Goal: Task Accomplishment & Management: Use online tool/utility

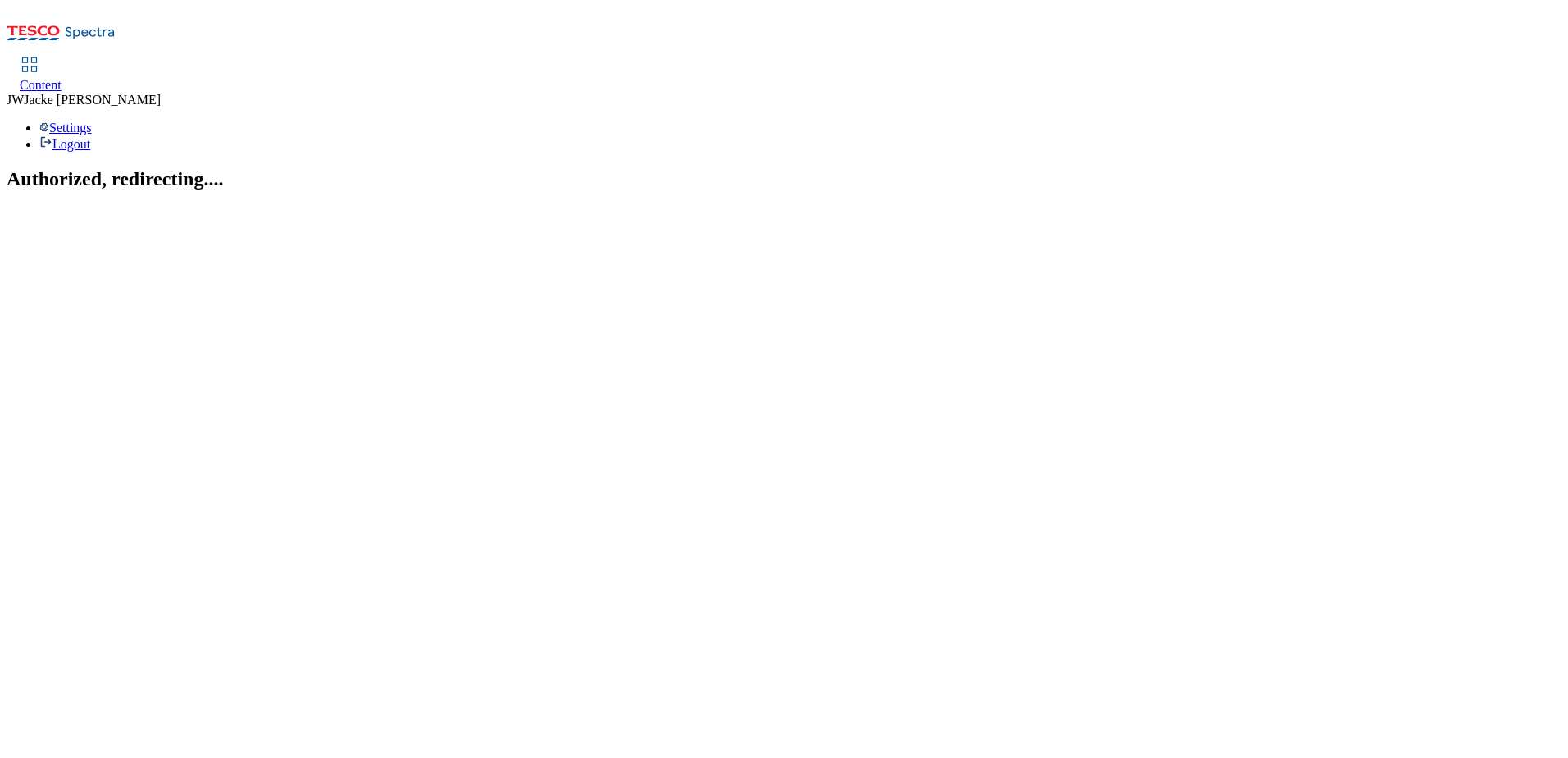
click at [61, 78] on span "Content" at bounding box center [41, 85] width 41 height 14
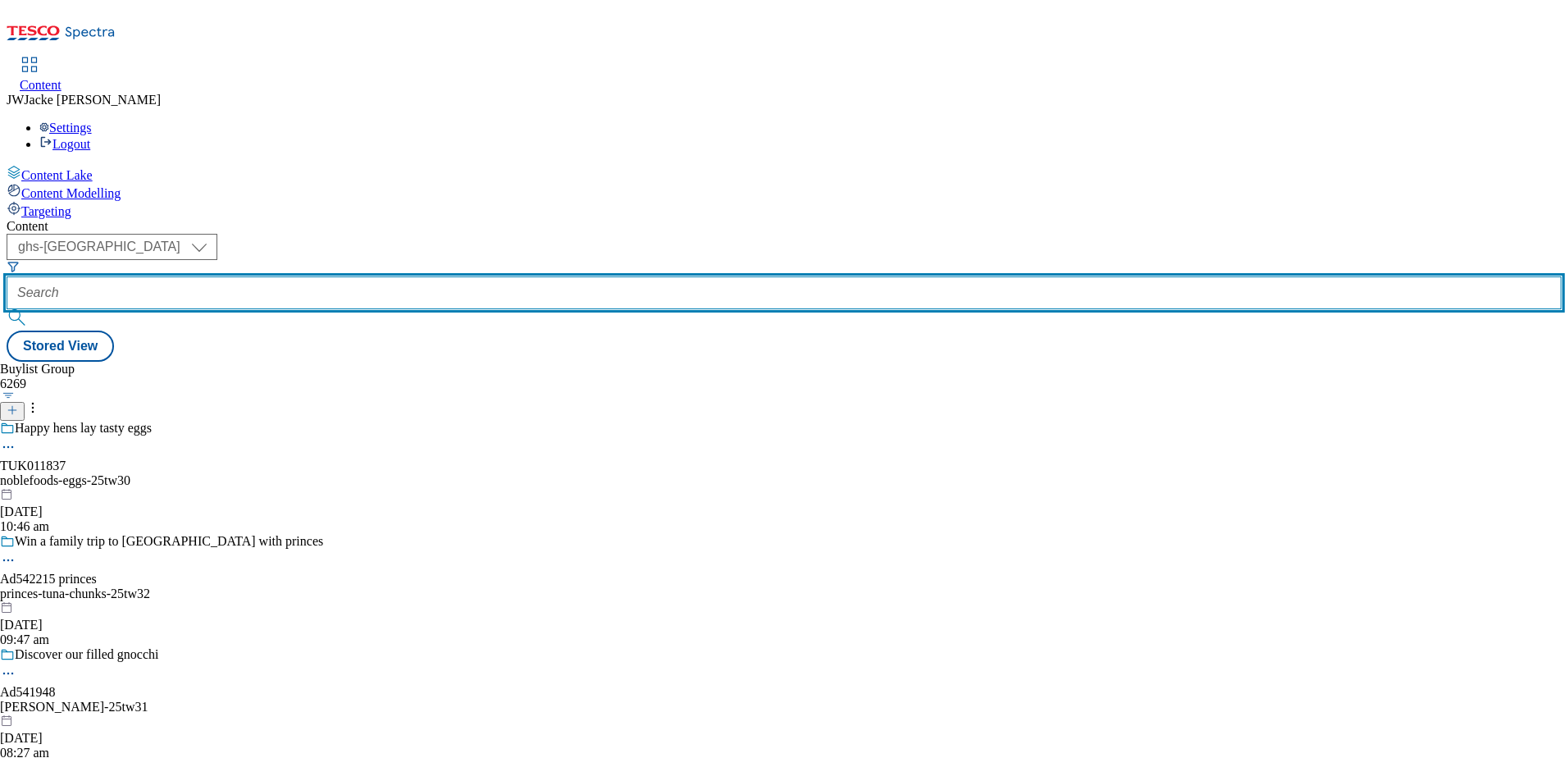
click at [477, 276] on input "text" at bounding box center [784, 292] width 1555 height 33
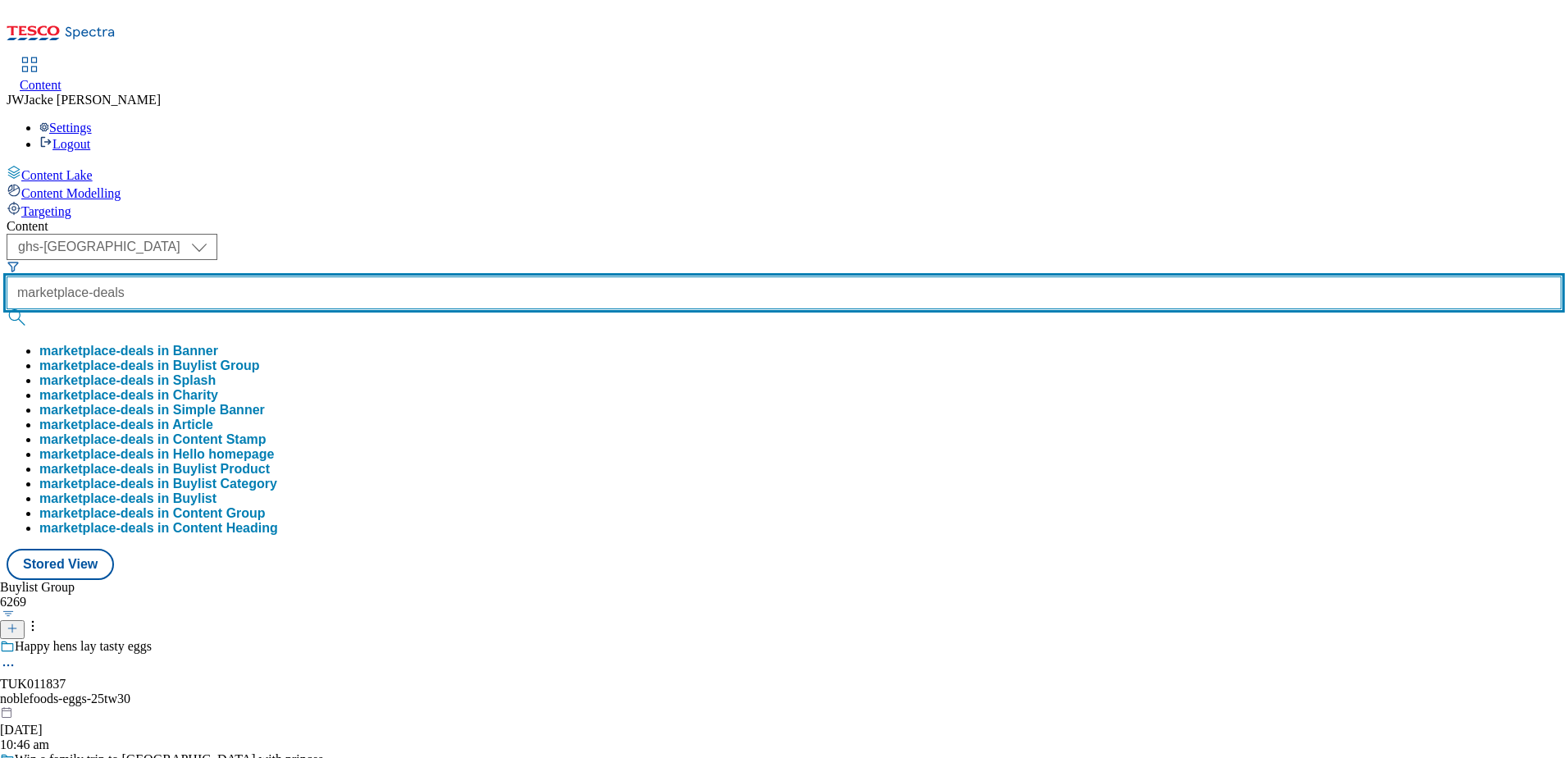
type input "marketplace-deals"
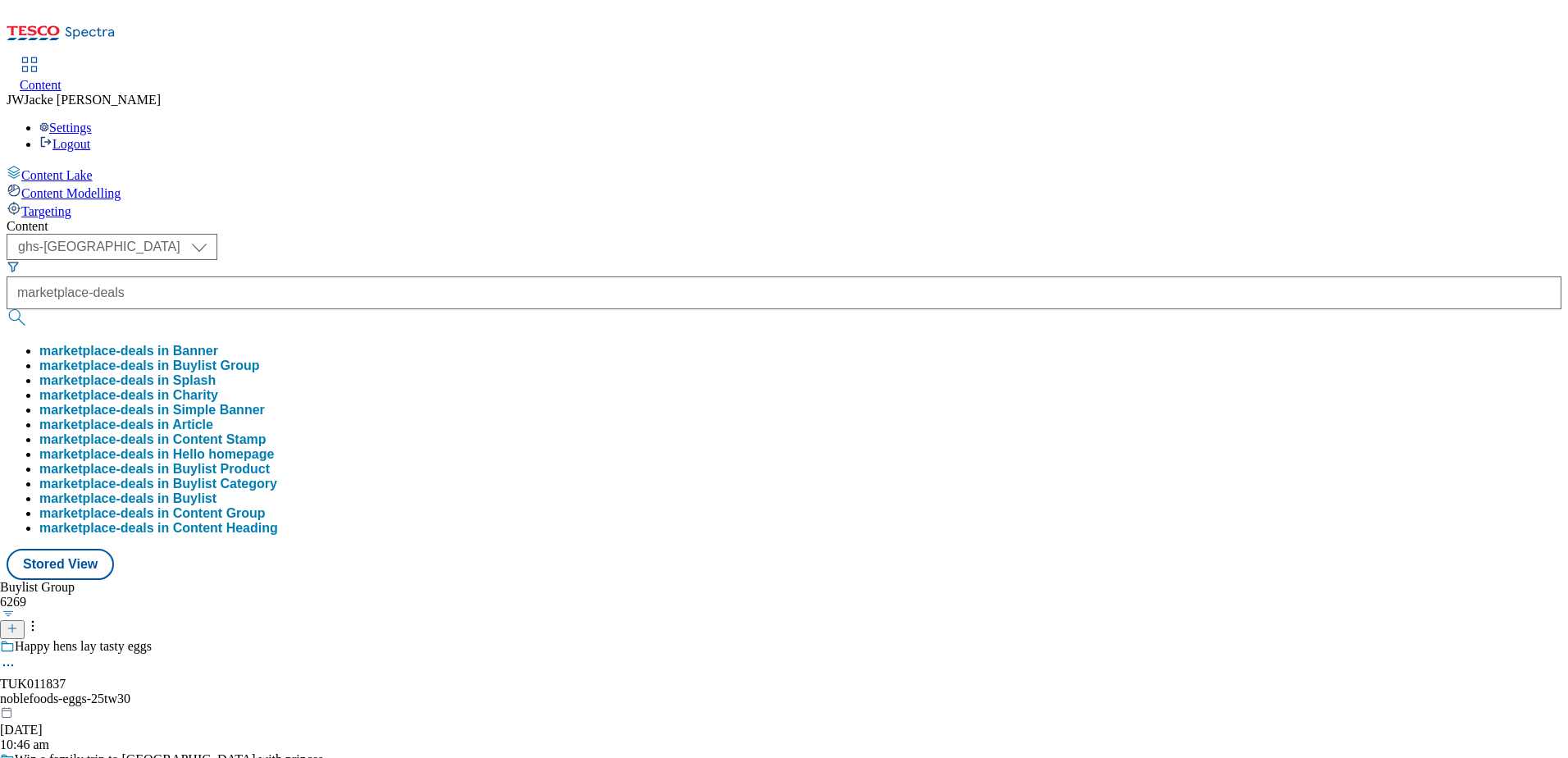
click at [260, 358] on button "marketplace-deals in Buylist Group" at bounding box center [150, 366] width 220 height 15
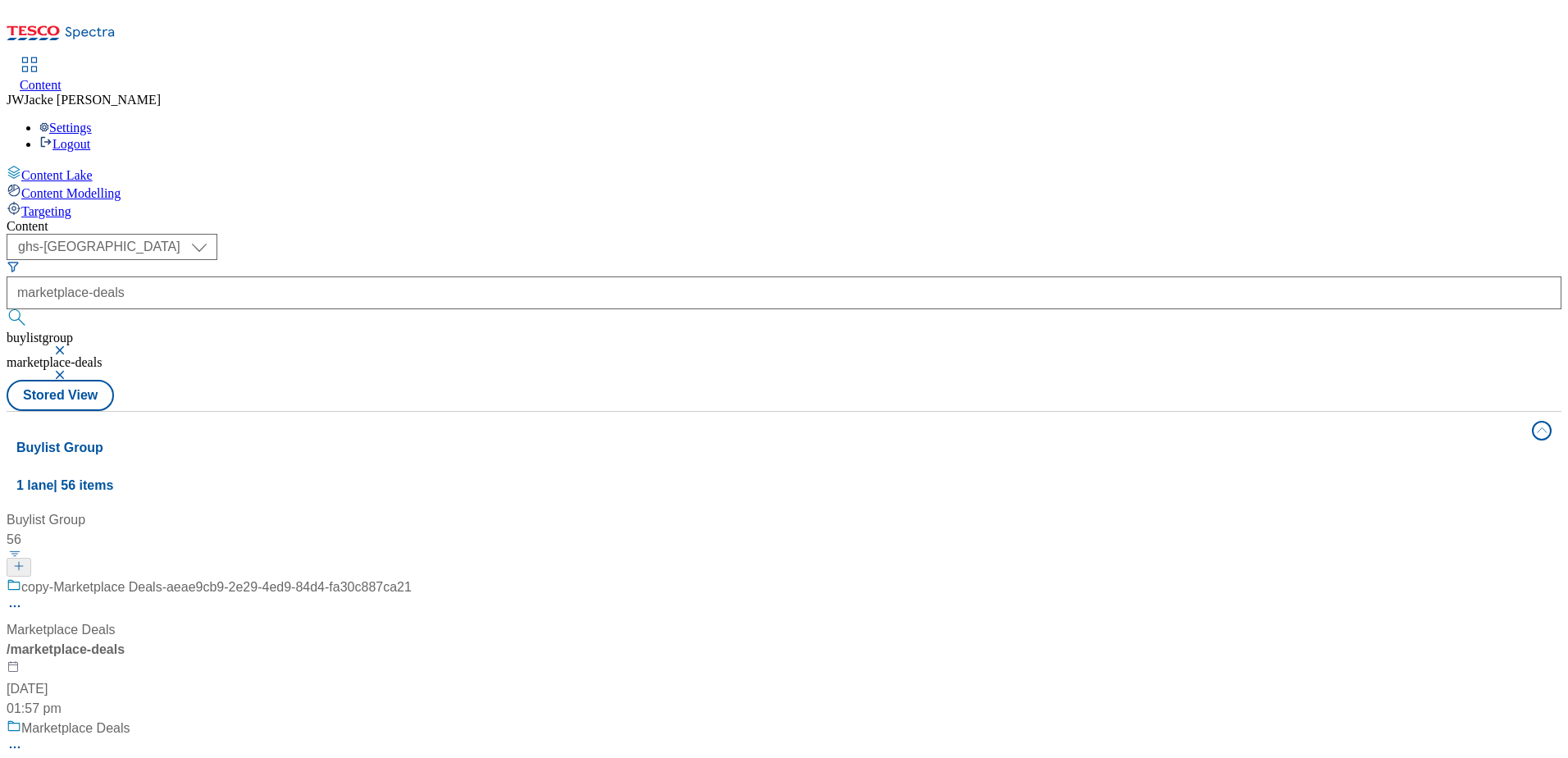
scroll to position [82, 0]
click at [116, 757] on div "Marketplace Deals" at bounding box center [61, 770] width 109 height 20
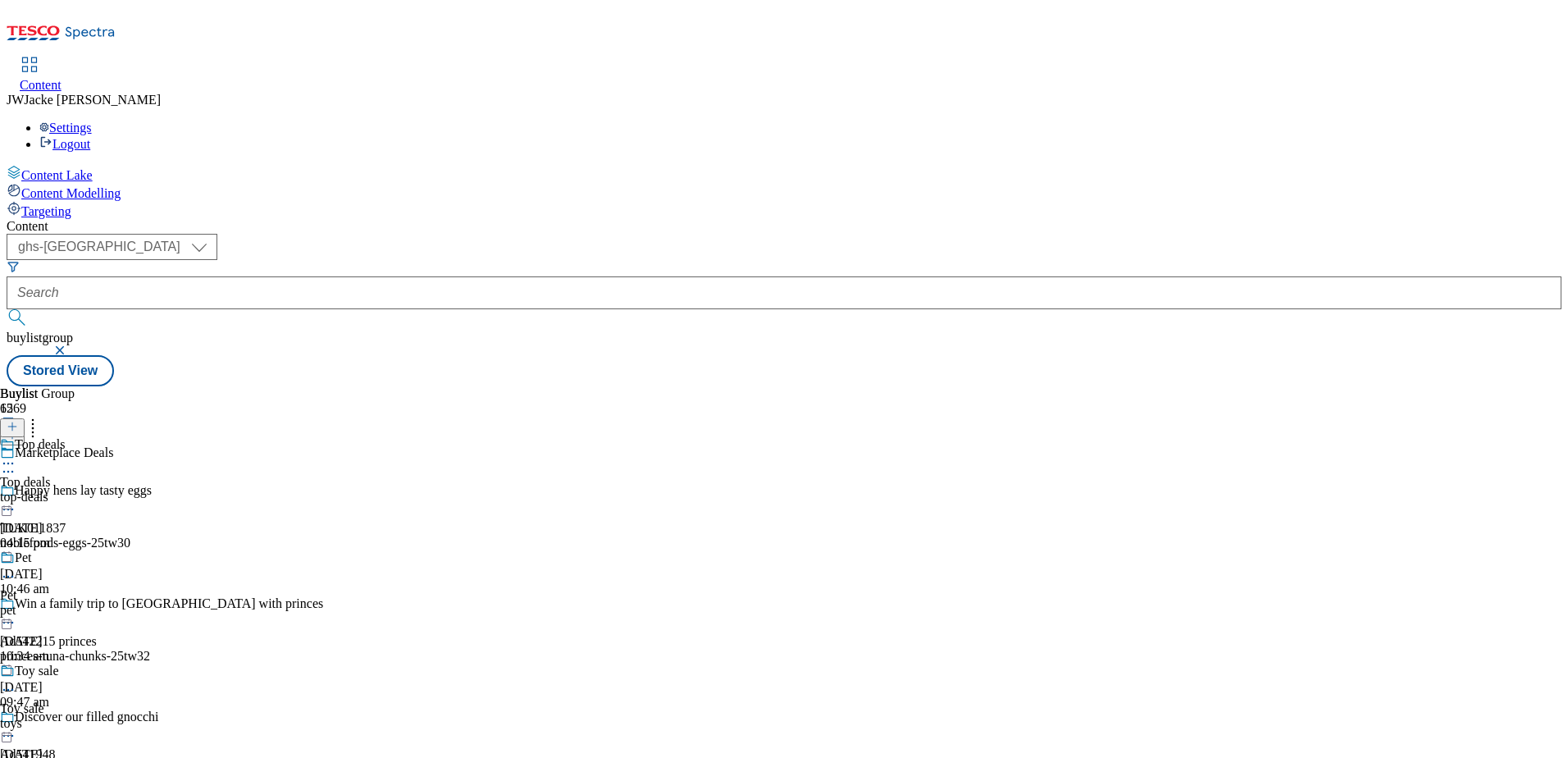
scroll to position [164, 0]
click at [44, 701] on div "Toy sale" at bounding box center [22, 709] width 44 height 15
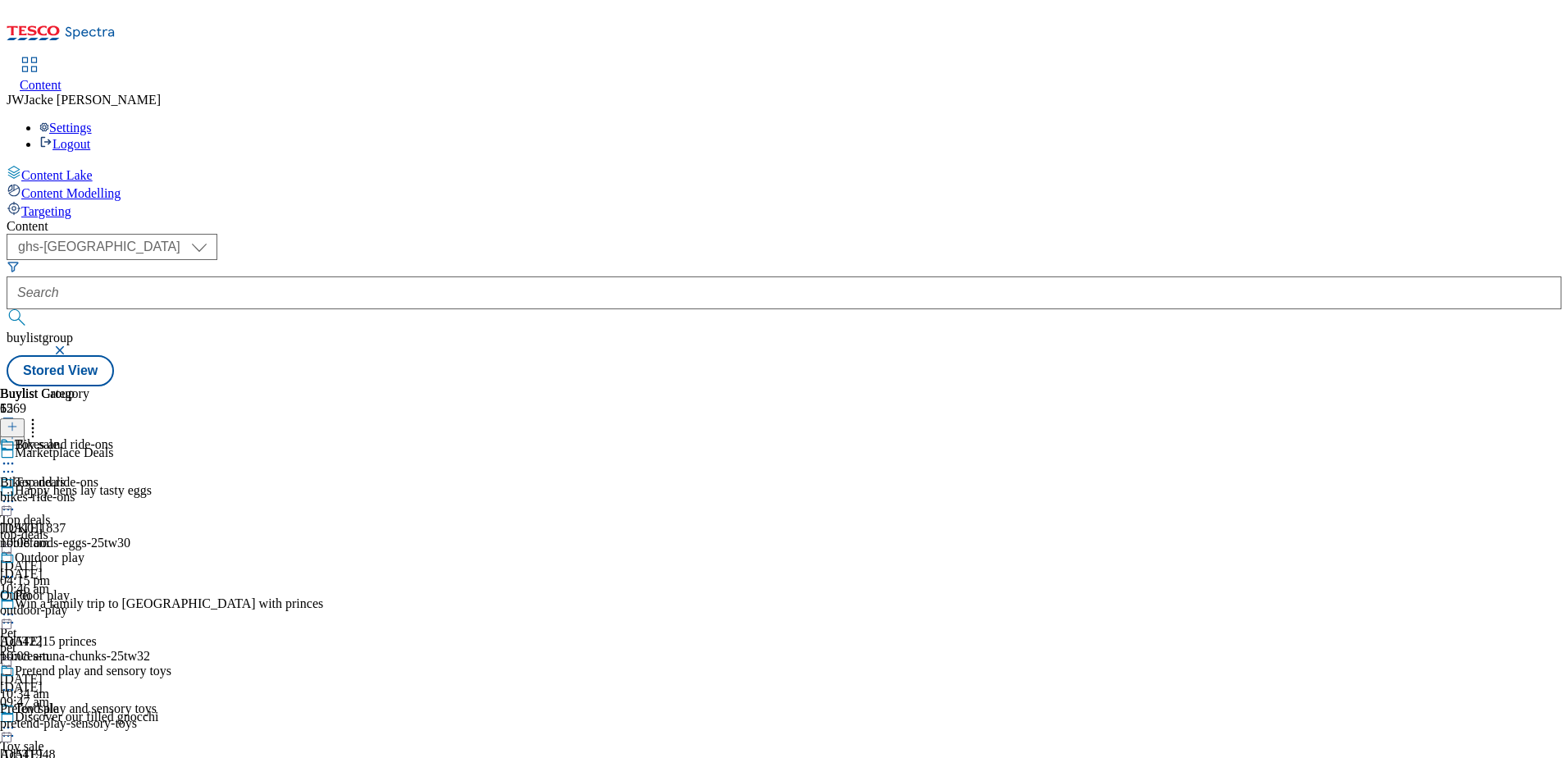
click at [16, 455] on icon at bounding box center [8, 463] width 16 height 16
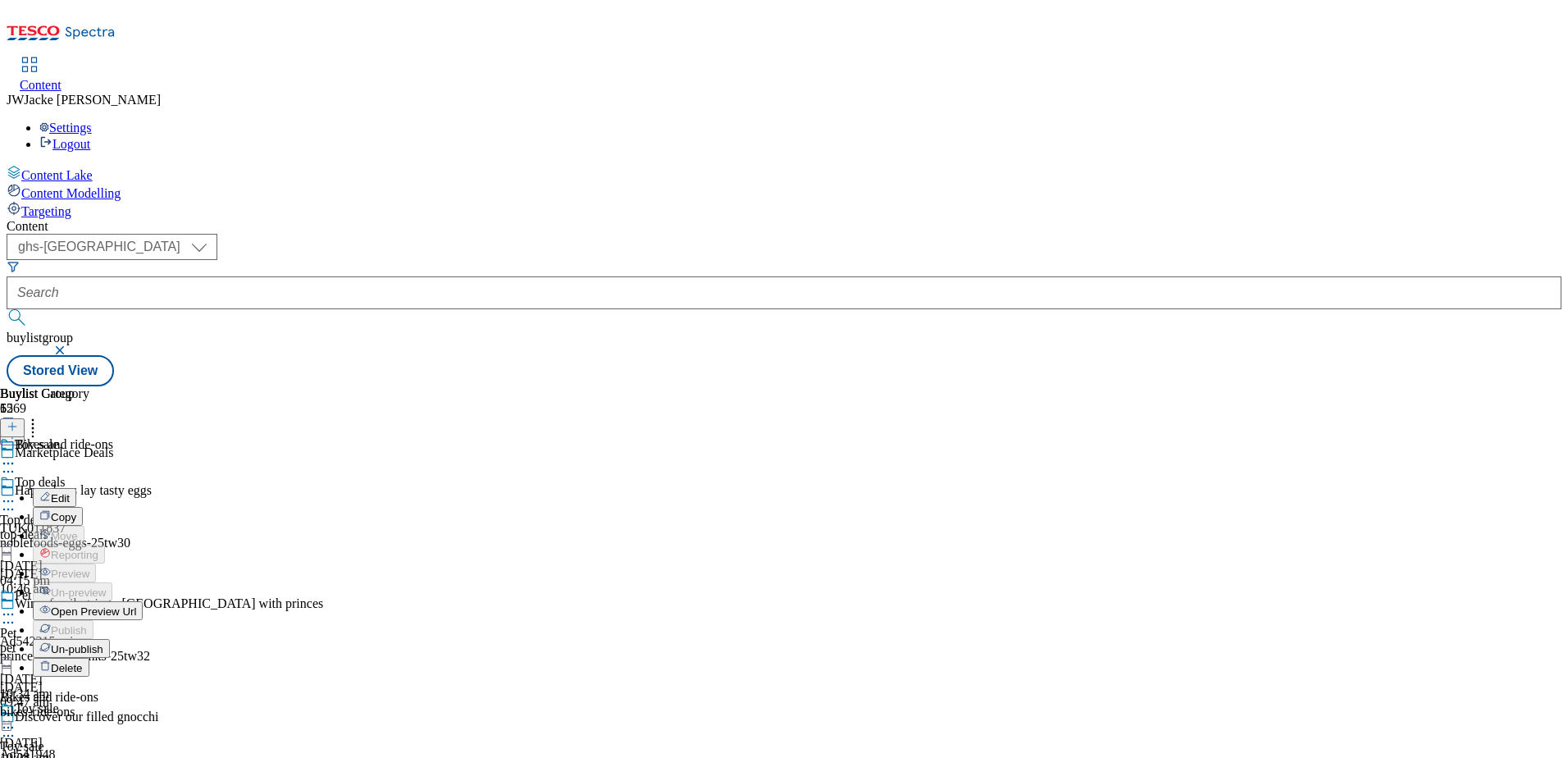
click at [104, 643] on span "Un-publish" at bounding box center [77, 649] width 53 height 12
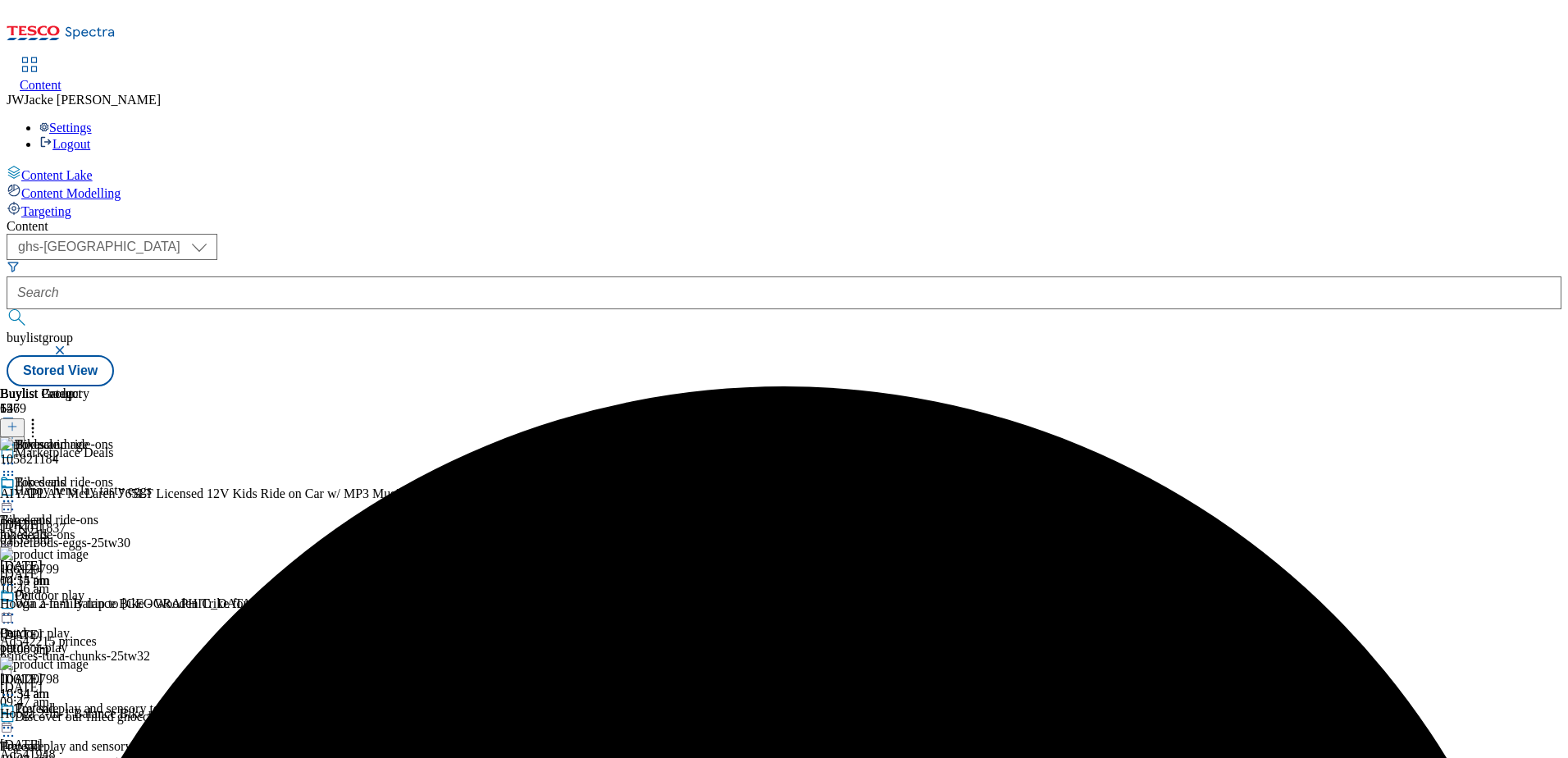
click at [41, 416] on icon at bounding box center [32, 423] width 16 height 16
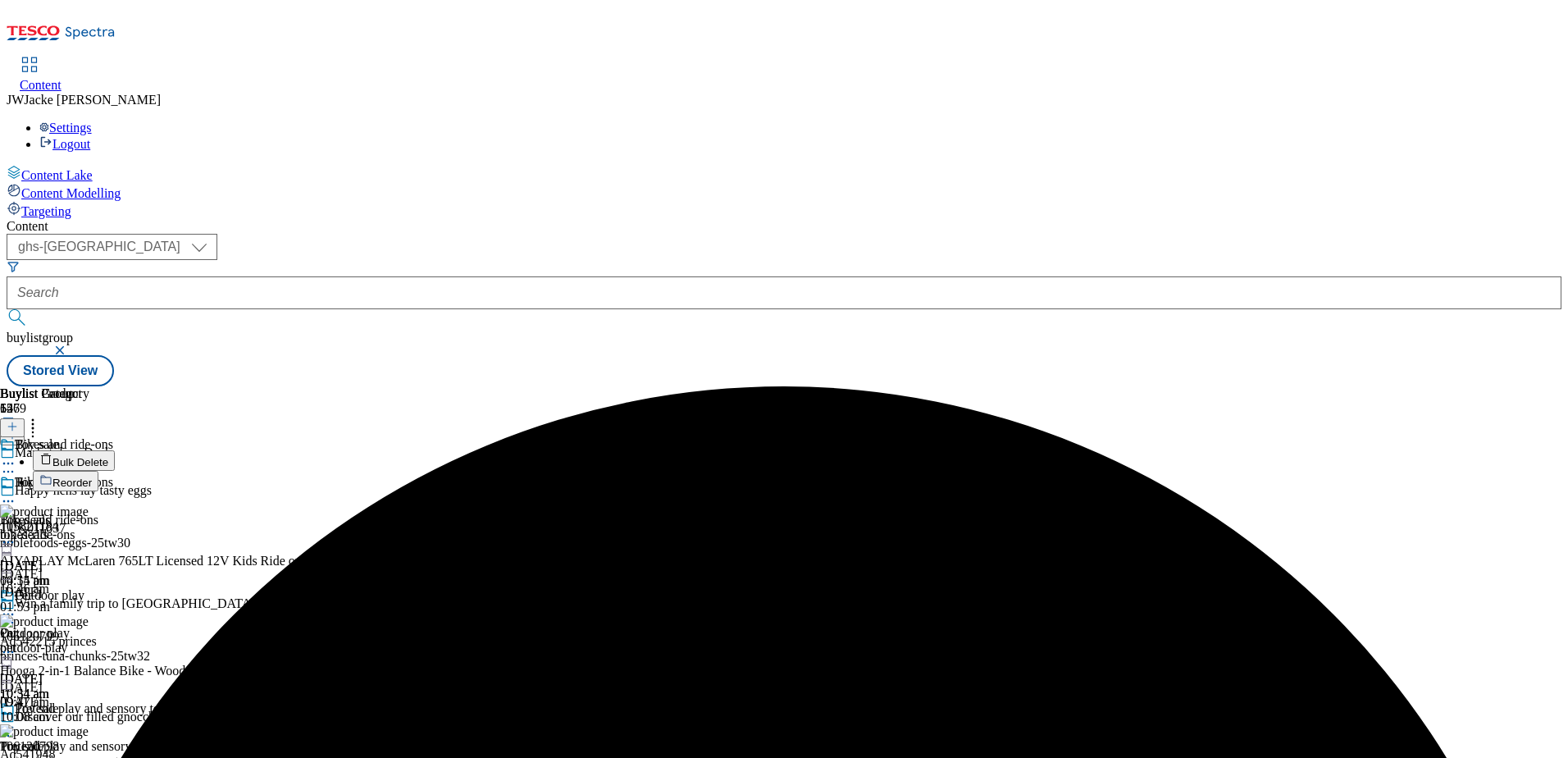
click at [91, 477] on span "Reorder" at bounding box center [73, 483] width 40 height 12
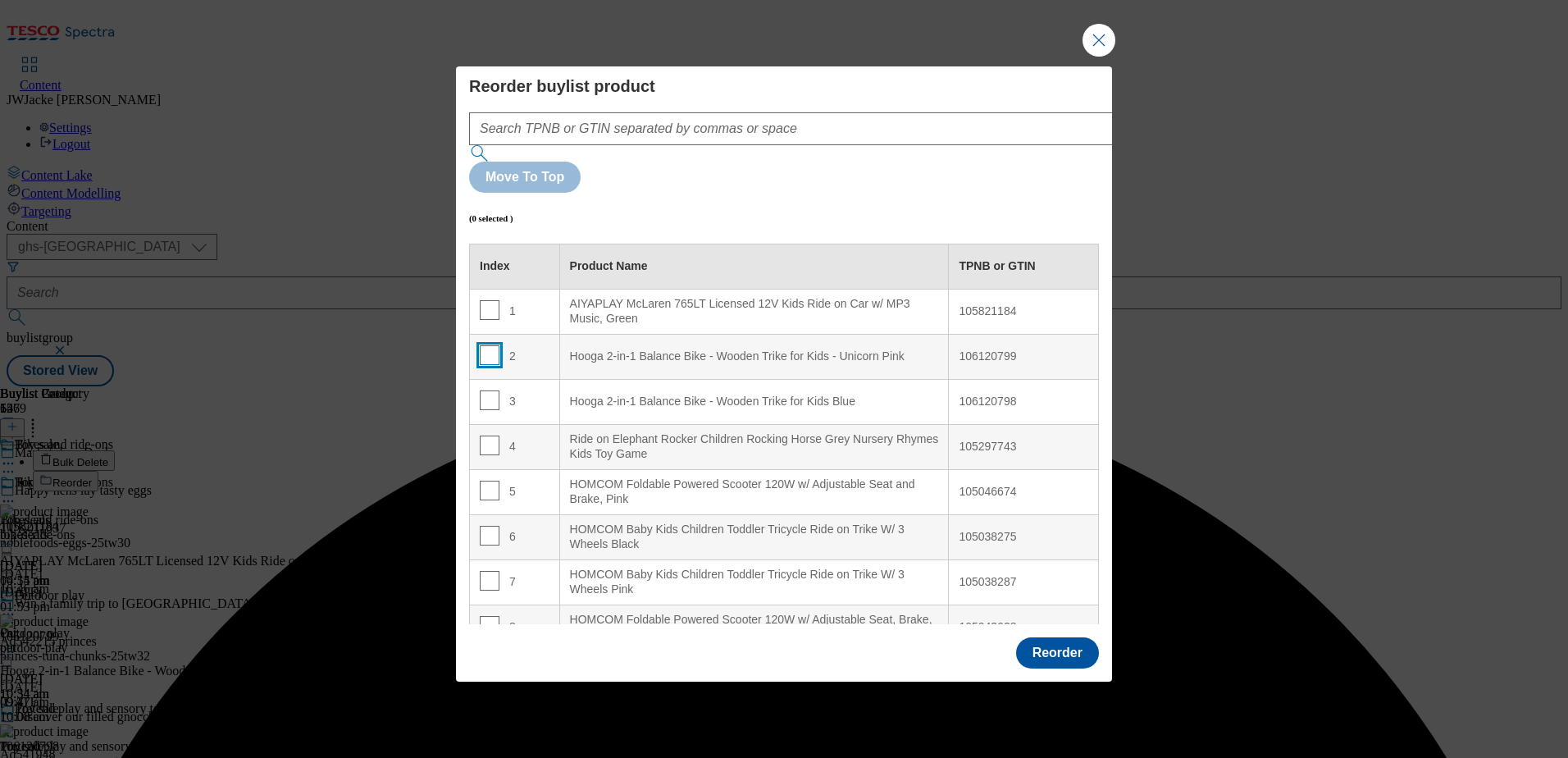
click at [494, 345] on input "Modal" at bounding box center [489, 354] width 20 height 20
checkbox input "true"
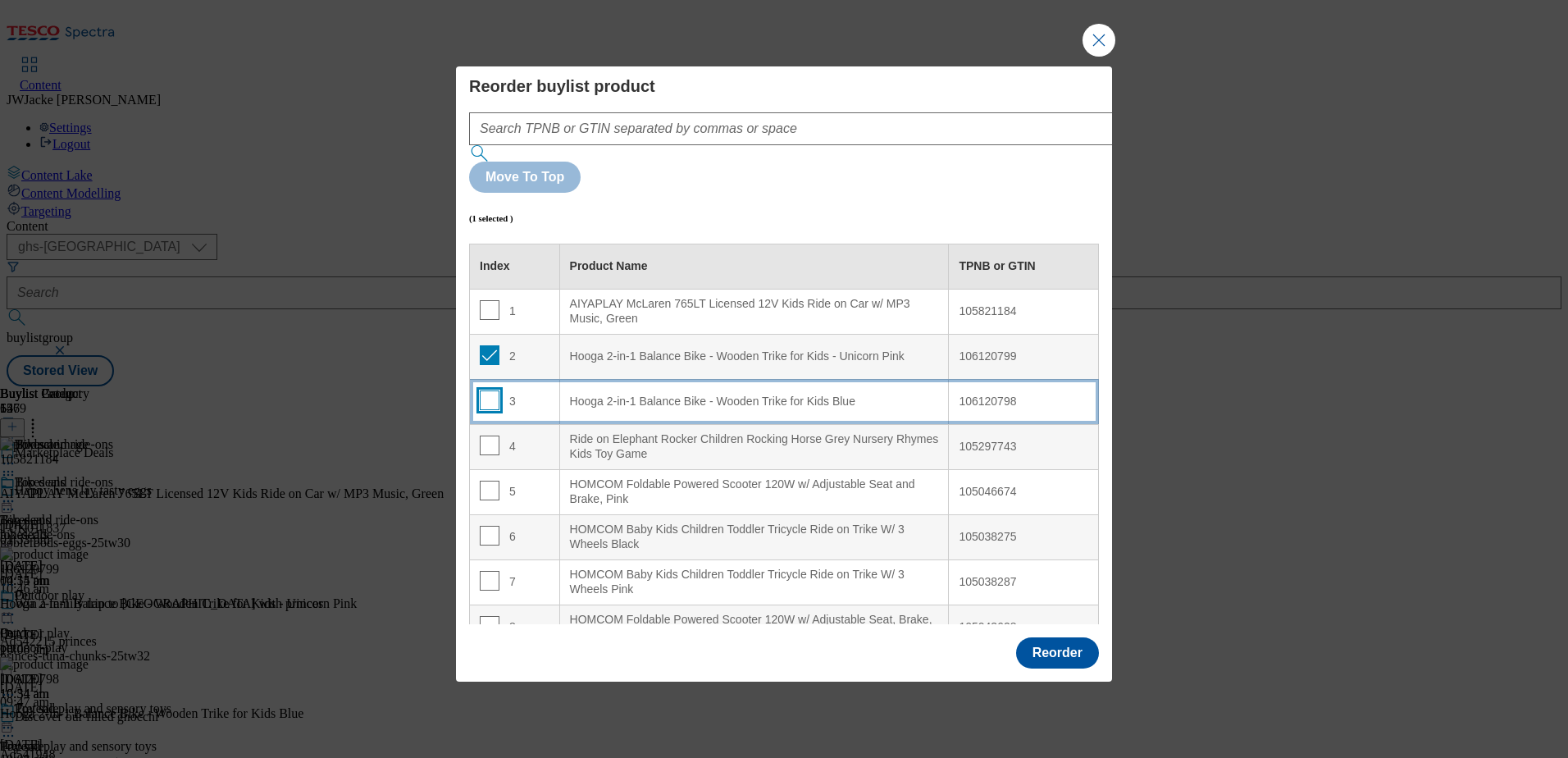
click at [489, 390] on input "Modal" at bounding box center [489, 400] width 20 height 20
checkbox input "true"
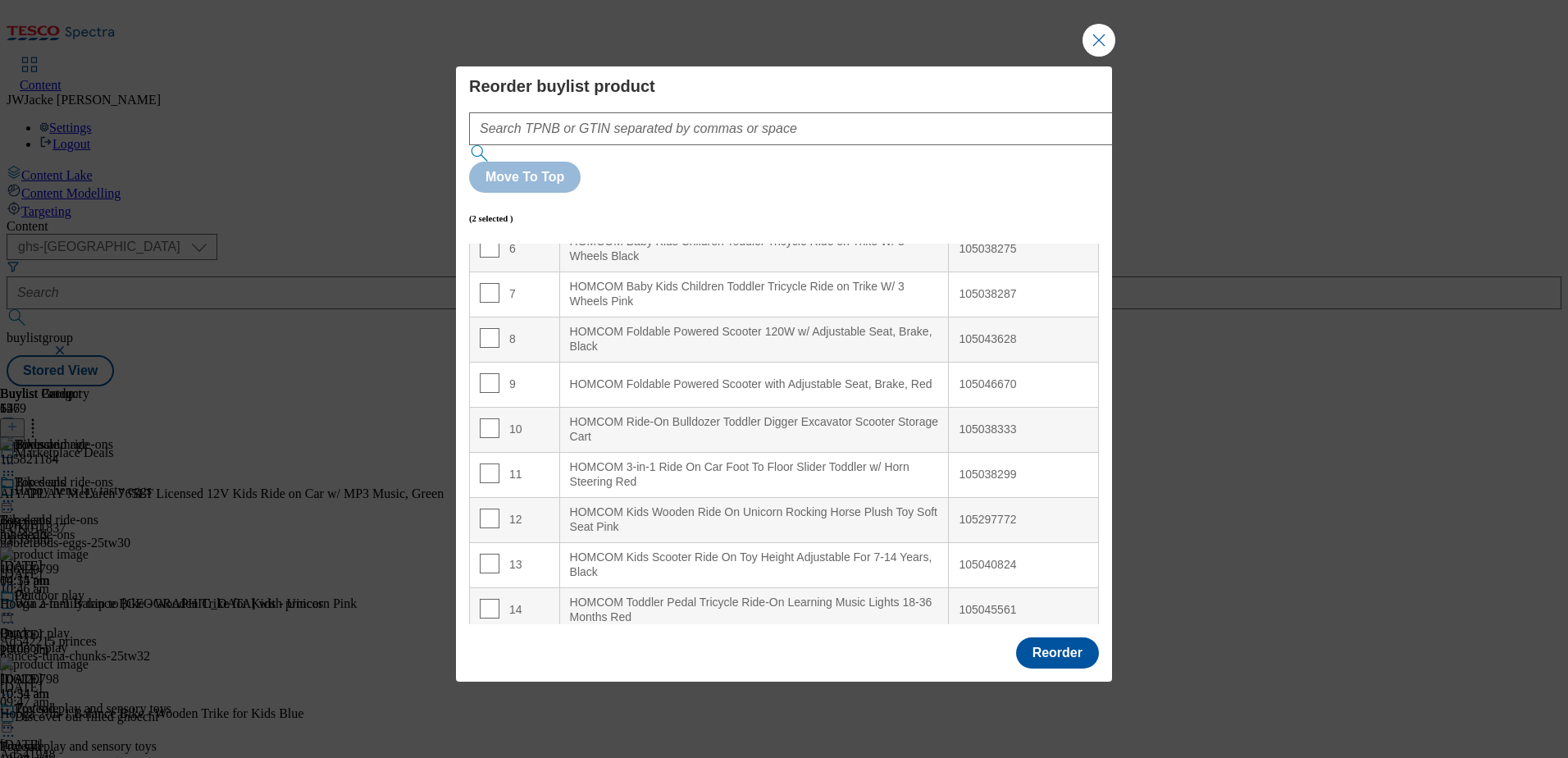
scroll to position [574, 0]
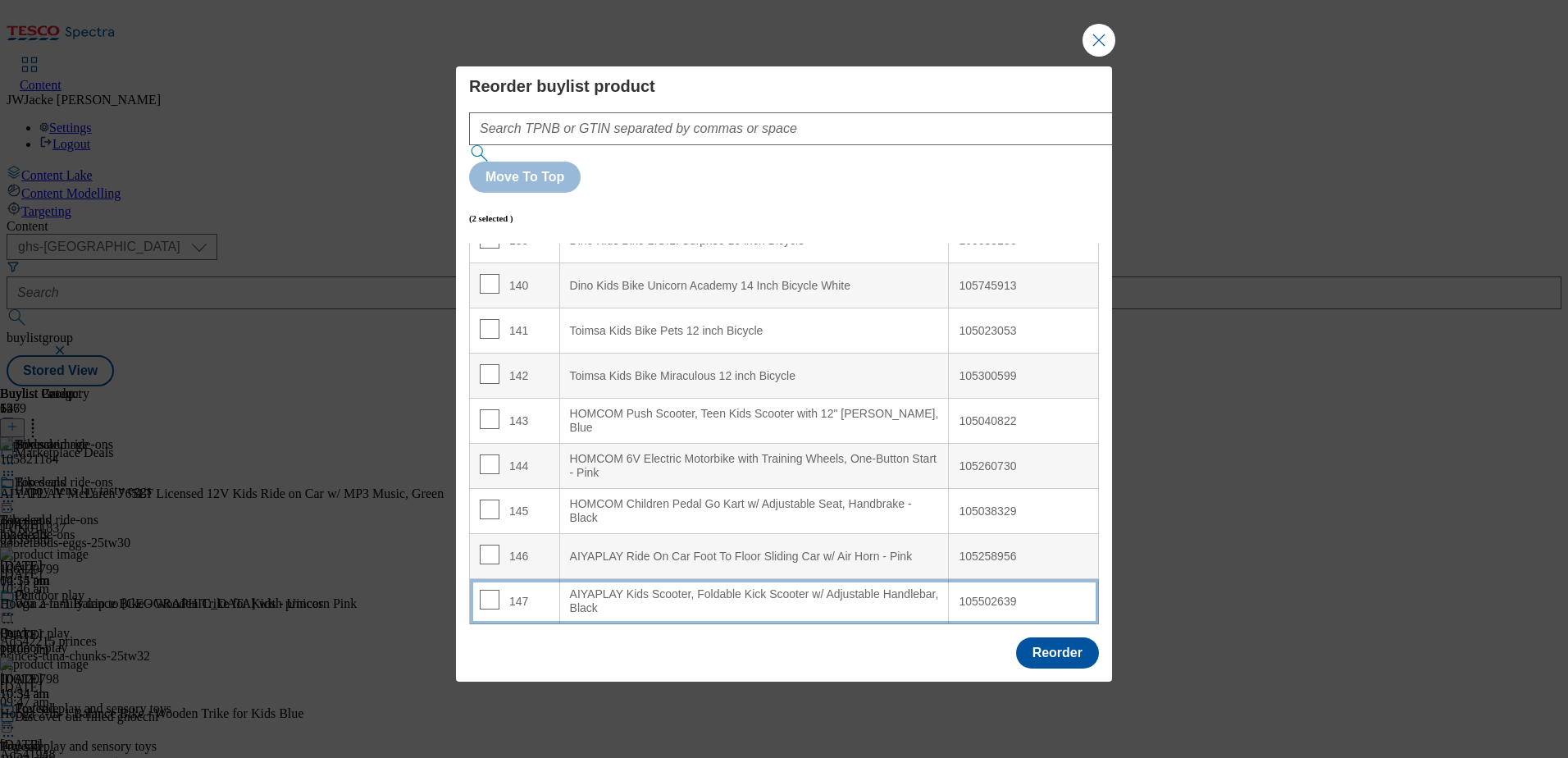
click at [740, 587] on div "AIYAPLAY Kids Scooter, Foldable Kick Scooter w/ Adjustable Handlebar, Black" at bounding box center [755, 601] width 369 height 28
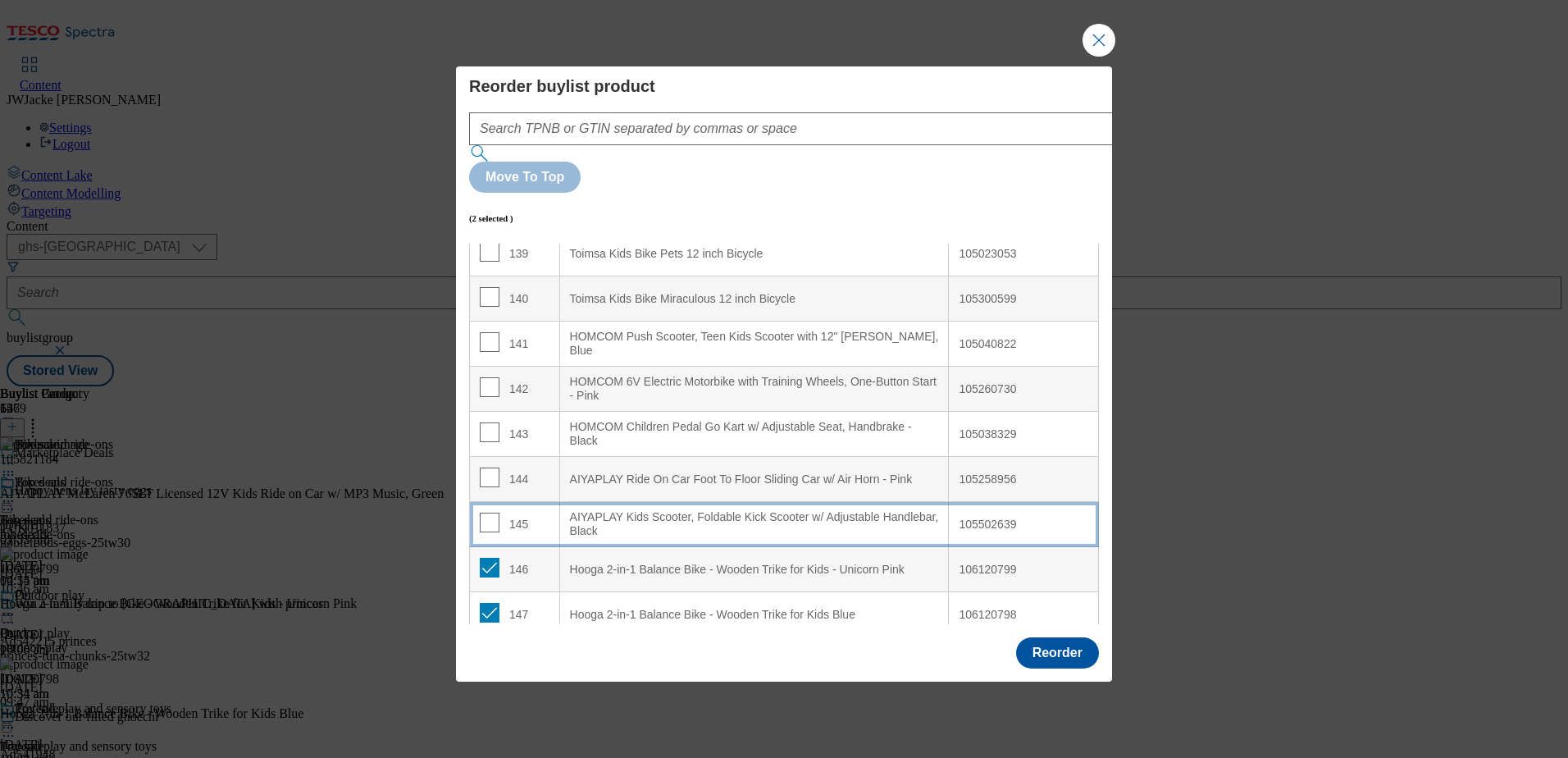
scroll to position [6357, 0]
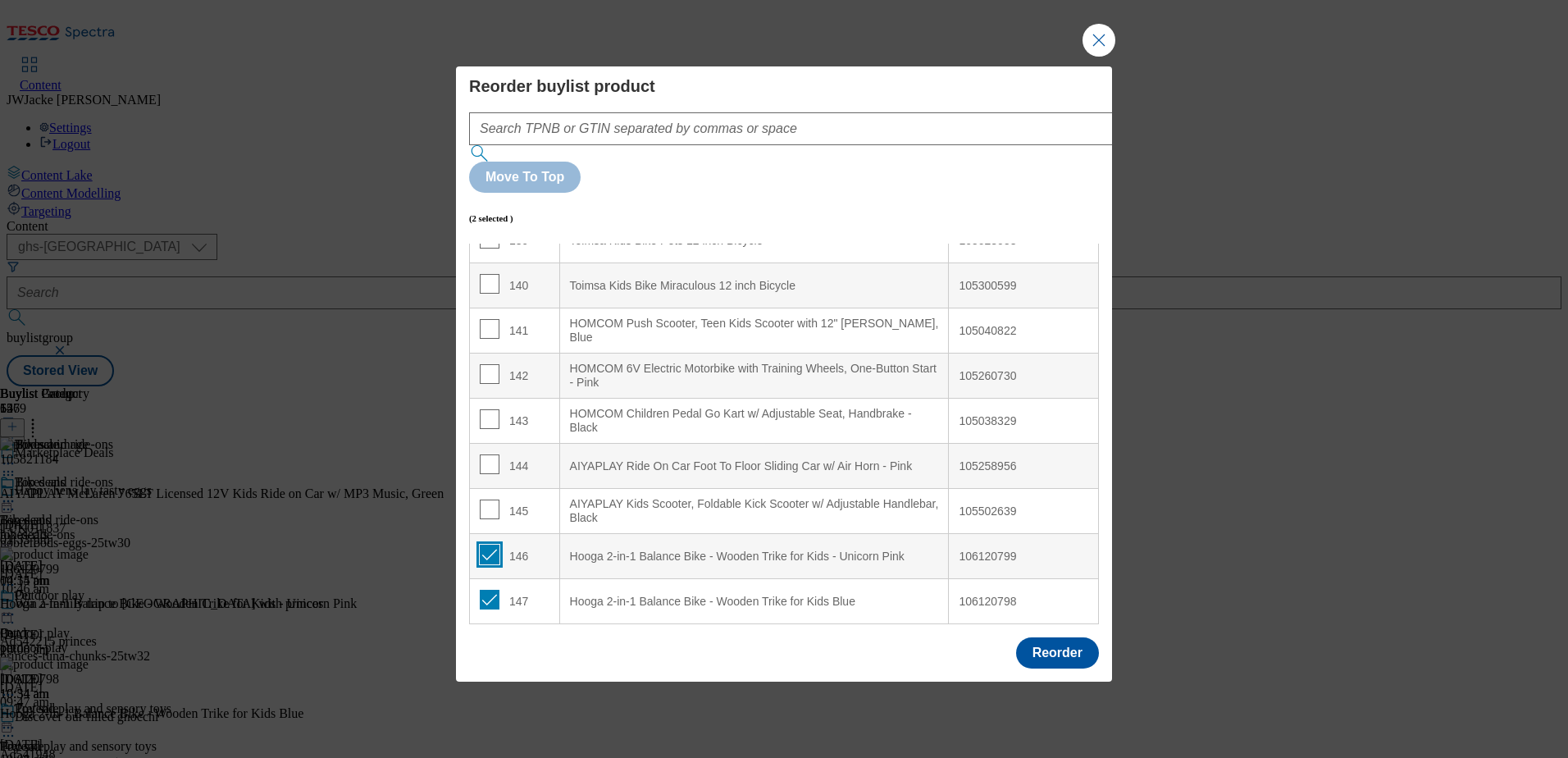
click at [491, 545] on input "Modal" at bounding box center [489, 554] width 20 height 20
checkbox input "false"
click at [492, 590] on input "Modal" at bounding box center [489, 600] width 20 height 20
checkbox input "false"
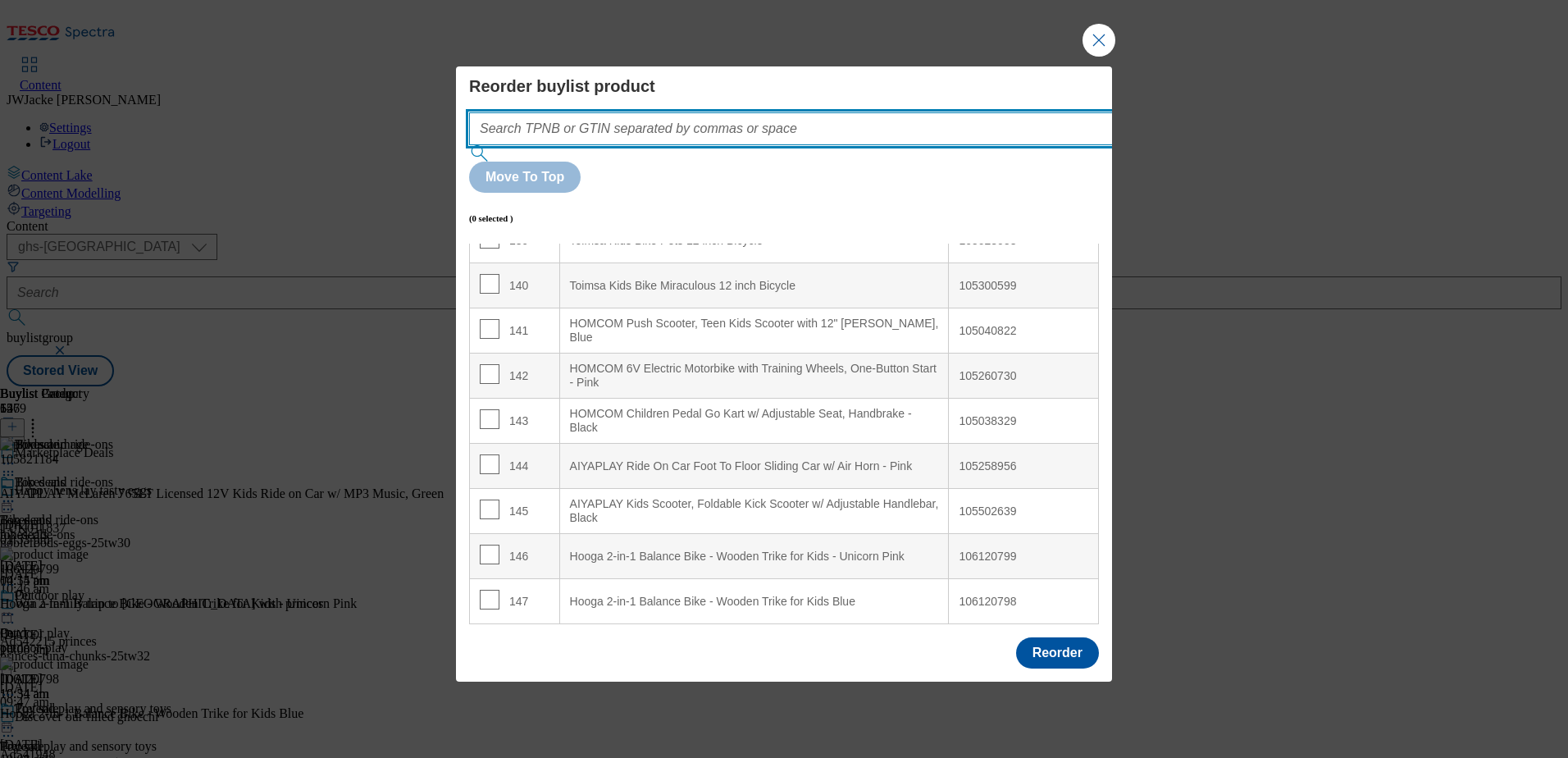
click at [651, 145] on input "Modal" at bounding box center [815, 128] width 693 height 33
paste input "106093403"
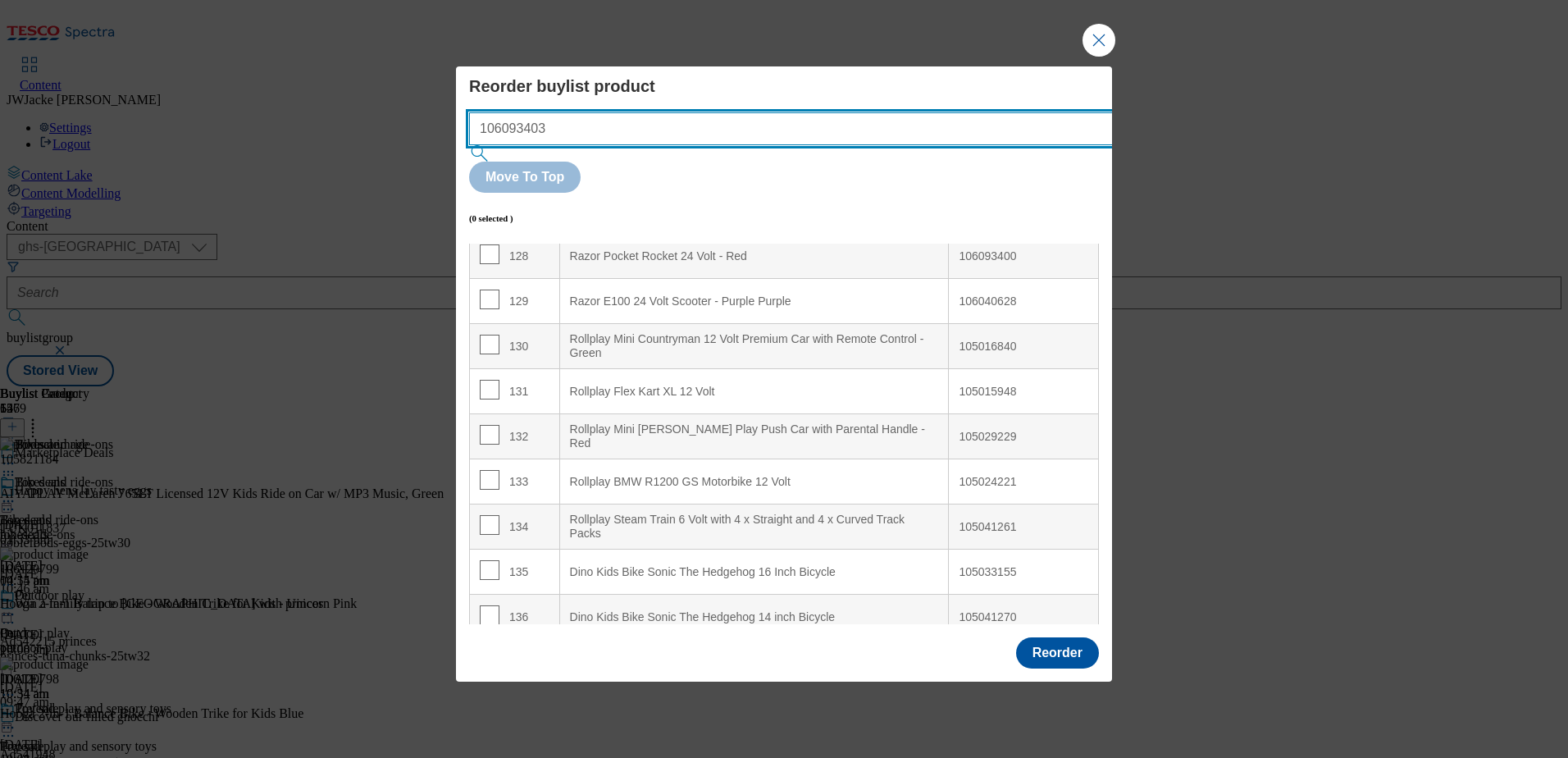
scroll to position [5805, 0]
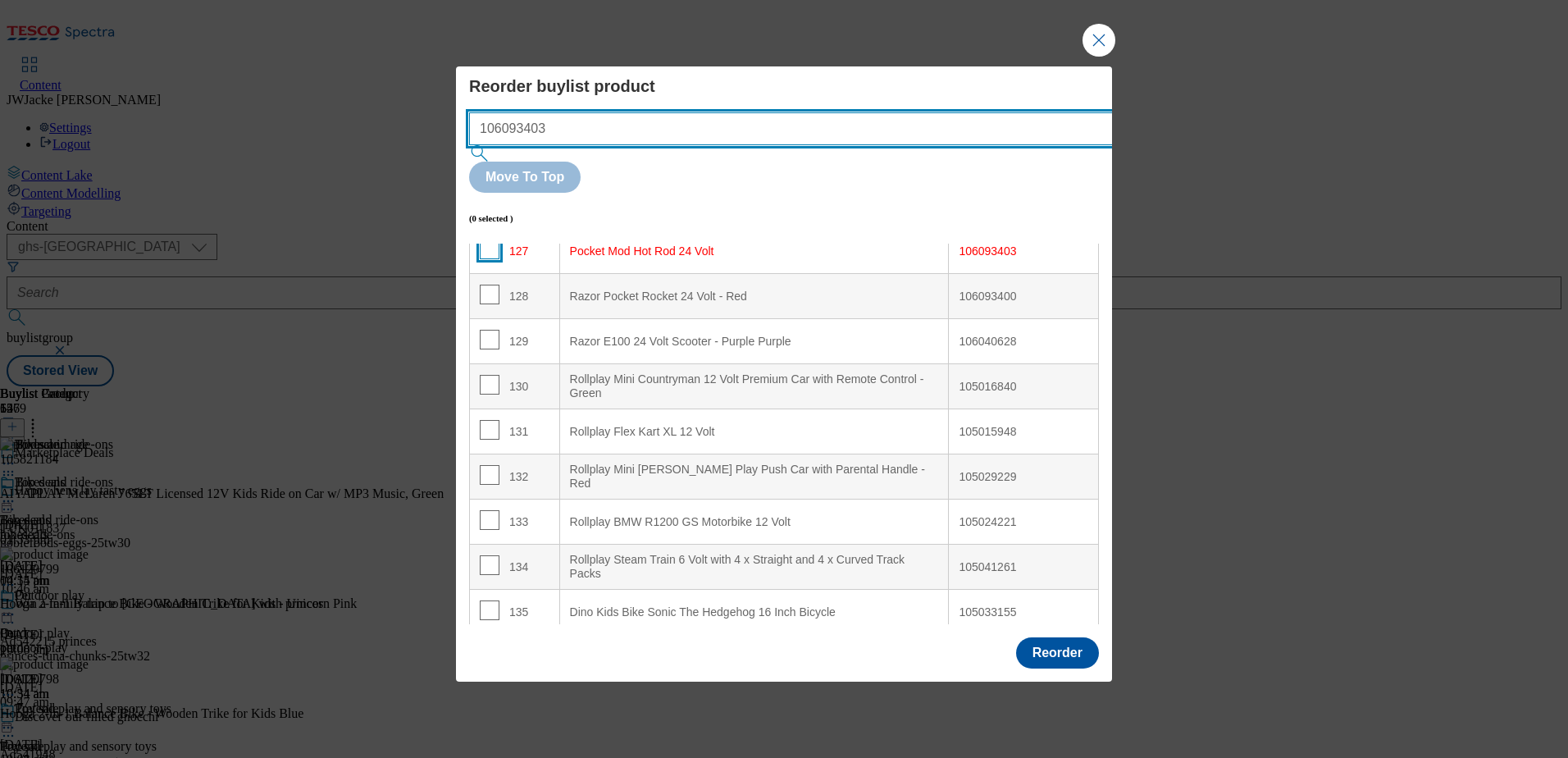
type input "106093403"
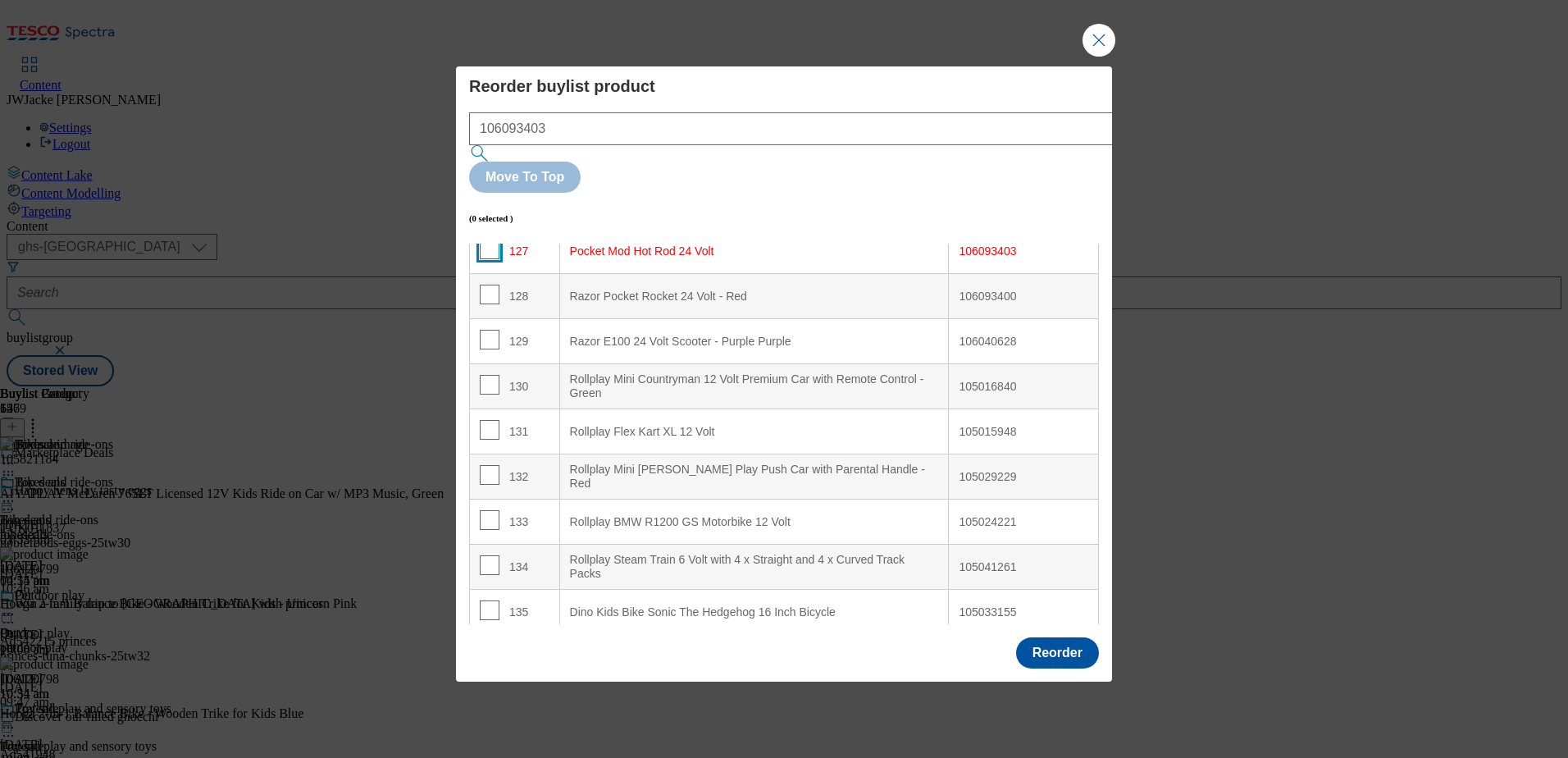
click at [489, 239] on input "Modal" at bounding box center [489, 249] width 20 height 20
checkbox input "true"
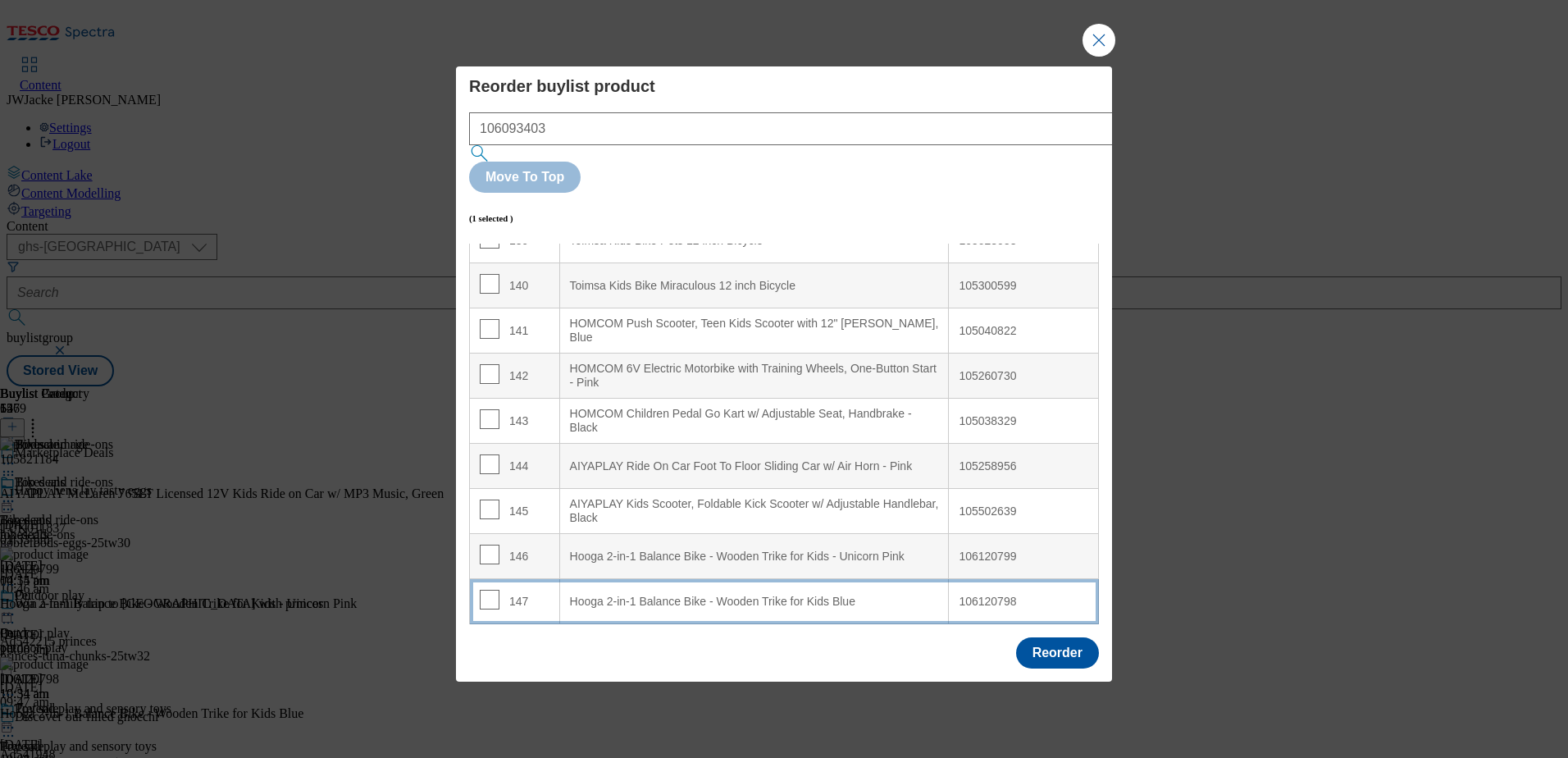
click at [747, 595] on div "Hooga 2-in-1 Balance Bike - Wooden Trike for Kids Blue" at bounding box center [755, 602] width 369 height 15
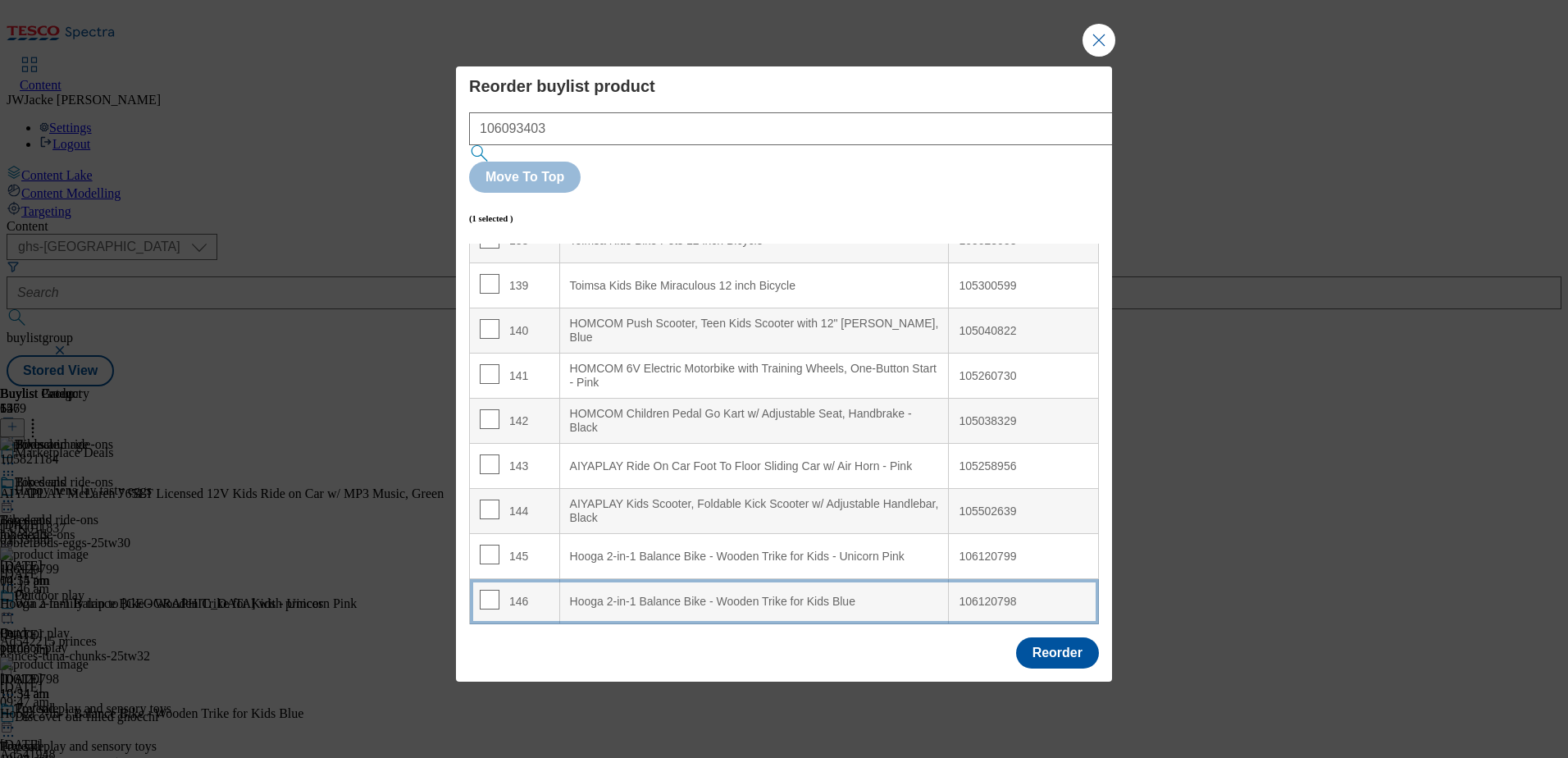
scroll to position [6357, 0]
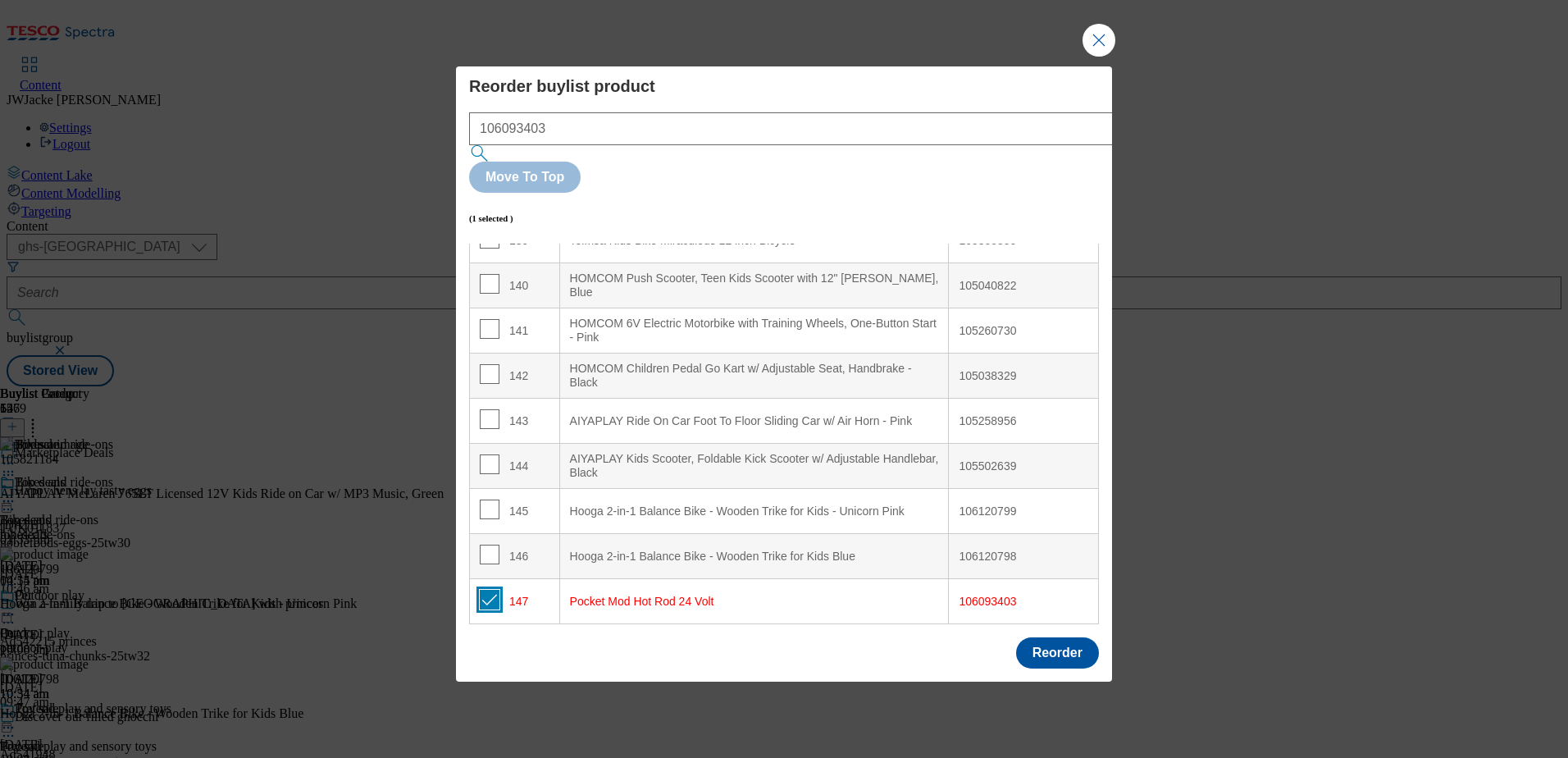
click at [487, 590] on input "Modal" at bounding box center [489, 600] width 20 height 20
checkbox input "false"
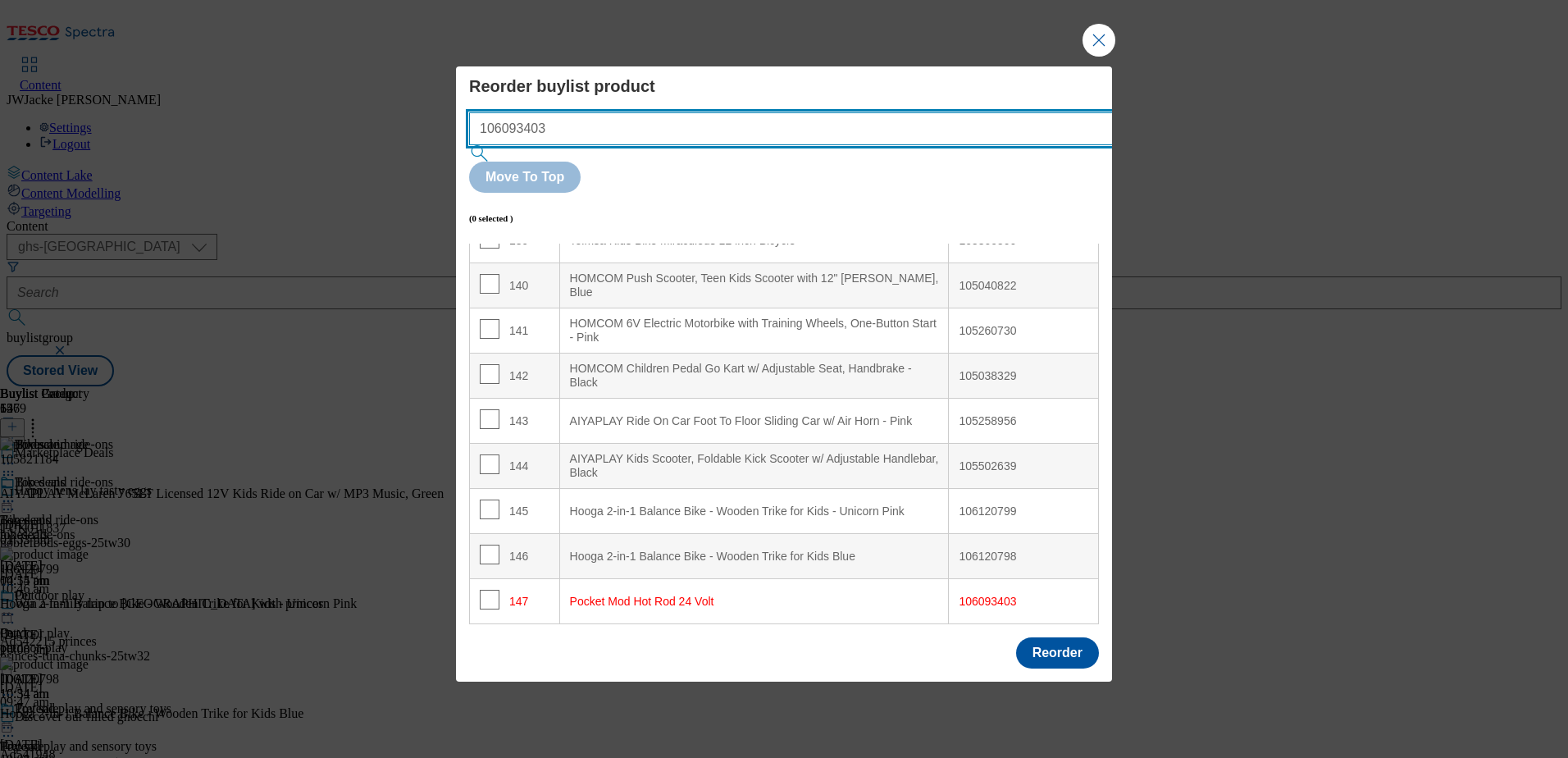
drag, startPoint x: 583, startPoint y: 167, endPoint x: 416, endPoint y: 150, distance: 167.9
click at [416, 150] on div "Reorder buylist product 106093403 Move To Top (0 selected ) Index Product Name …" at bounding box center [784, 379] width 1568 height 758
paste input "5016840"
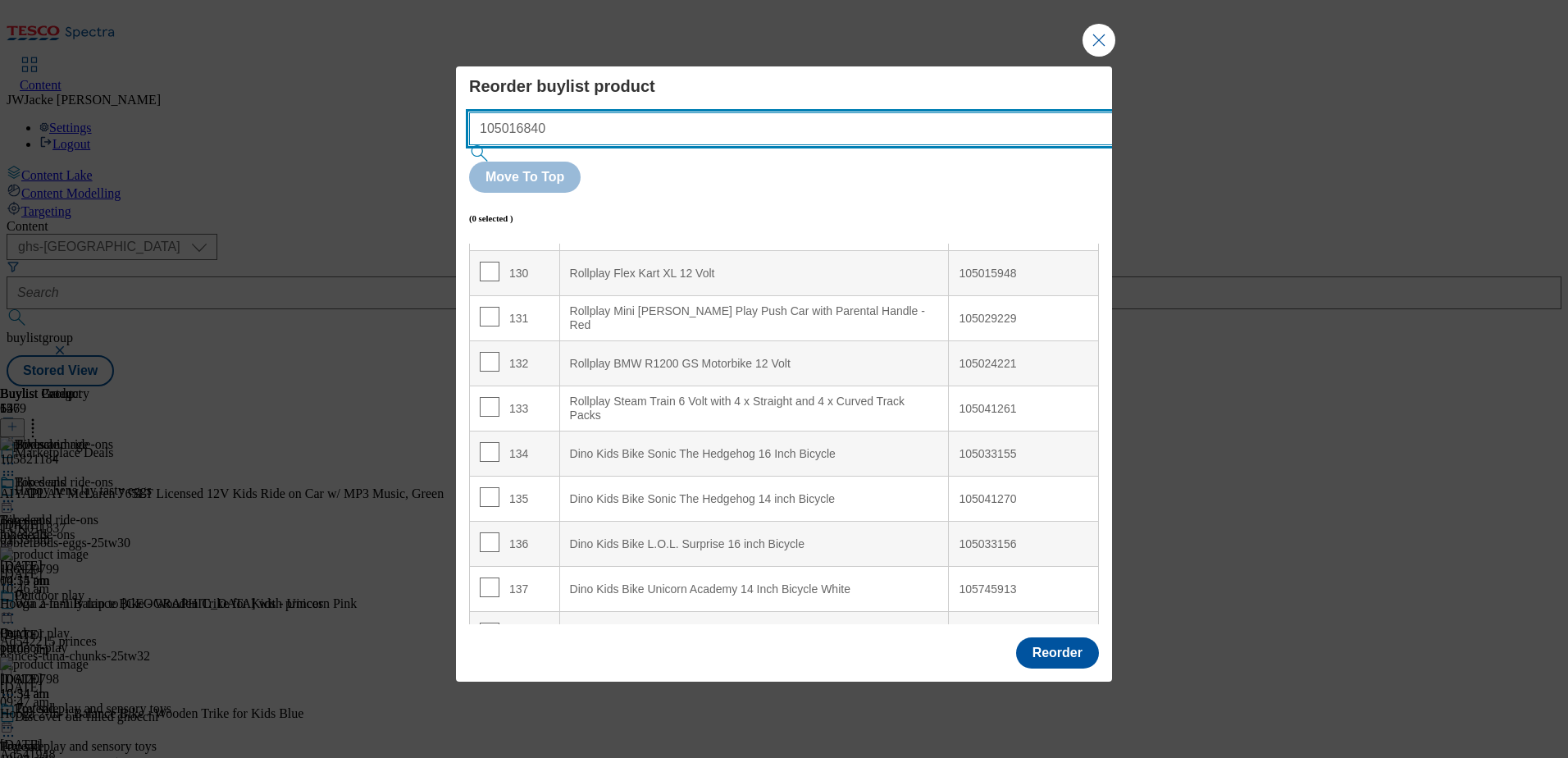
scroll to position [5895, 0]
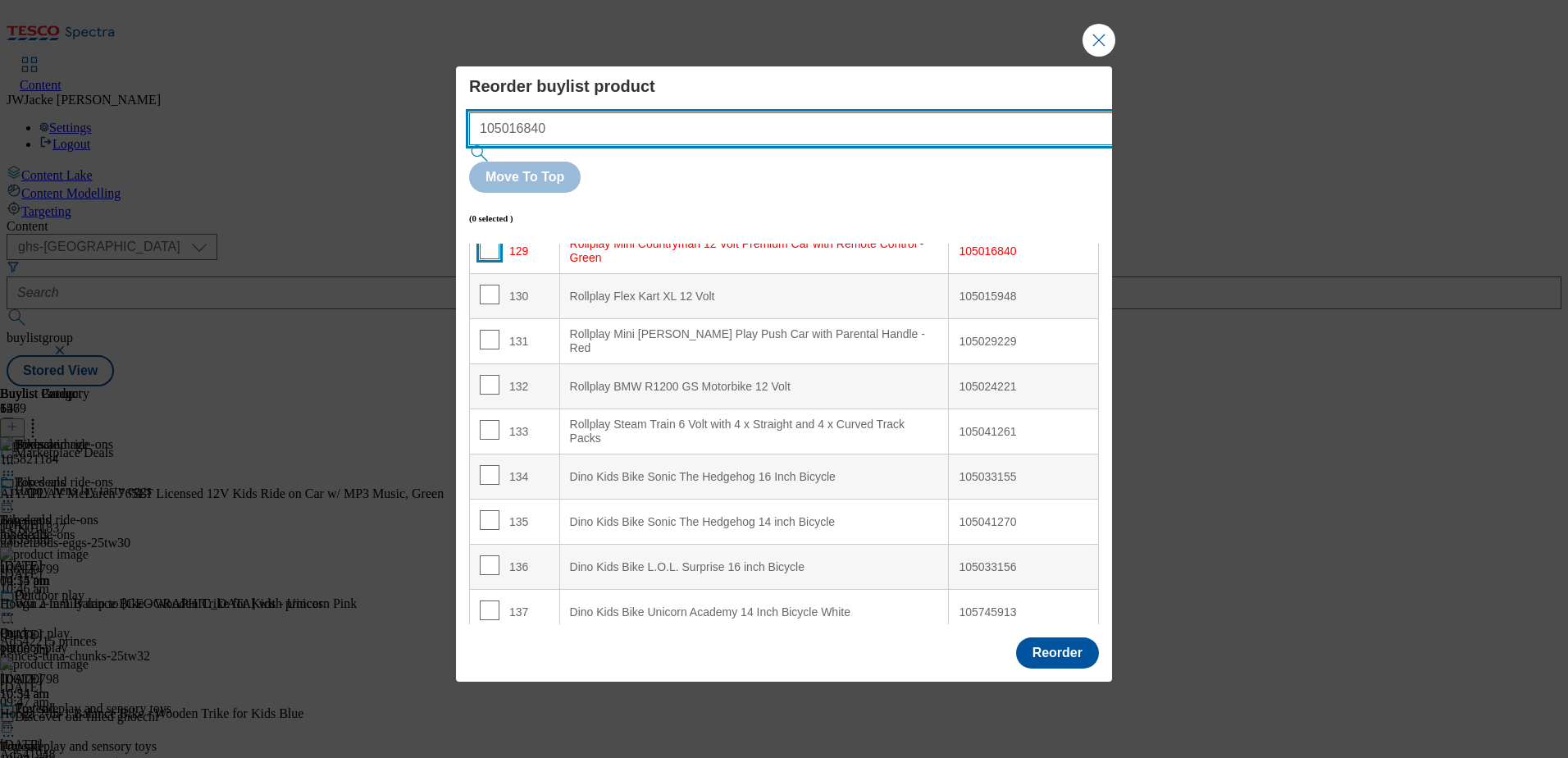
type input "105016840"
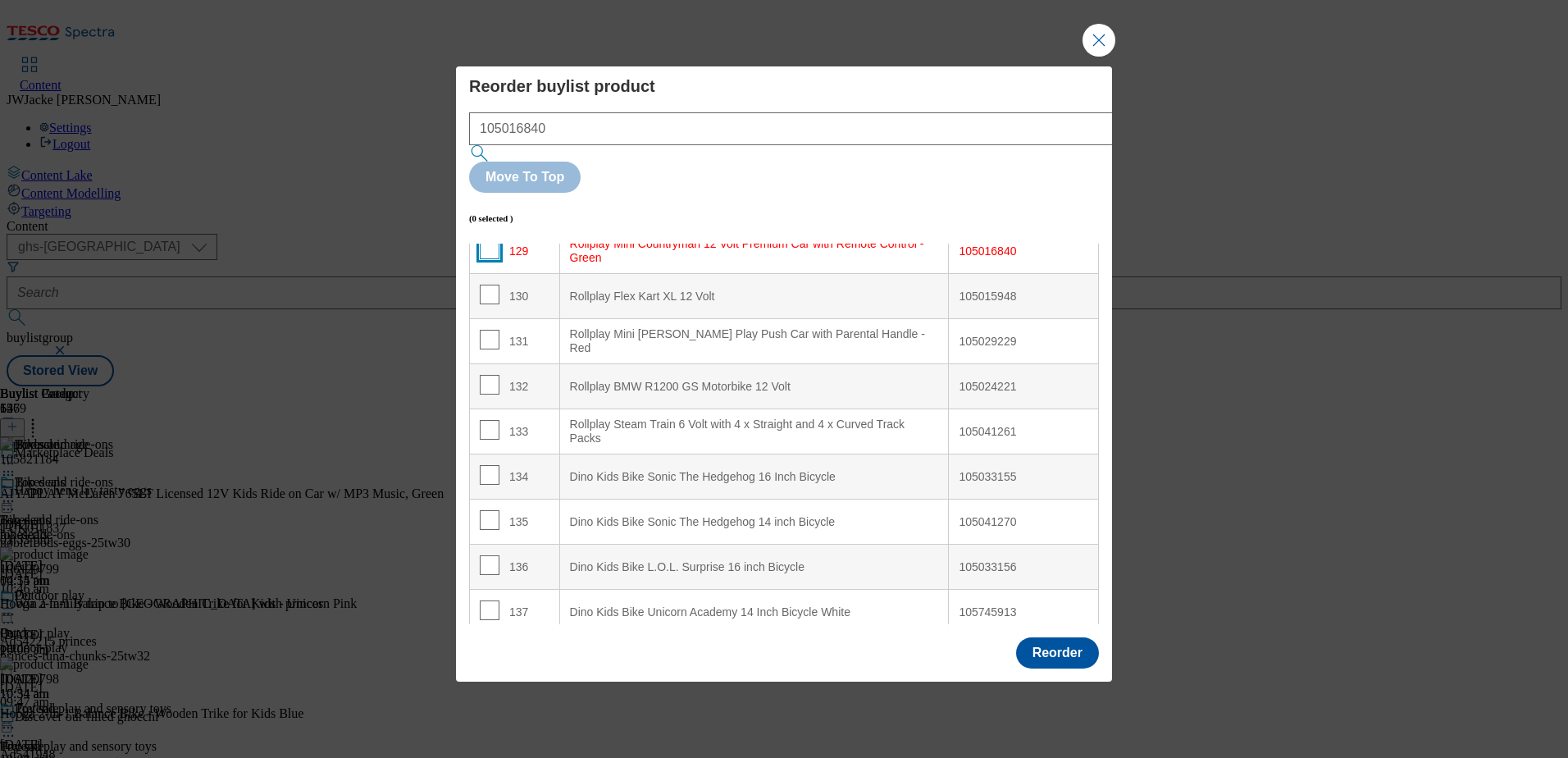
click at [488, 239] on input "Modal" at bounding box center [489, 249] width 20 height 20
checkbox input "true"
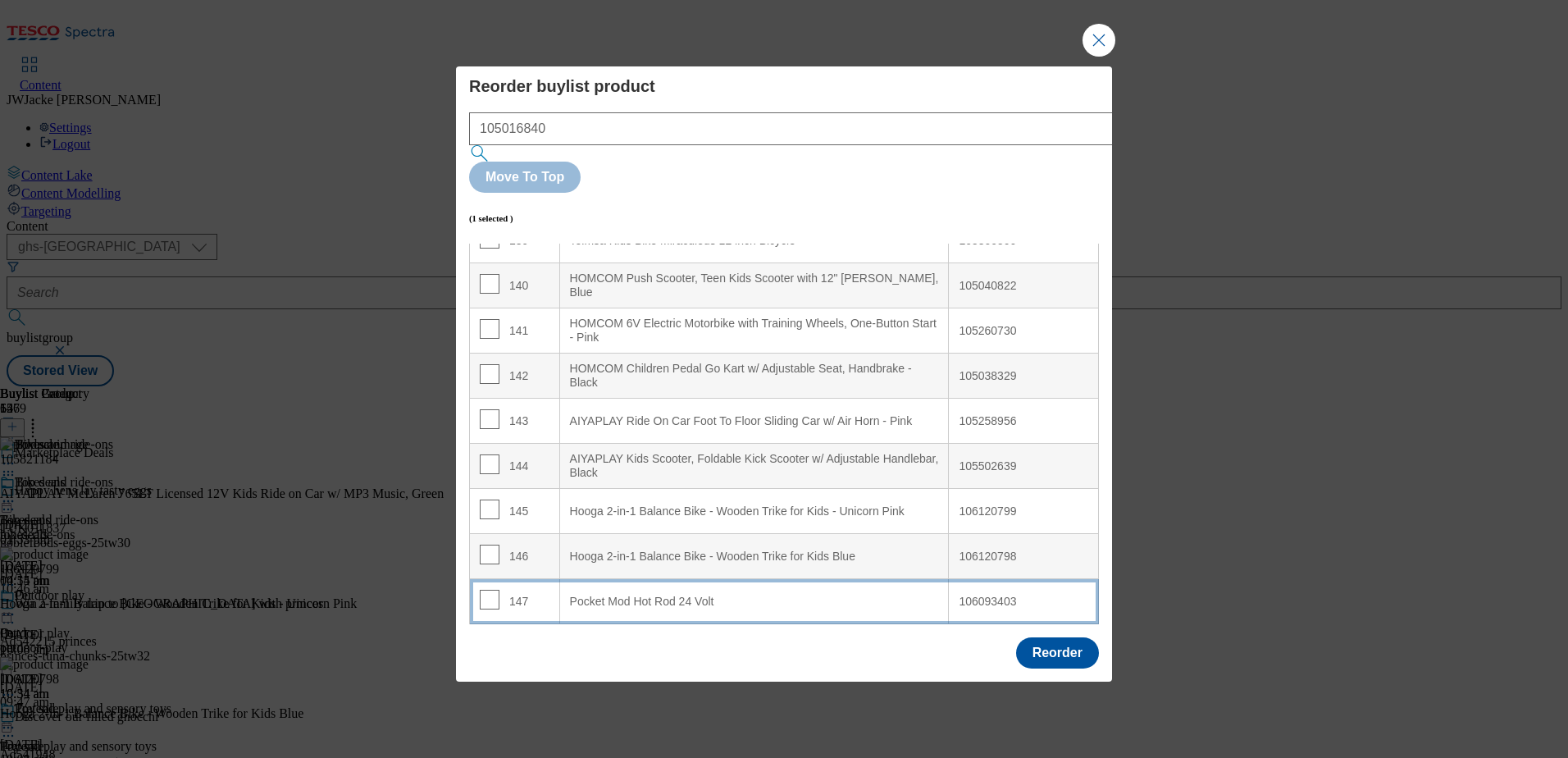
click at [696, 595] on div "Pocket Mod Hot Rod 24 Volt" at bounding box center [755, 602] width 369 height 15
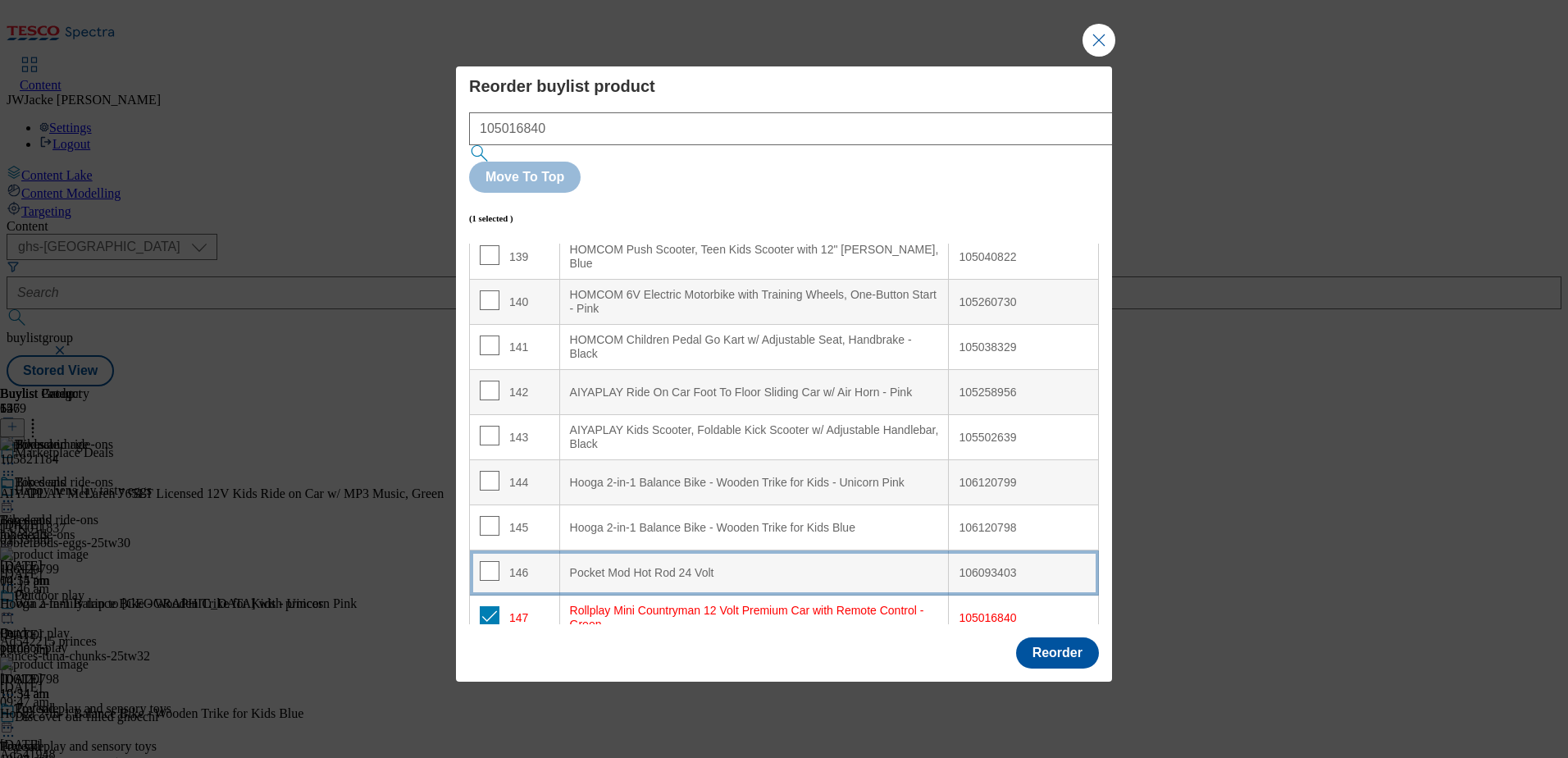
scroll to position [6357, 0]
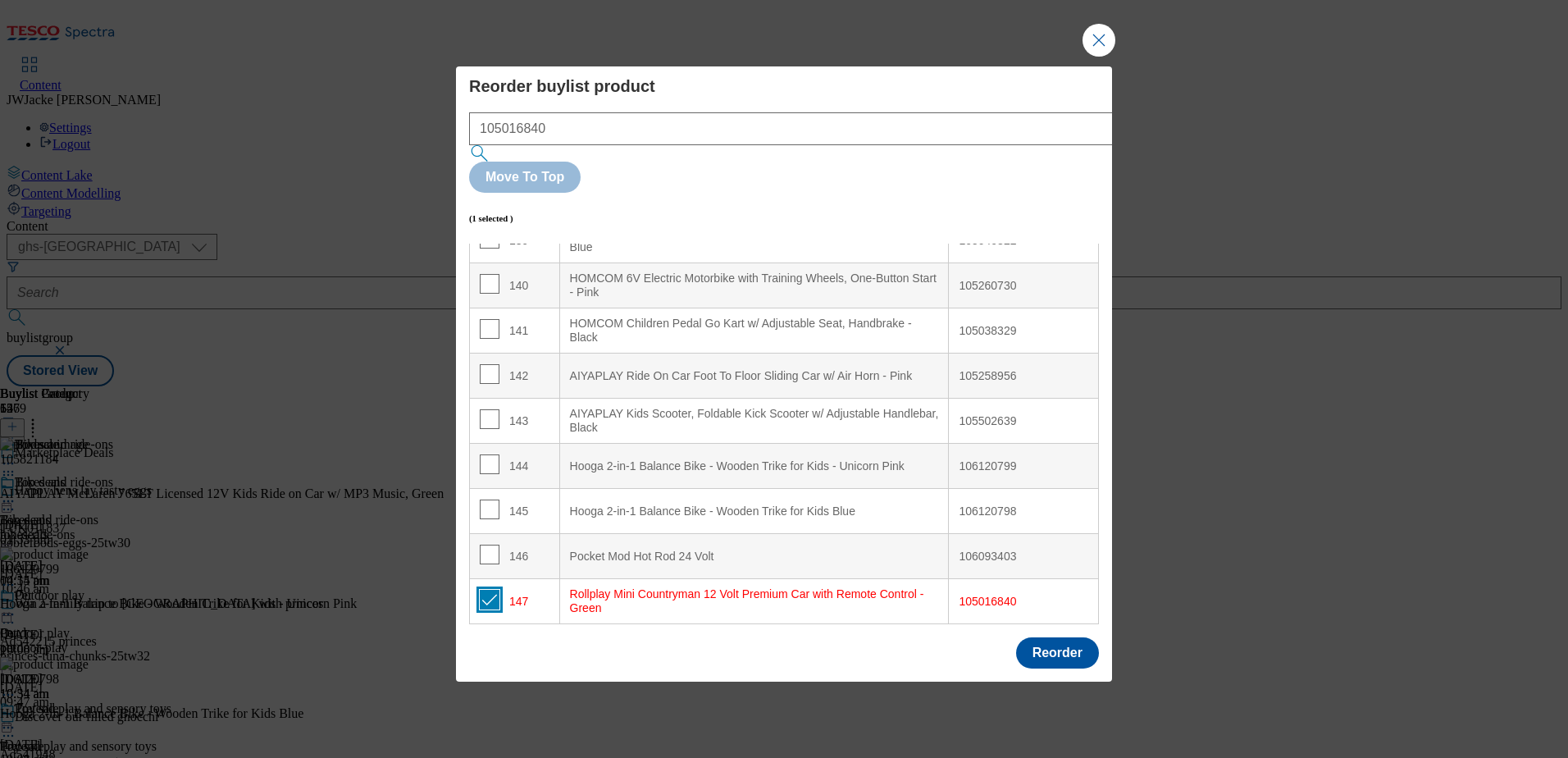
click at [485, 590] on input "Modal" at bounding box center [489, 600] width 20 height 20
checkbox input "false"
click at [1065, 637] on button "Reorder" at bounding box center [1057, 652] width 83 height 31
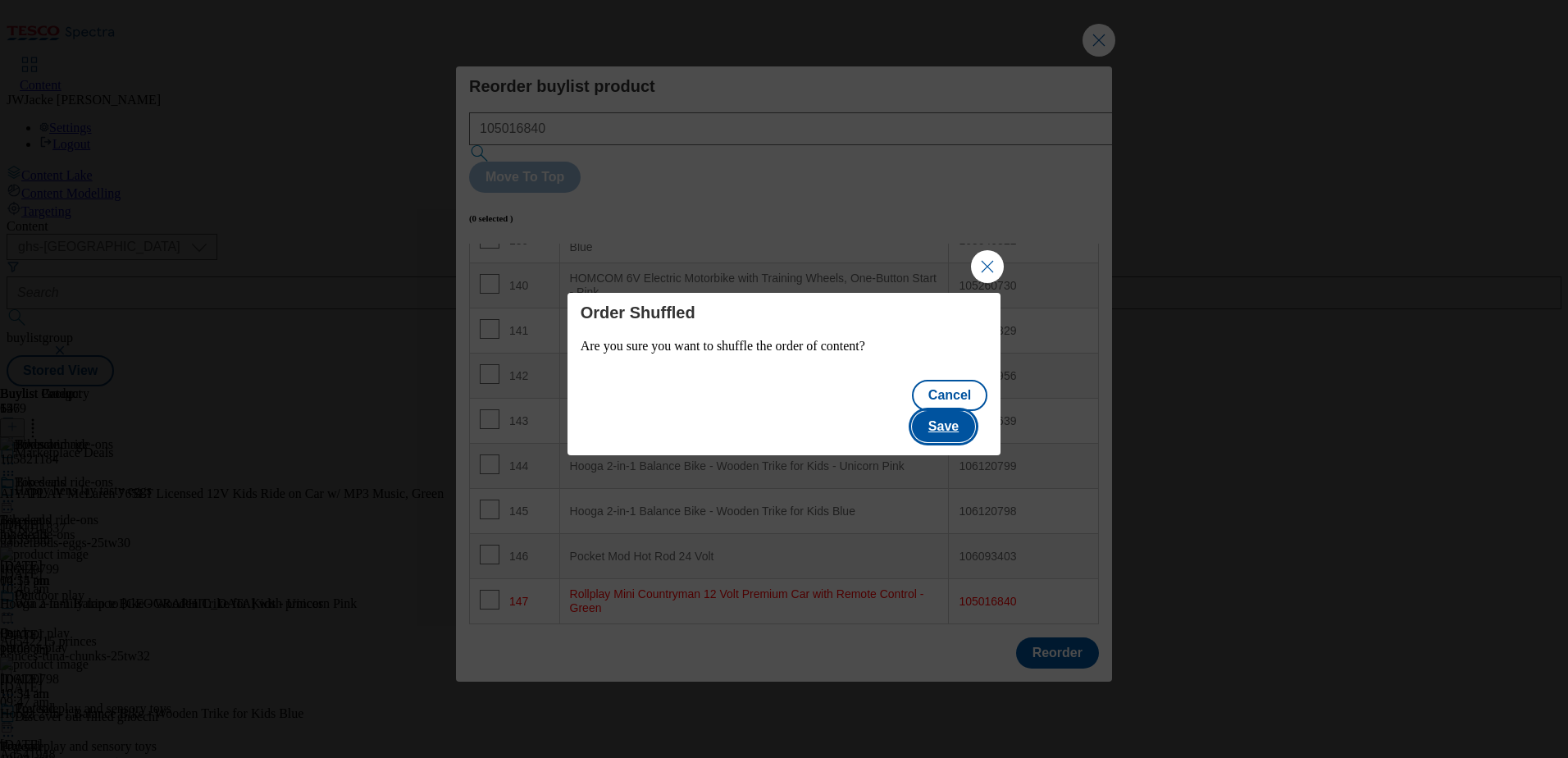
click at [949, 411] on button "Save" at bounding box center [943, 426] width 63 height 31
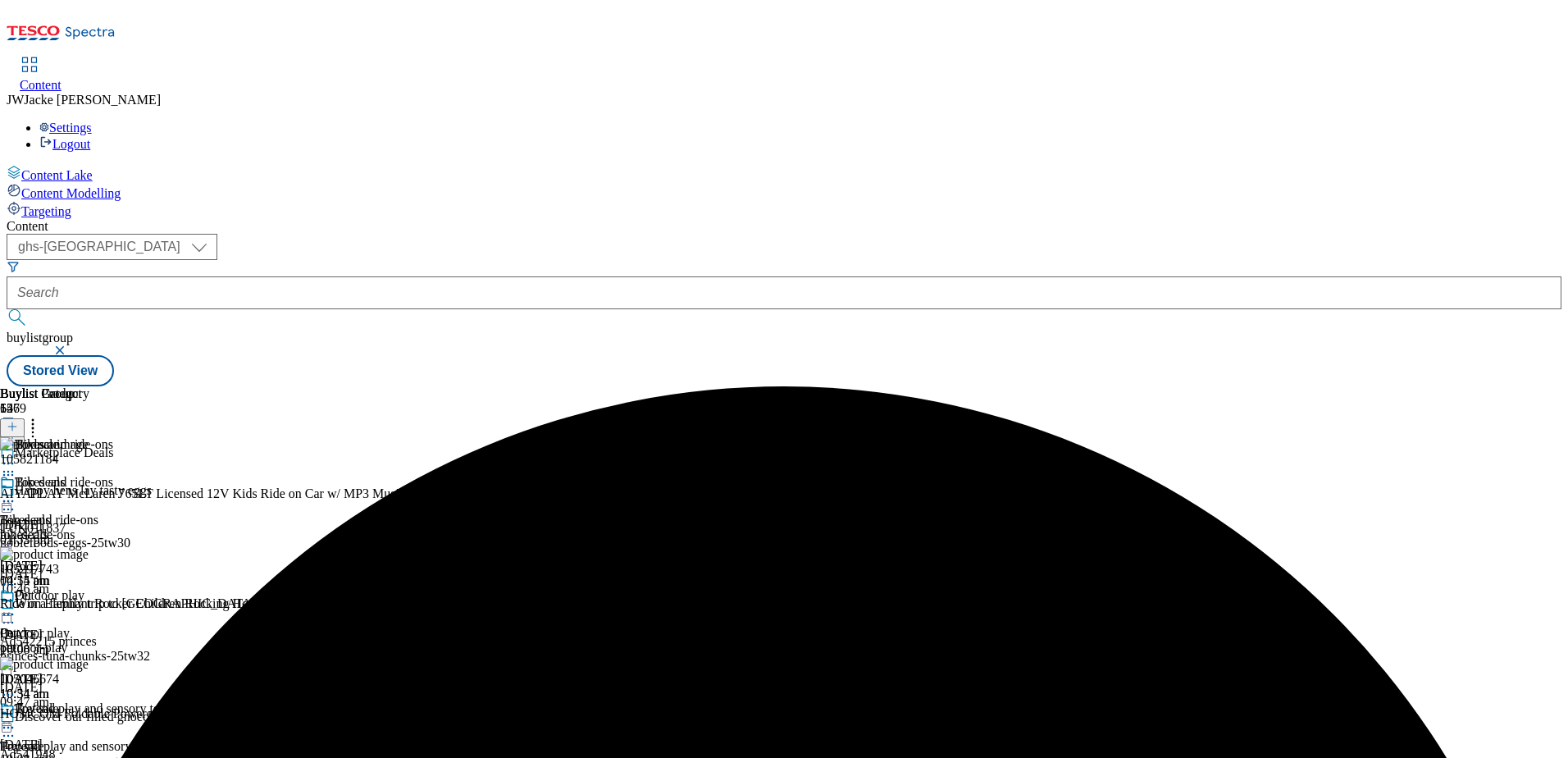
click at [16, 493] on icon at bounding box center [8, 501] width 16 height 16
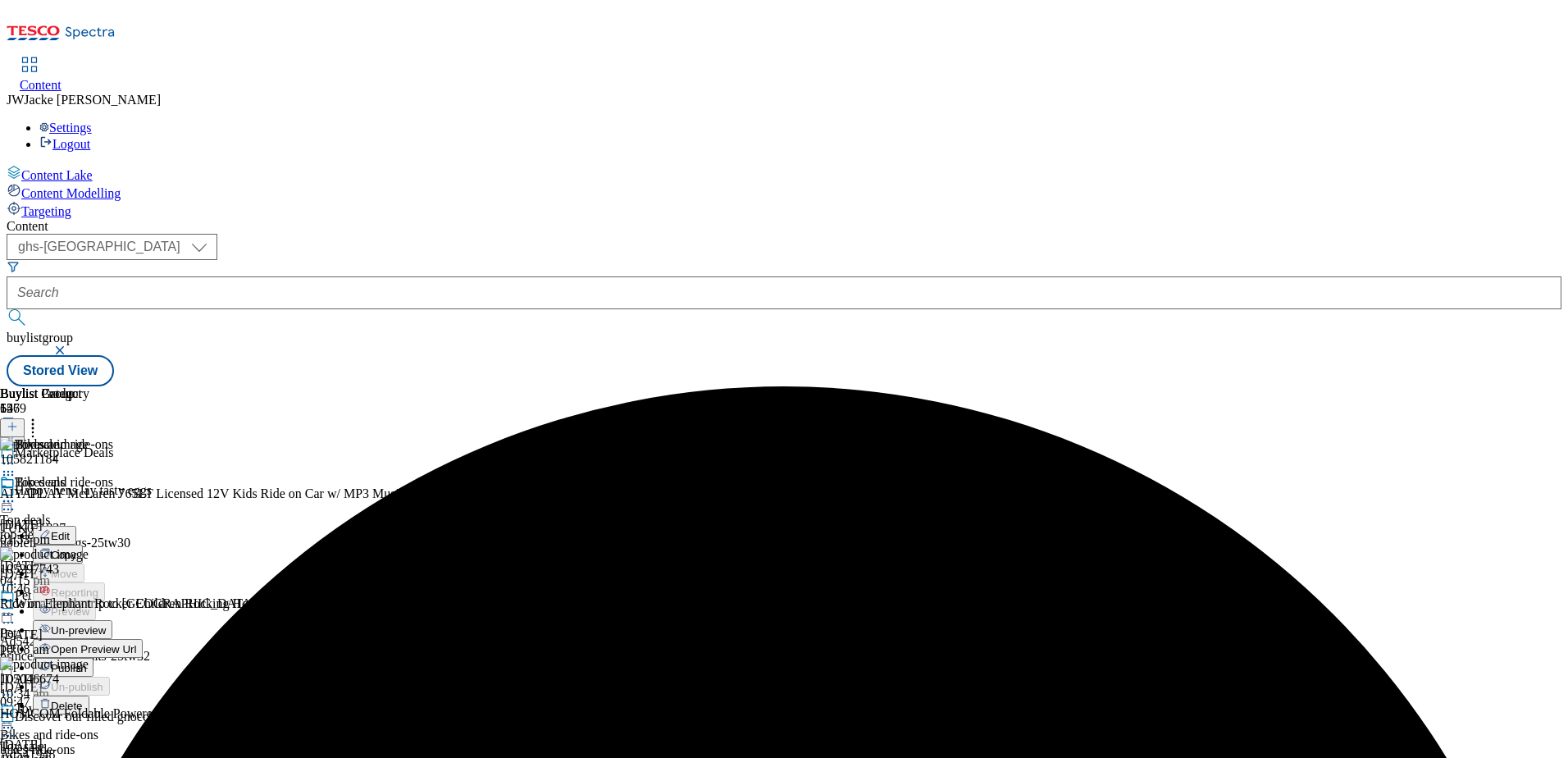
click at [87, 662] on span "Publish" at bounding box center [69, 667] width 36 height 12
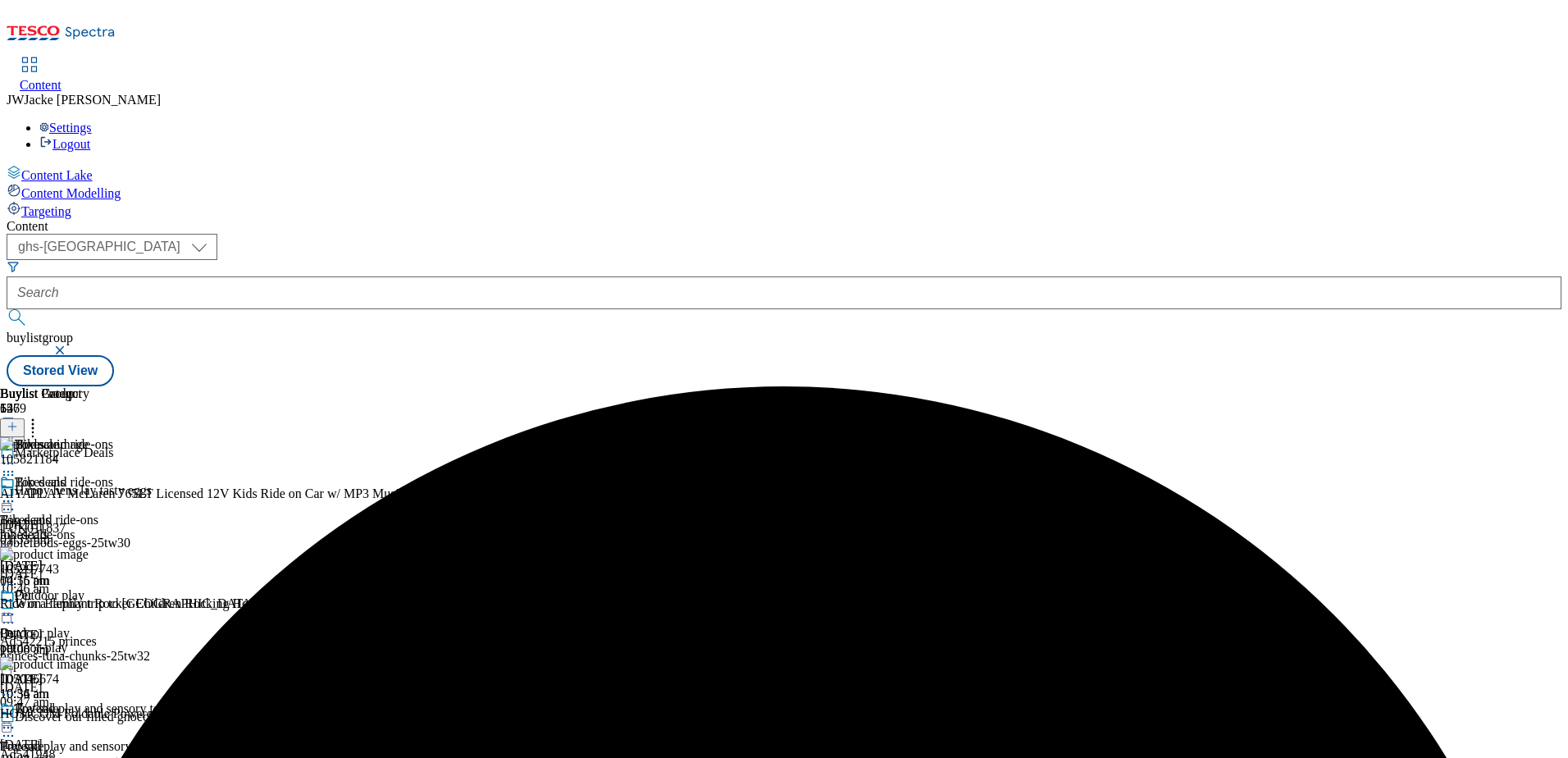
click at [16, 606] on icon at bounding box center [8, 614] width 16 height 16
click at [41, 416] on icon at bounding box center [32, 423] width 16 height 16
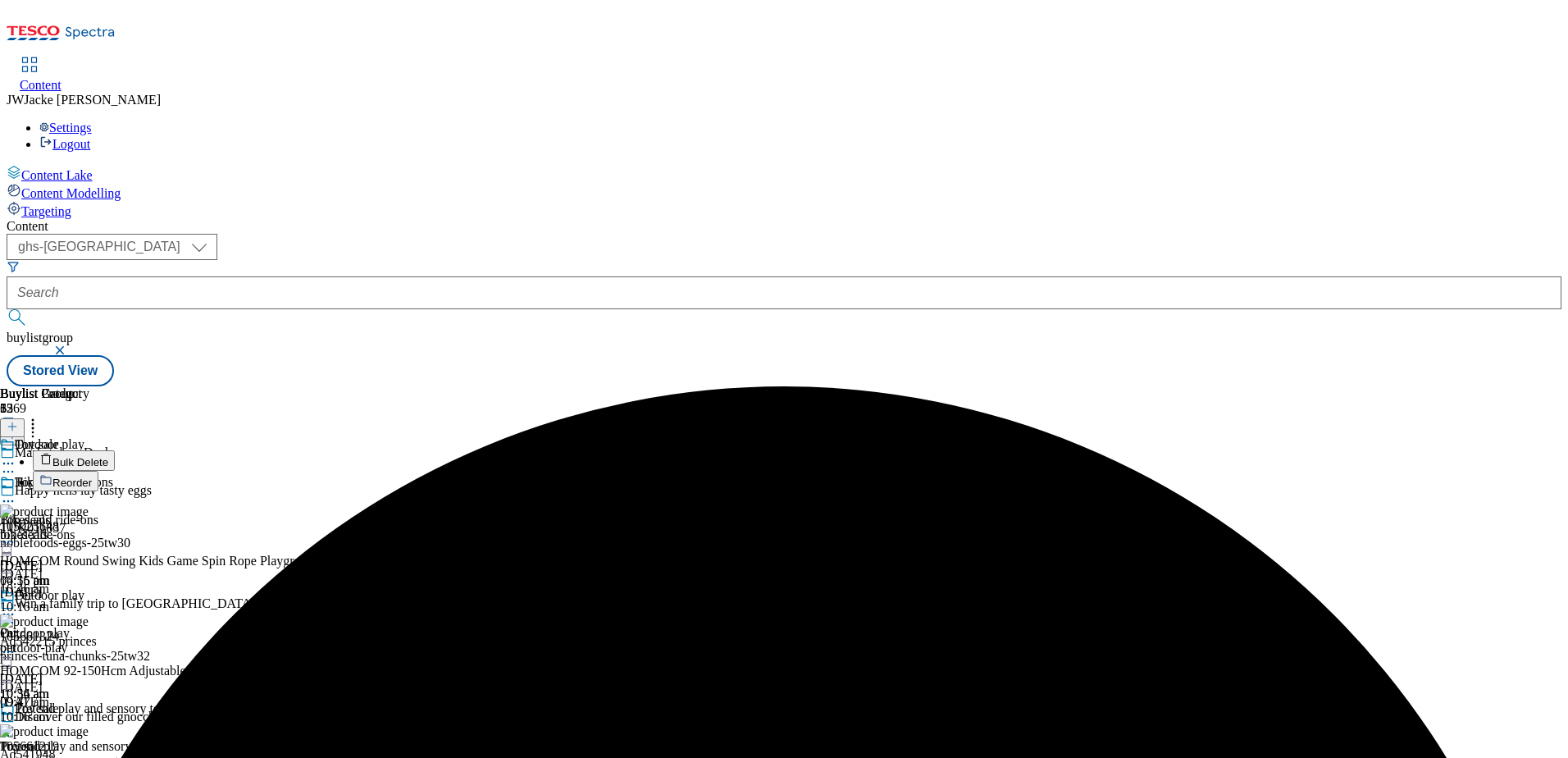
click at [98, 470] on button "Reorder" at bounding box center [66, 481] width 66 height 21
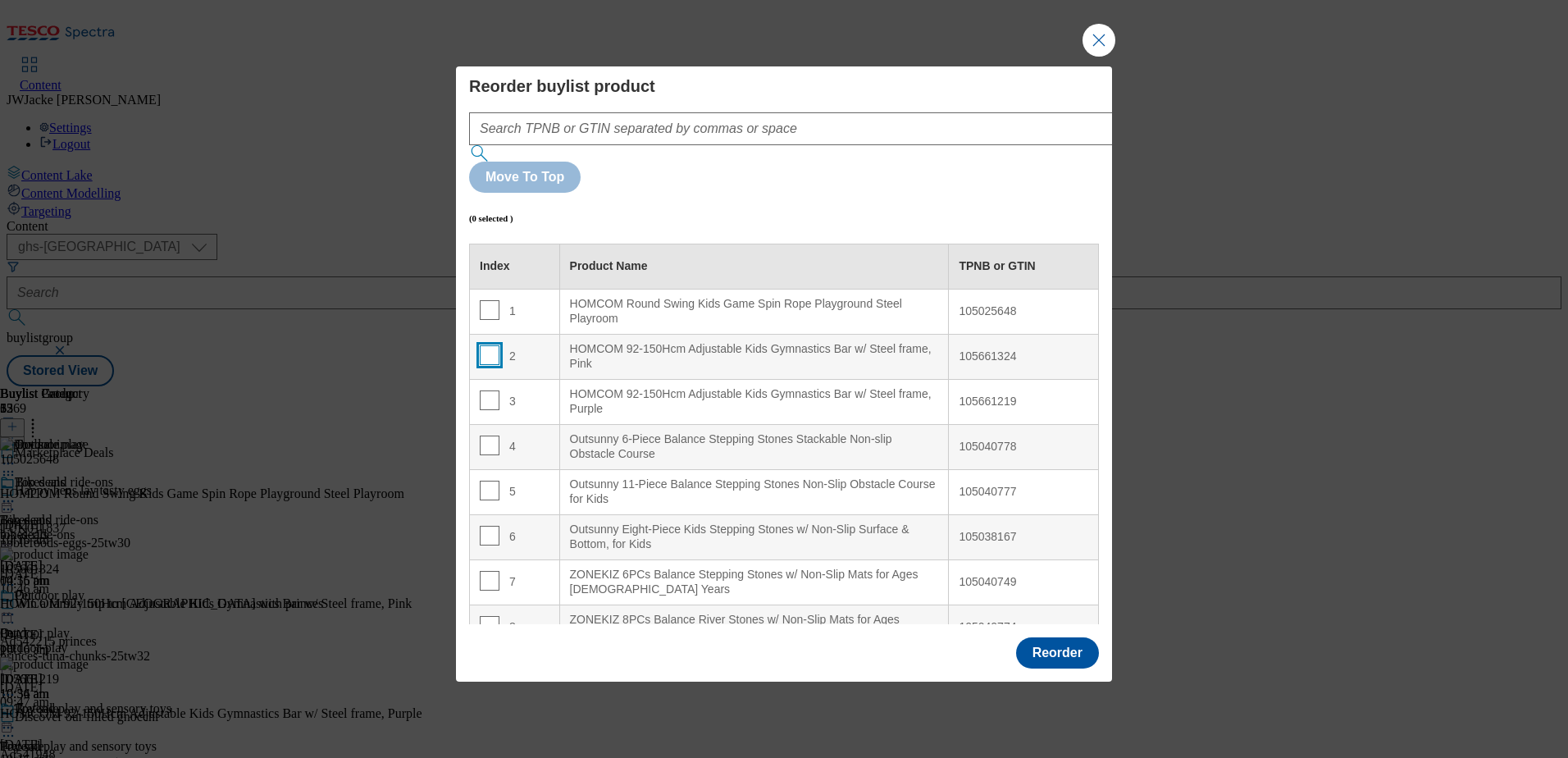
click at [485, 345] on input "Modal" at bounding box center [489, 354] width 20 height 20
checkbox input "true"
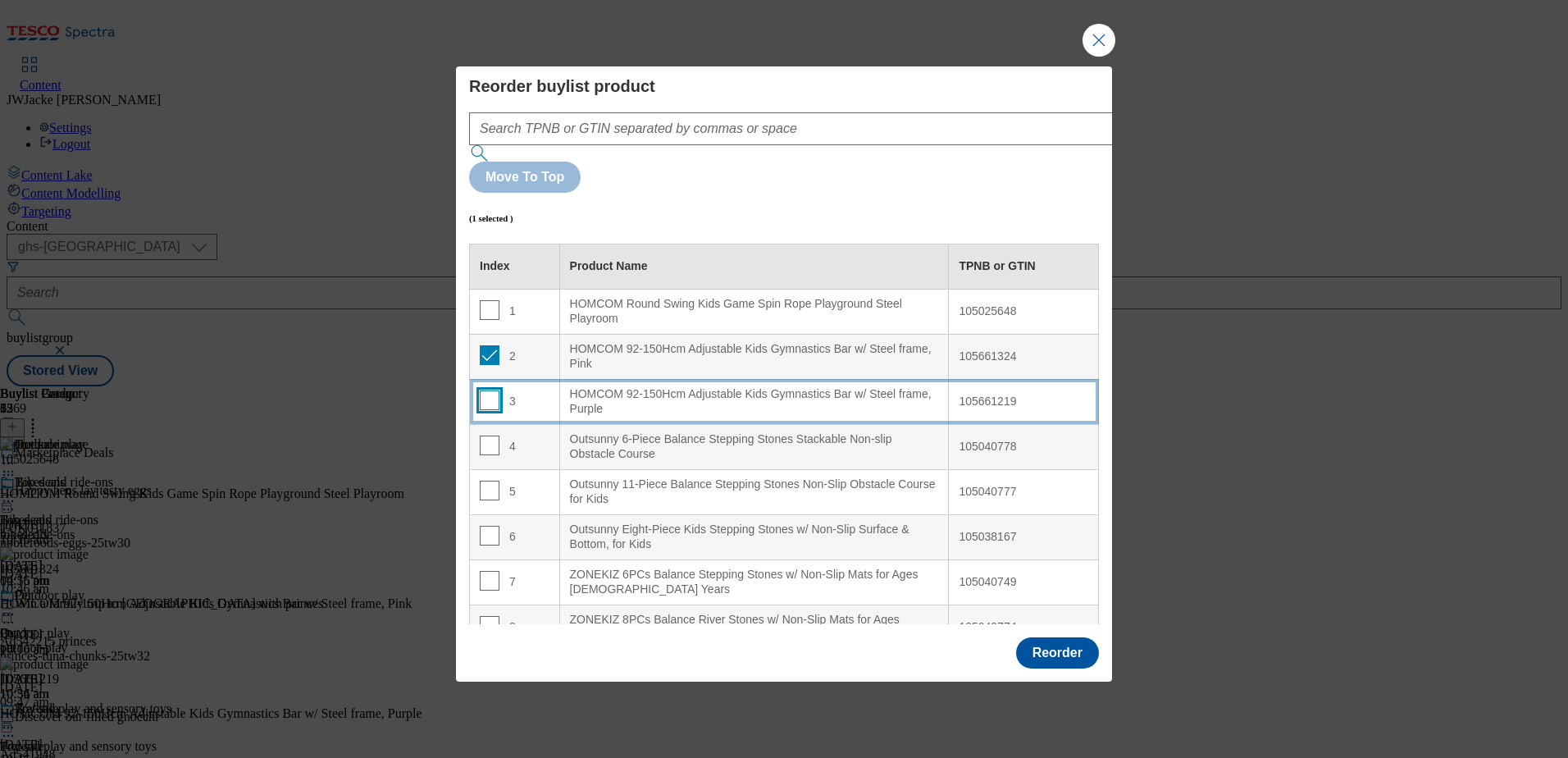
click at [491, 390] on input "Modal" at bounding box center [489, 400] width 20 height 20
checkbox input "true"
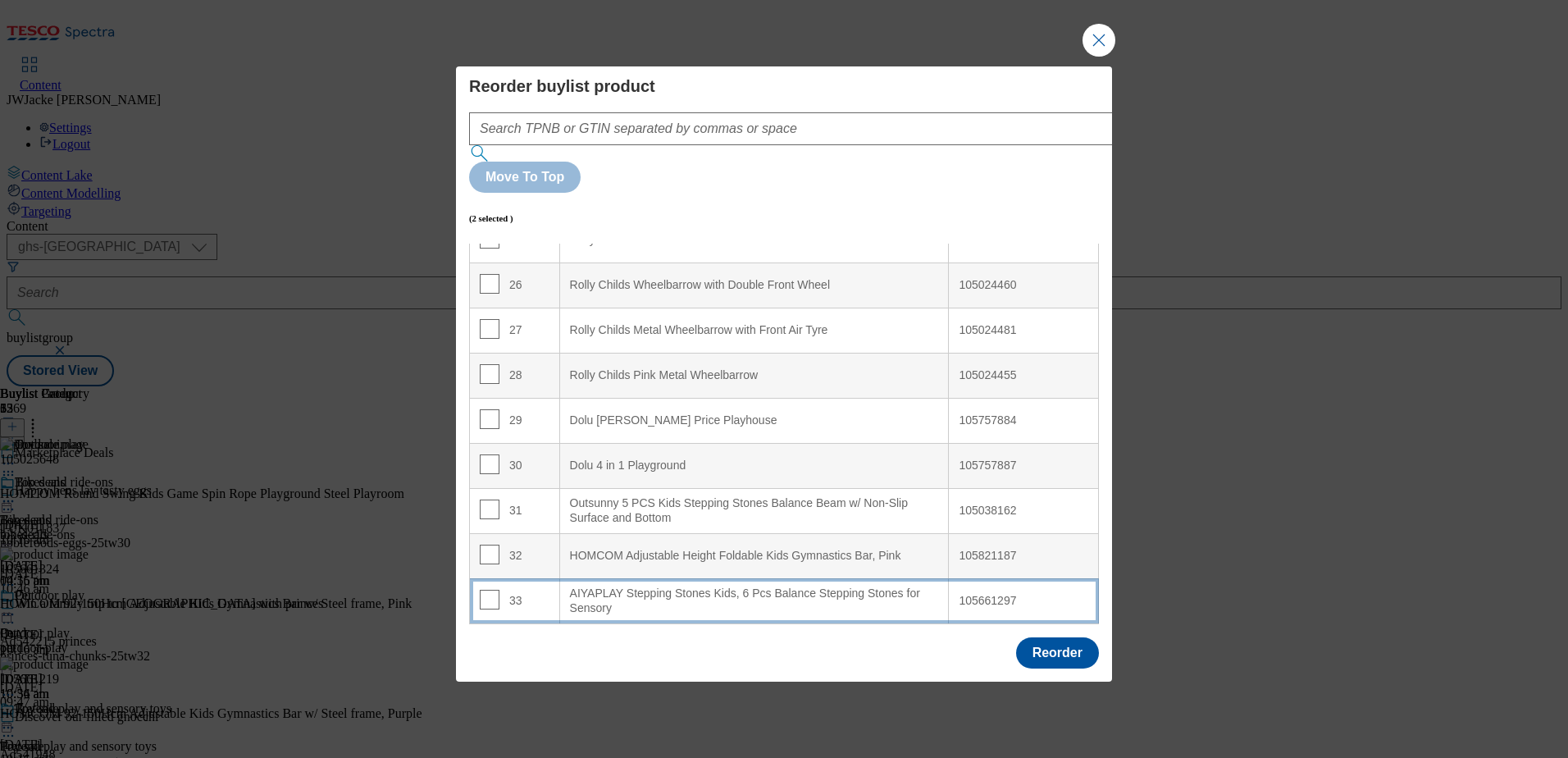
click at [667, 586] on div "AIYAPLAY Stepping Stones Kids, 6 Pcs Balance Stepping Stones for Sensory" at bounding box center [755, 601] width 369 height 28
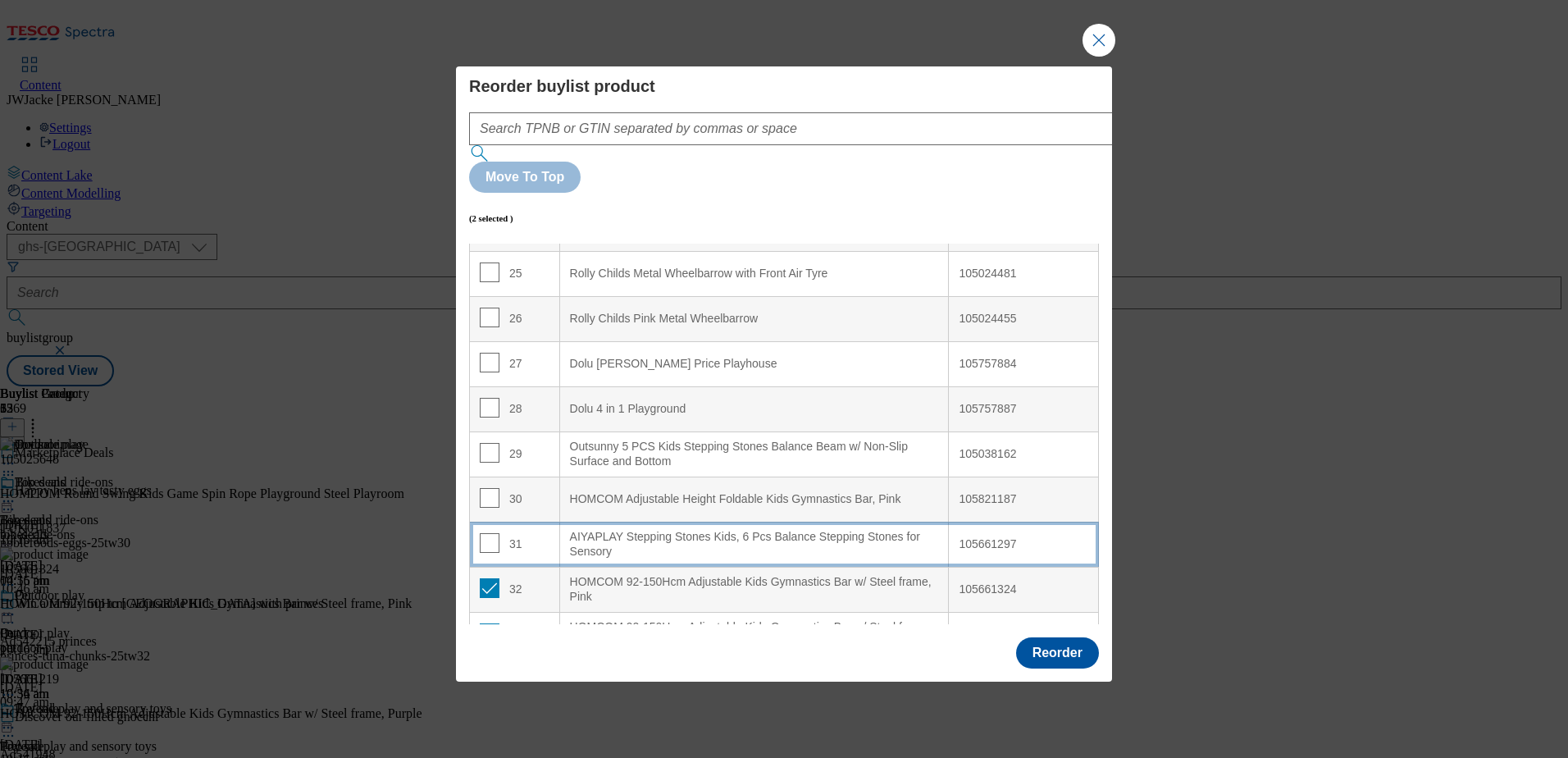
scroll to position [1154, 0]
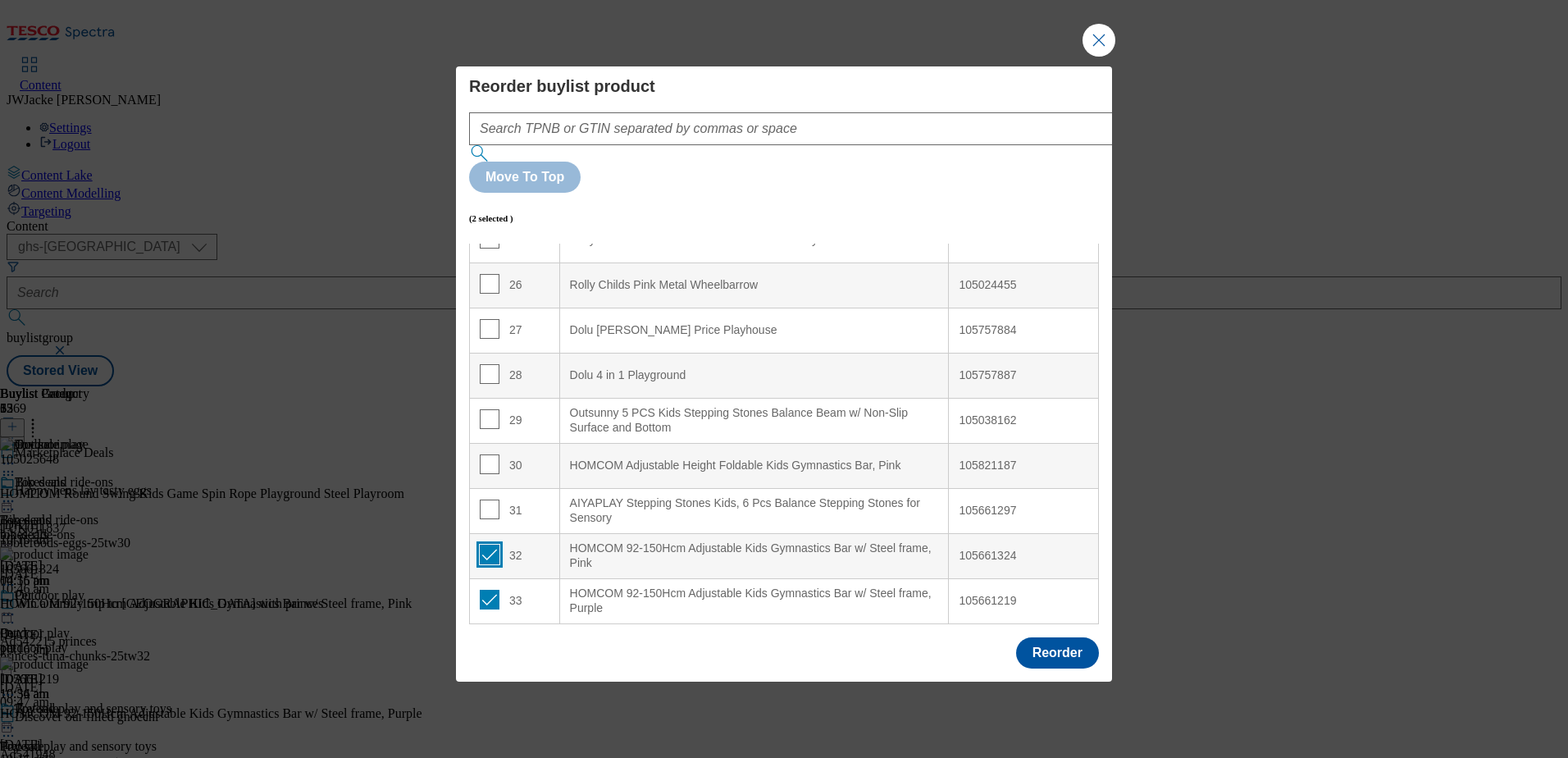
click at [485, 545] on input "Modal" at bounding box center [489, 554] width 20 height 20
checkbox input "false"
click at [488, 590] on input "Modal" at bounding box center [489, 600] width 20 height 20
checkbox input "false"
click at [1030, 637] on button "Reorder" at bounding box center [1057, 652] width 83 height 31
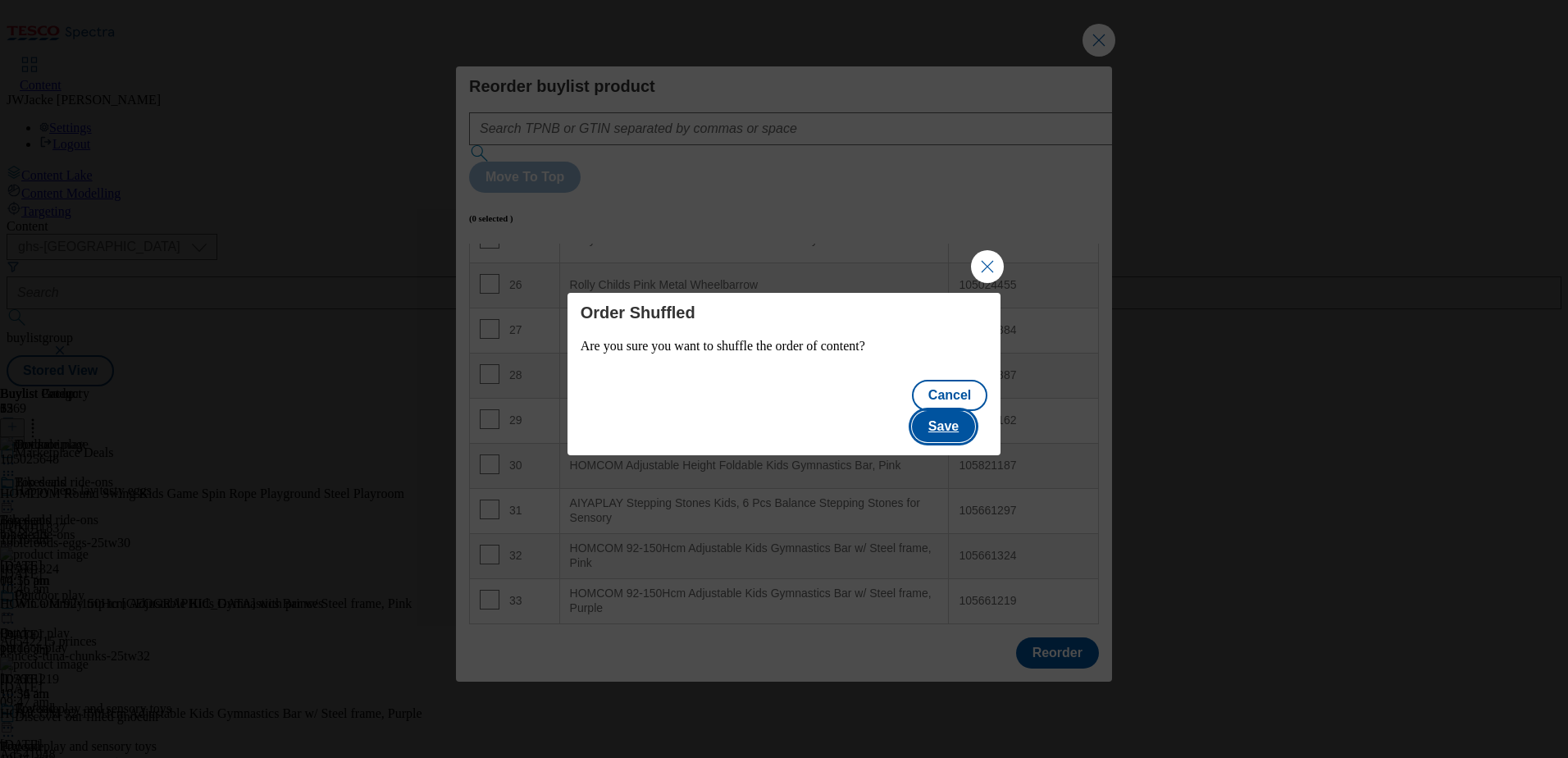
click at [975, 412] on button "Save" at bounding box center [943, 426] width 63 height 31
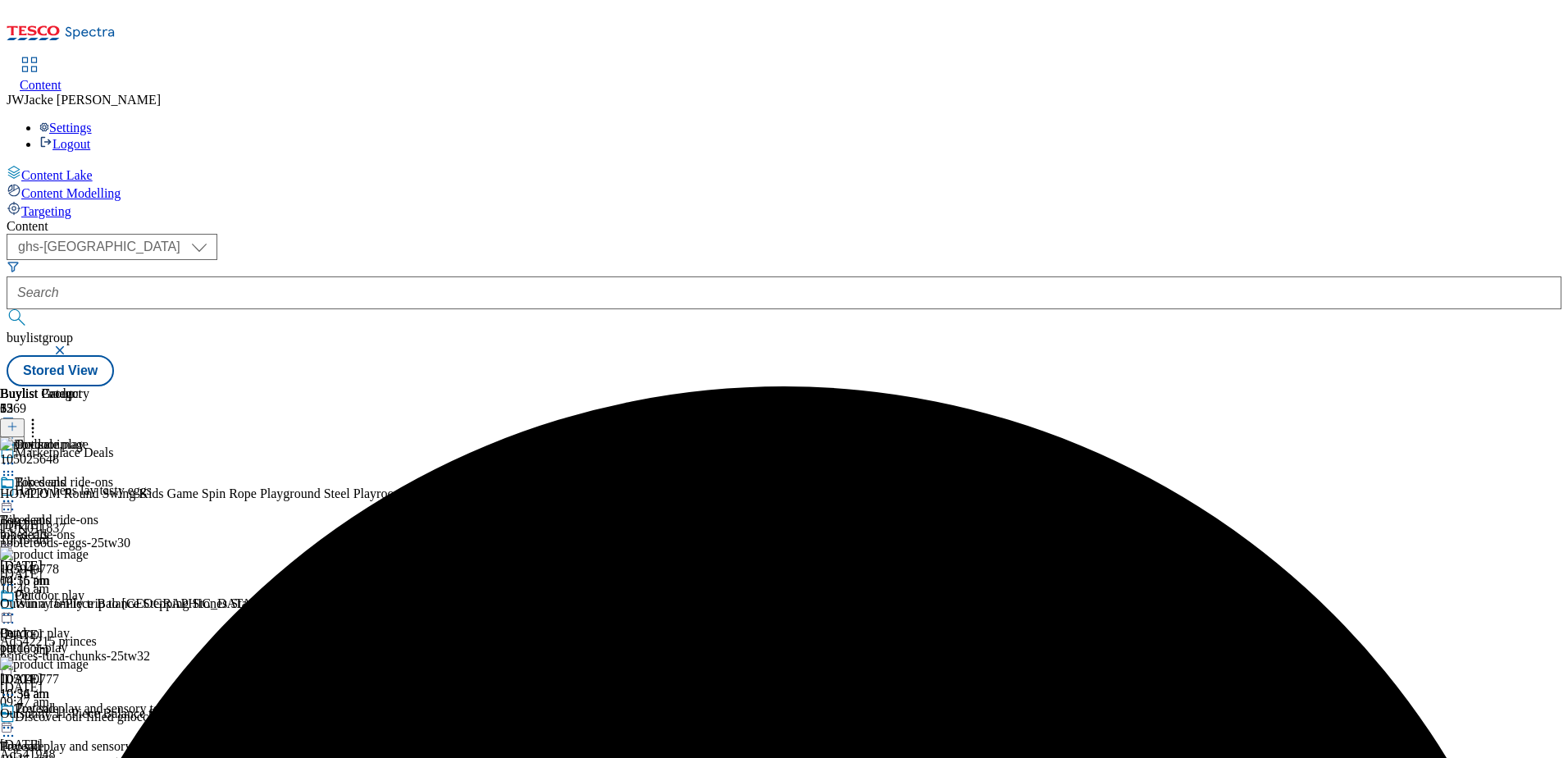
click at [41, 416] on icon at bounding box center [32, 423] width 16 height 16
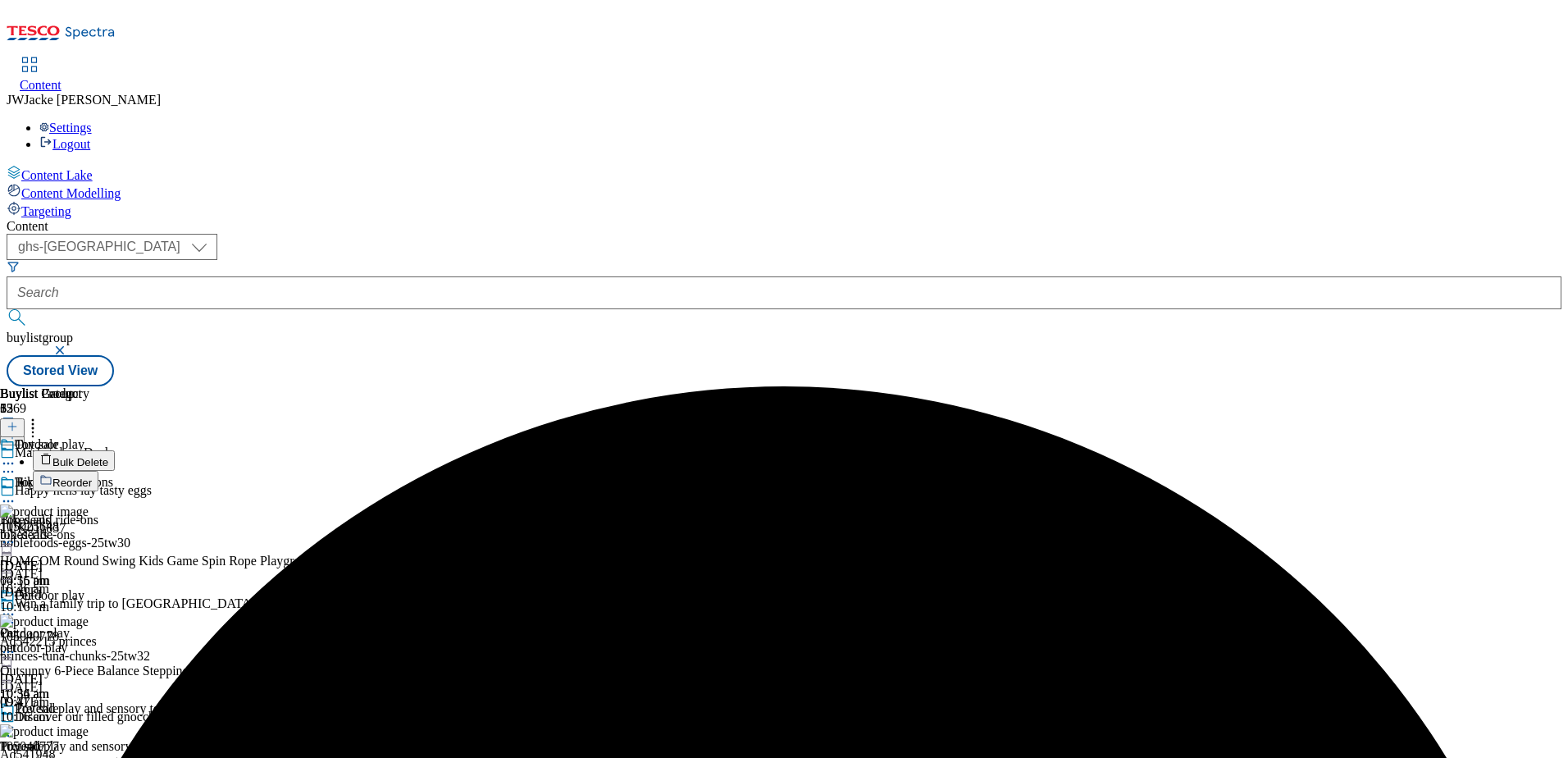
click at [1454, 387] on div "Buylist Group 6269 Marketplace Deals Happy hens lay tasty eggs TUK011837 noblef…" at bounding box center [784, 387] width 1555 height 0
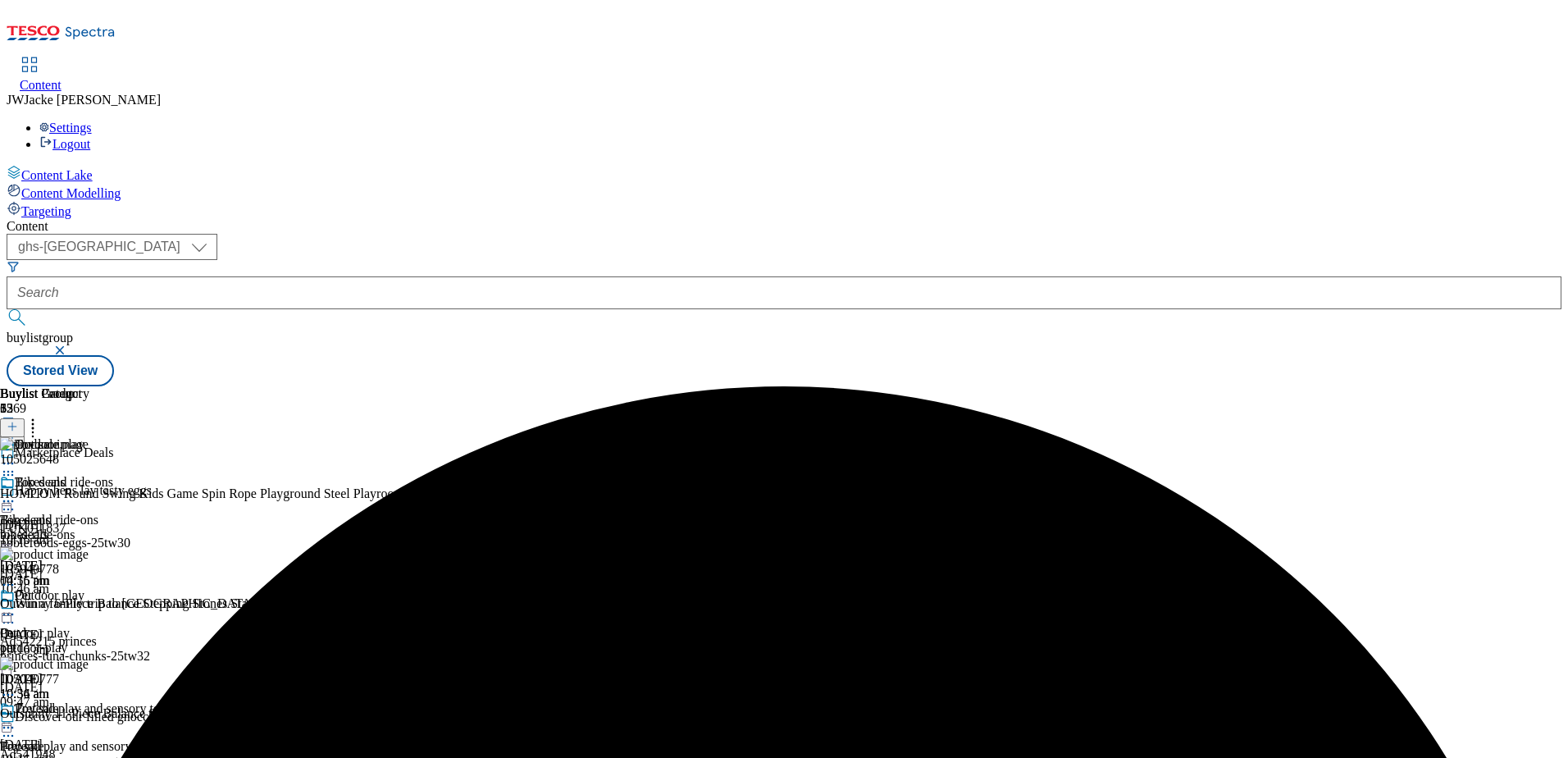
click at [16, 606] on icon at bounding box center [8, 614] width 16 height 16
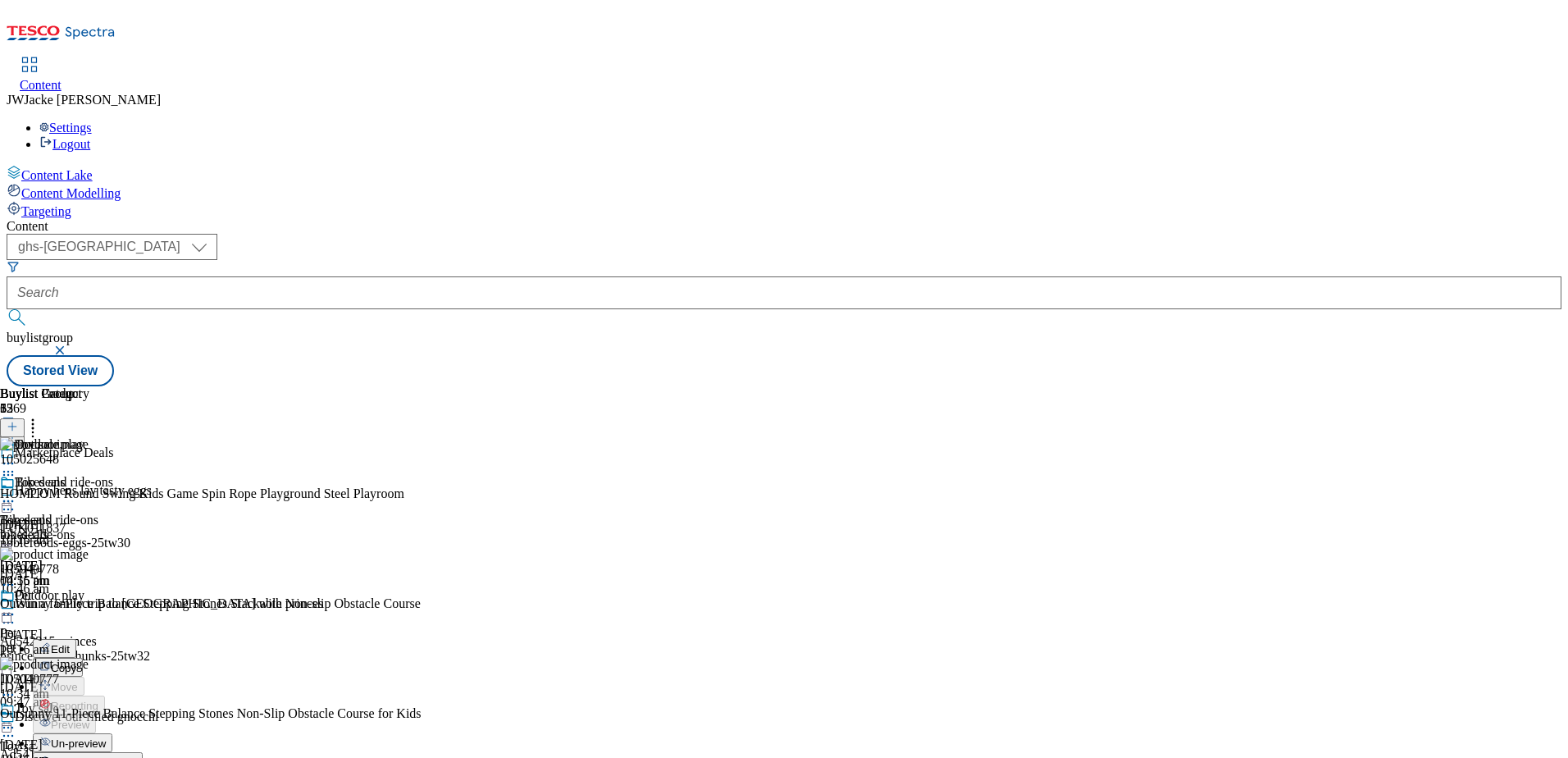
click at [16, 719] on icon at bounding box center [8, 727] width 16 height 16
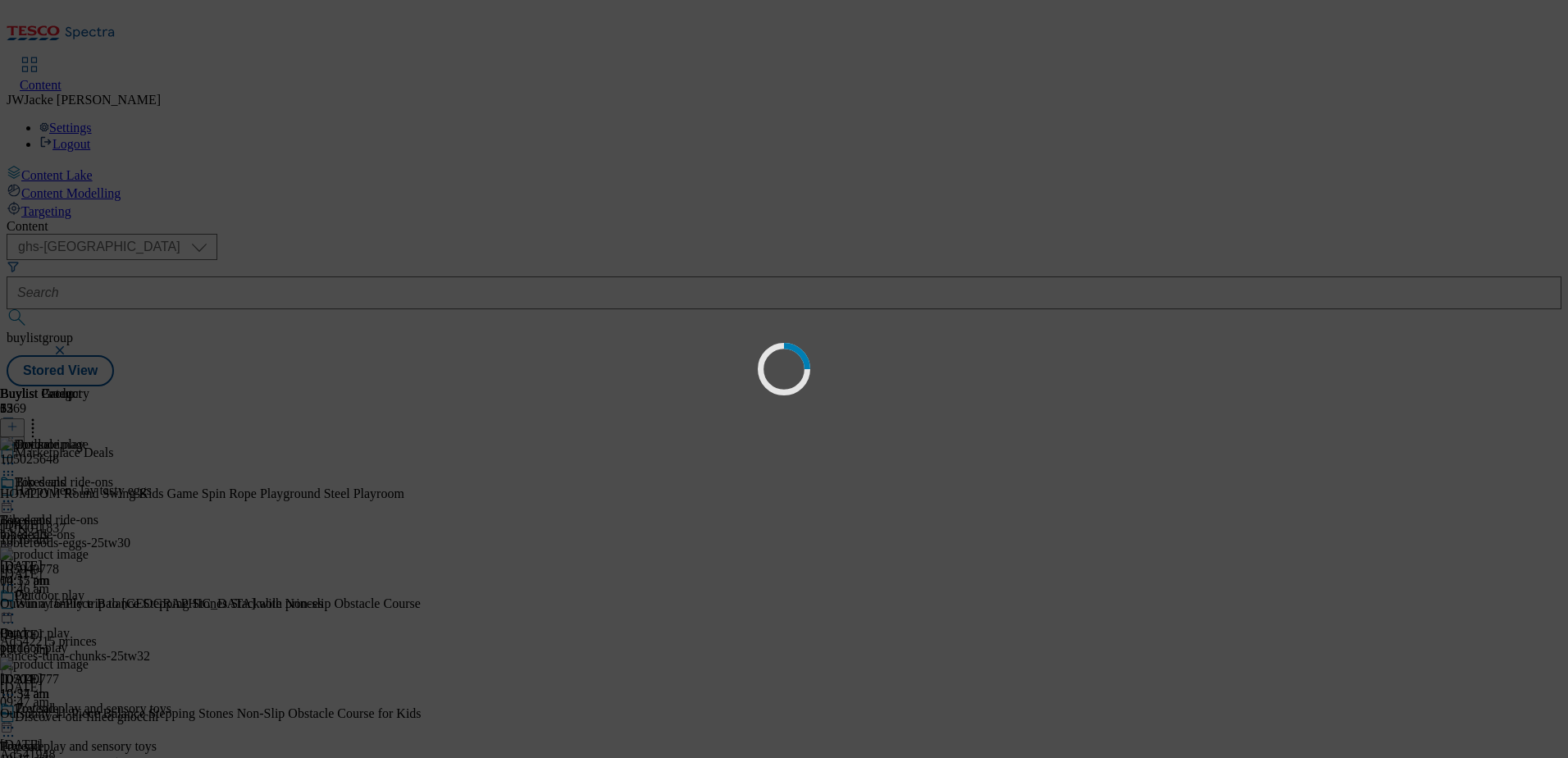
scroll to position [0, 0]
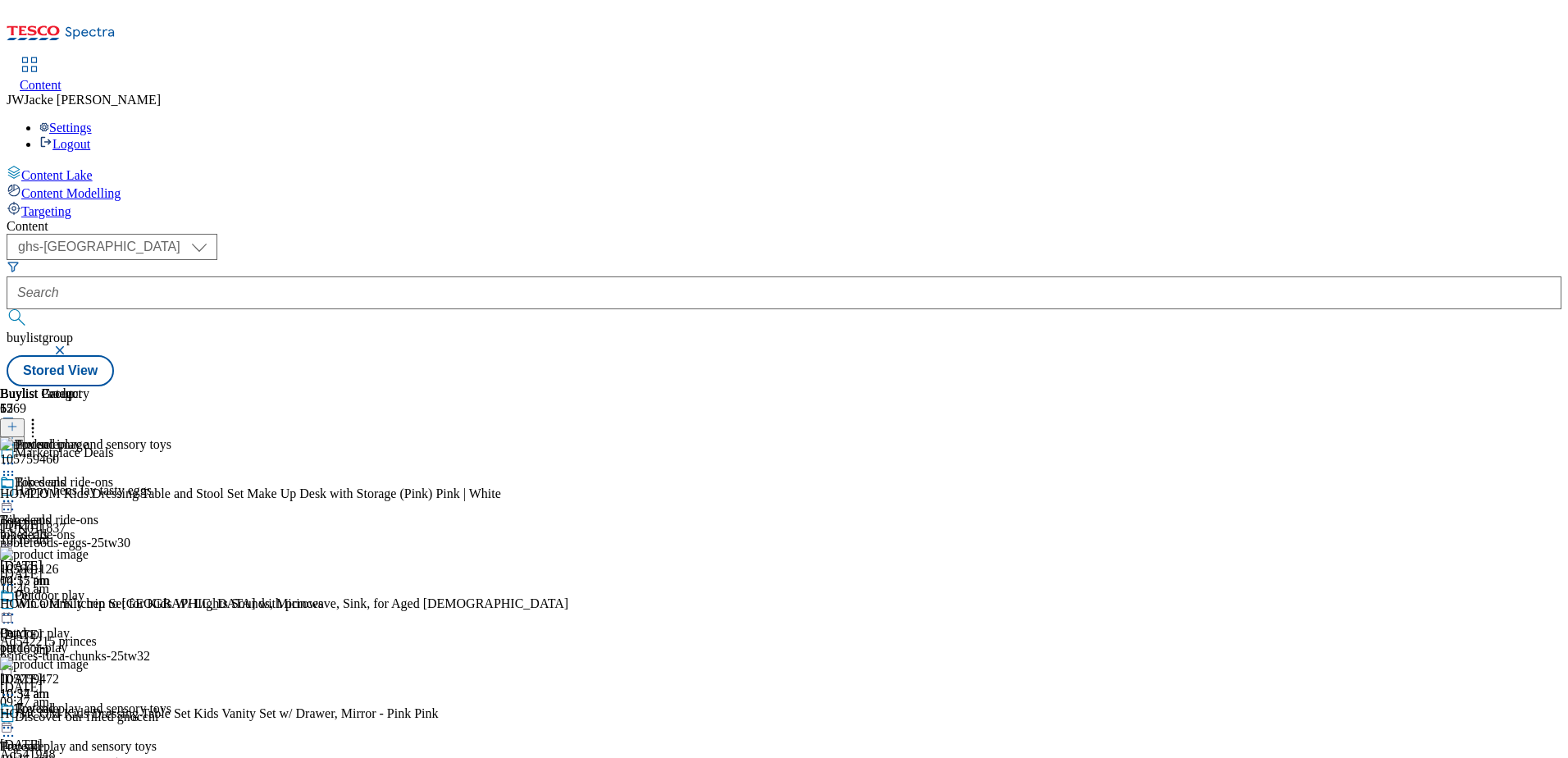
scroll to position [1207, 0]
click at [41, 416] on icon at bounding box center [32, 423] width 16 height 16
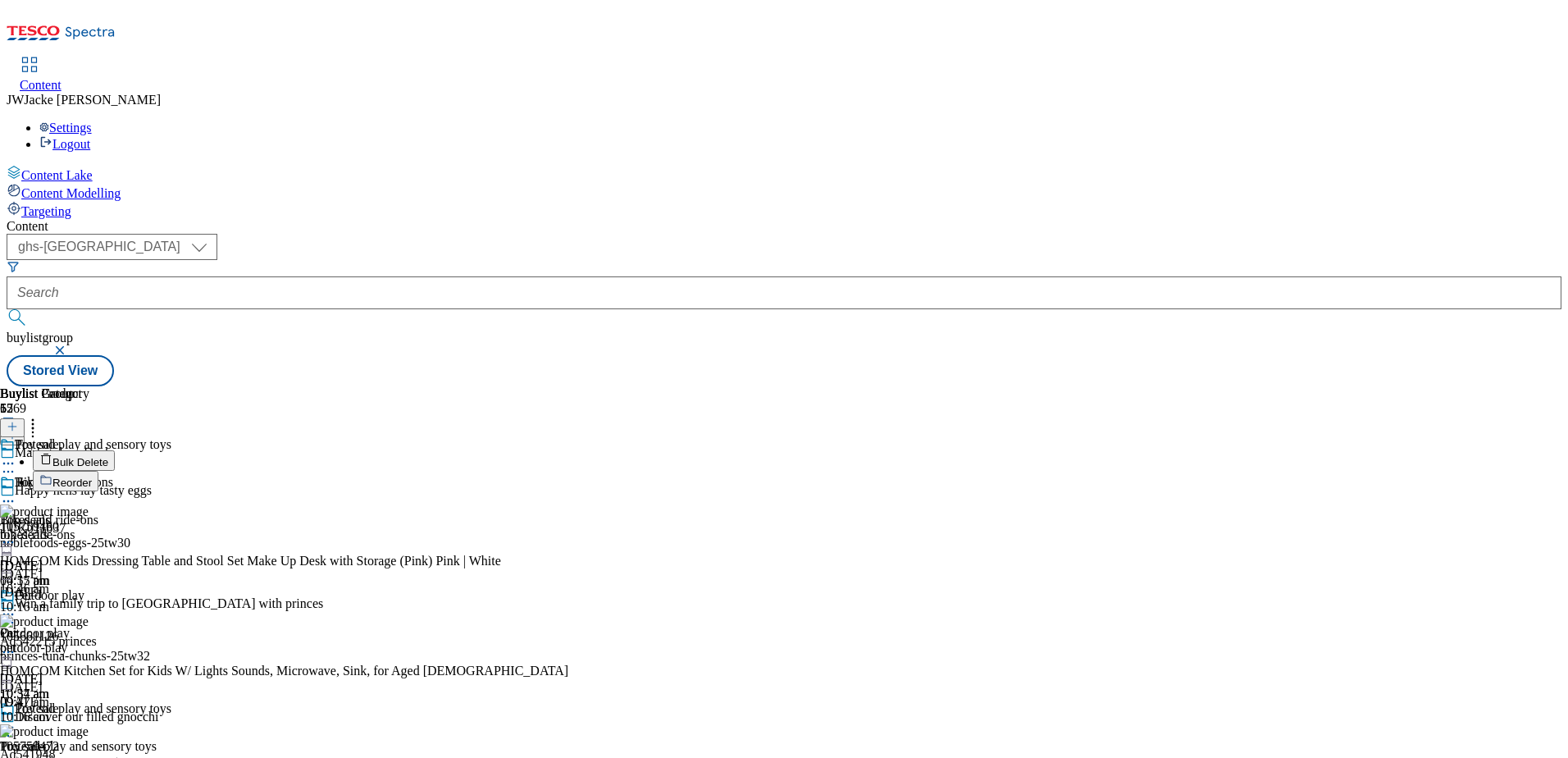
click at [91, 477] on span "Reorder" at bounding box center [73, 483] width 40 height 12
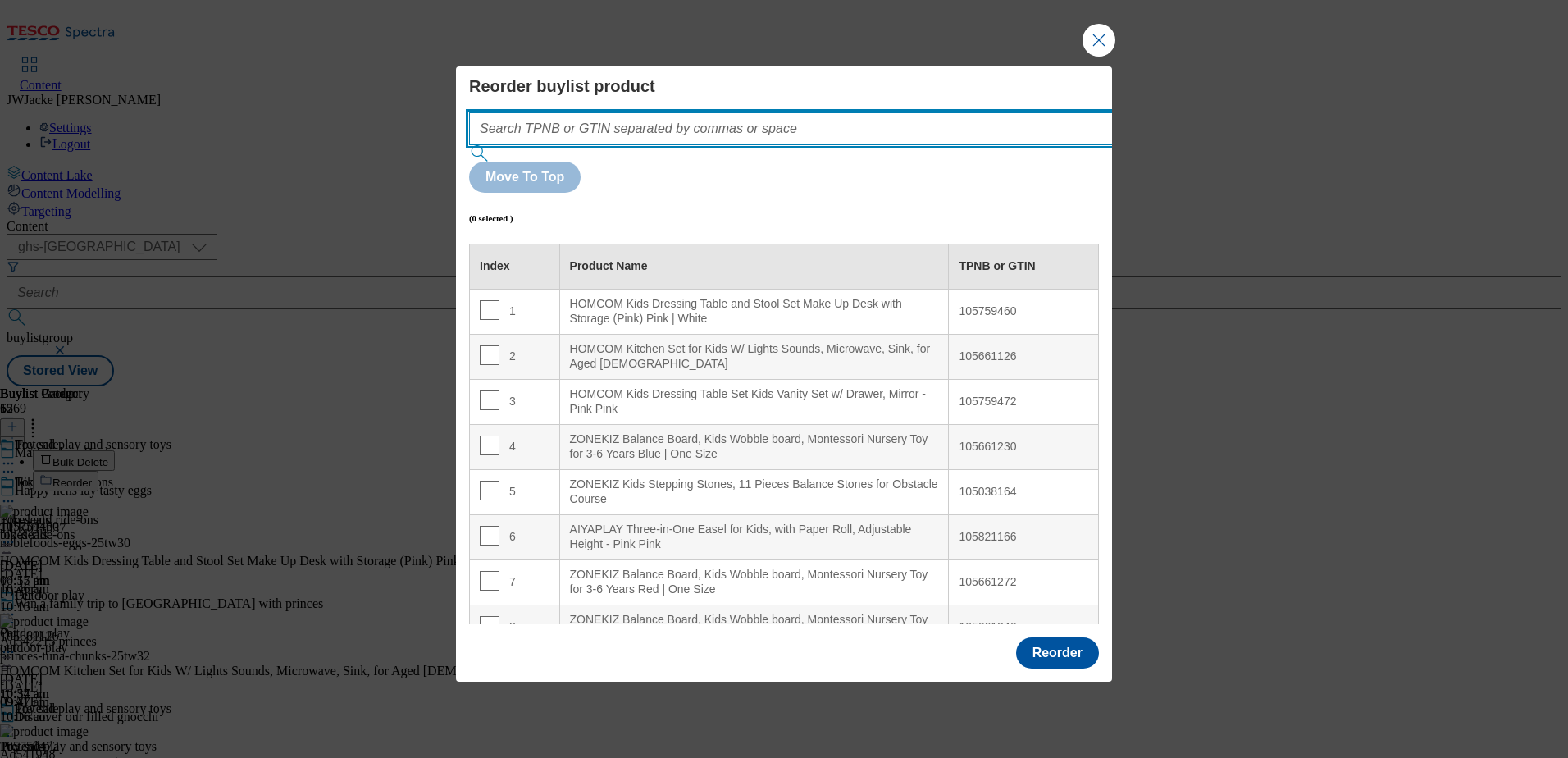
click at [725, 145] on input "Modal" at bounding box center [815, 128] width 693 height 33
paste input "105661343"
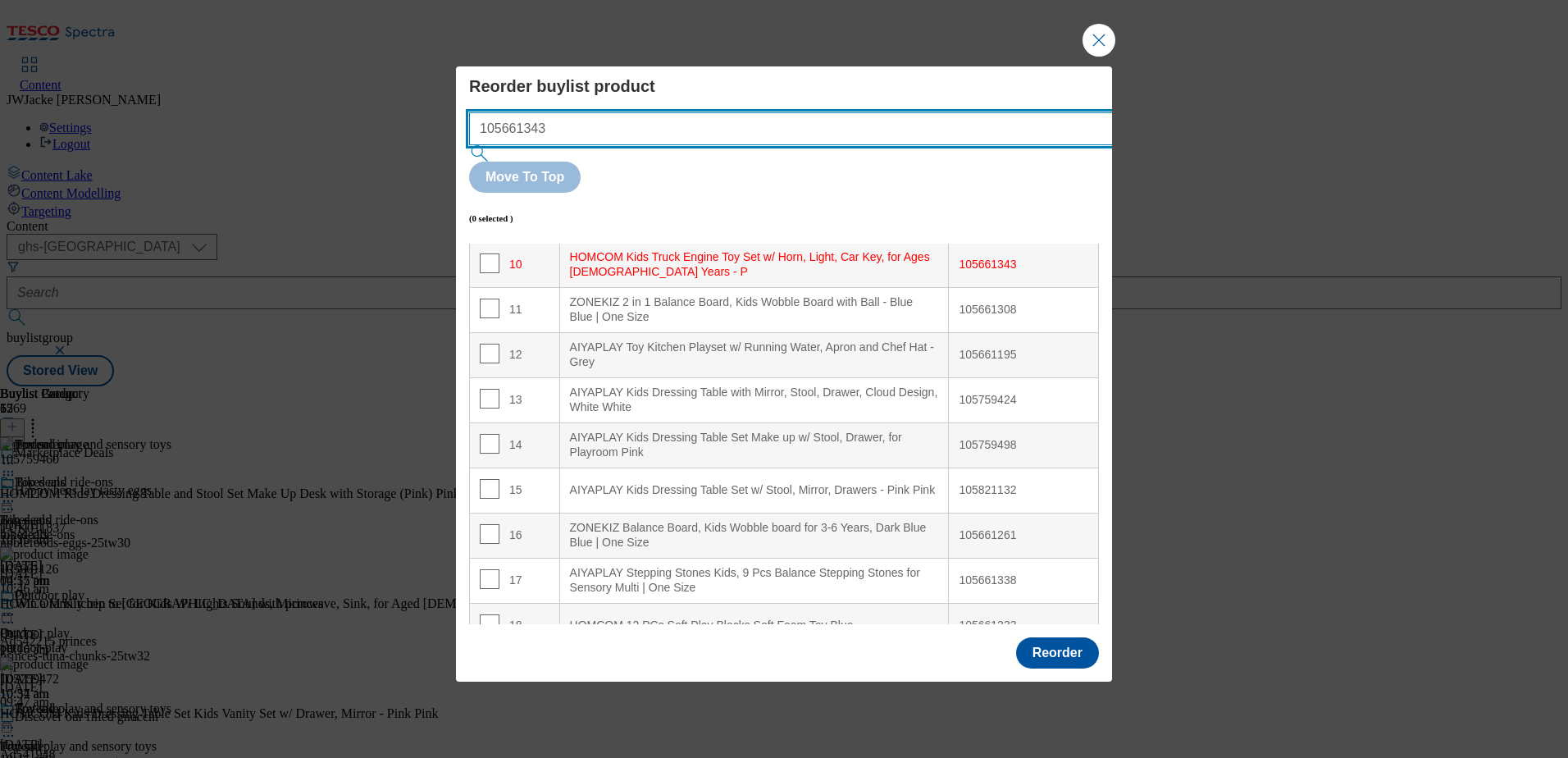
scroll to position [466, 0]
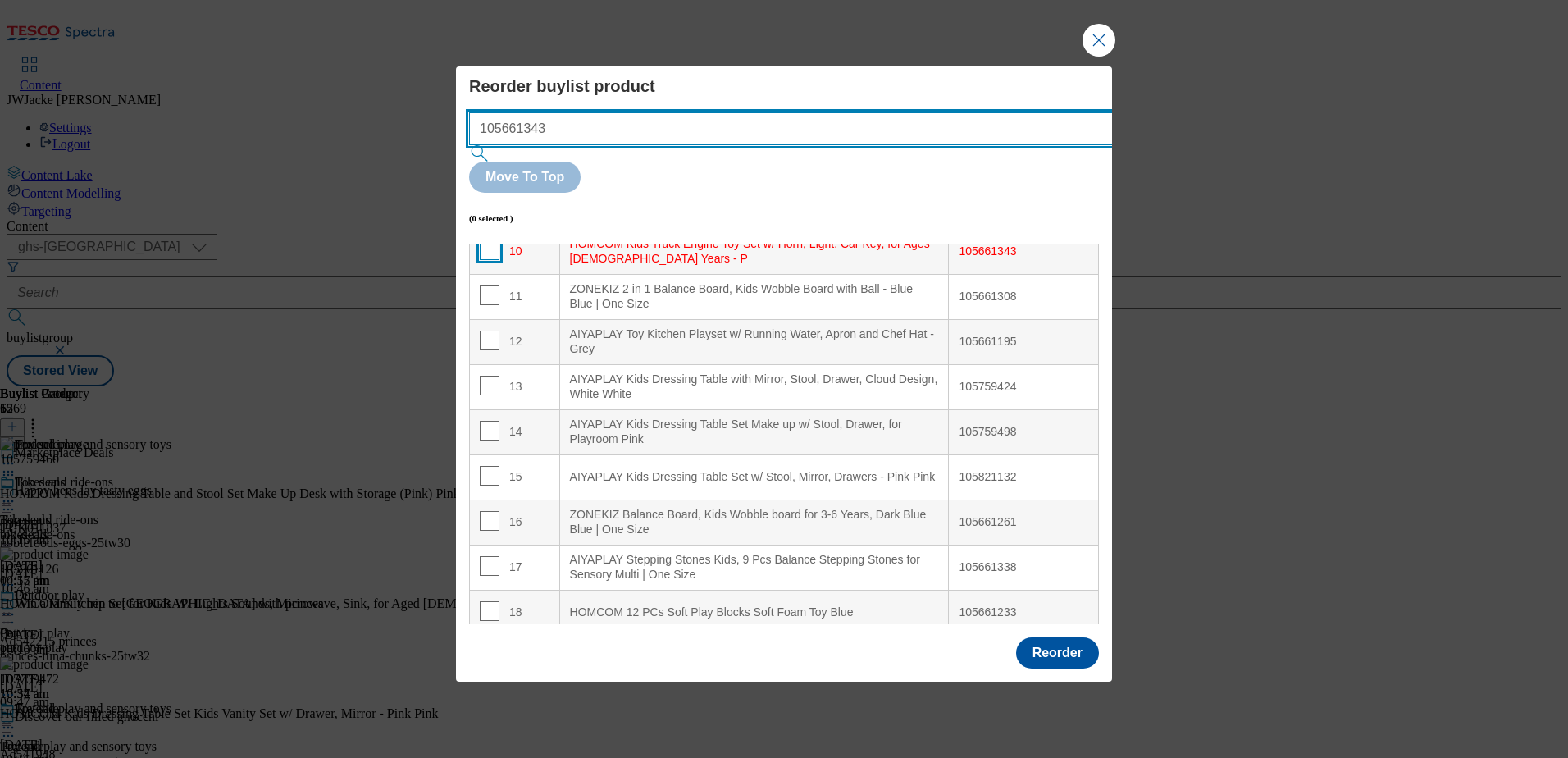
type input "105661343"
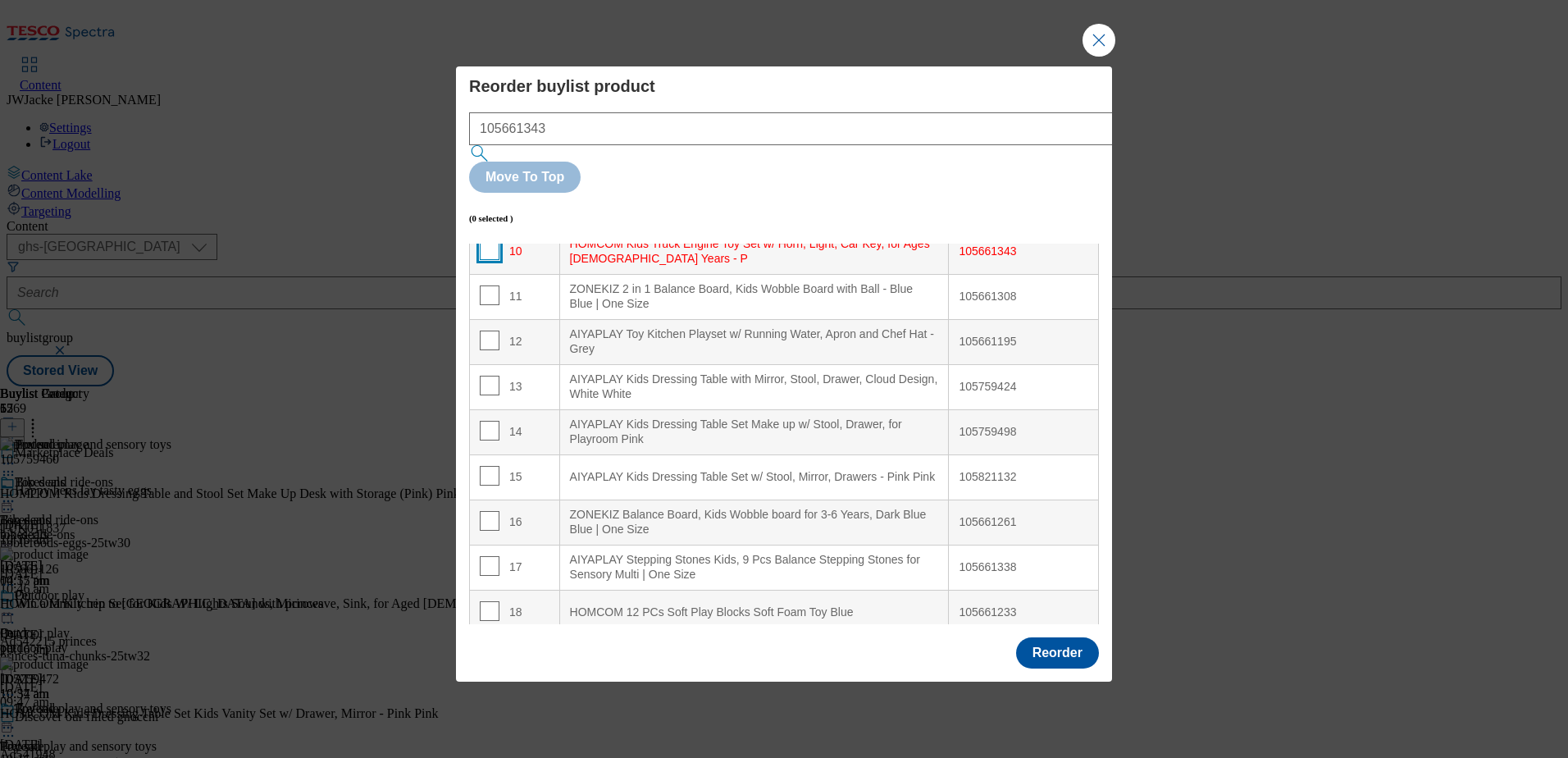
click at [486, 240] on input "Modal" at bounding box center [489, 250] width 20 height 20
checkbox input "true"
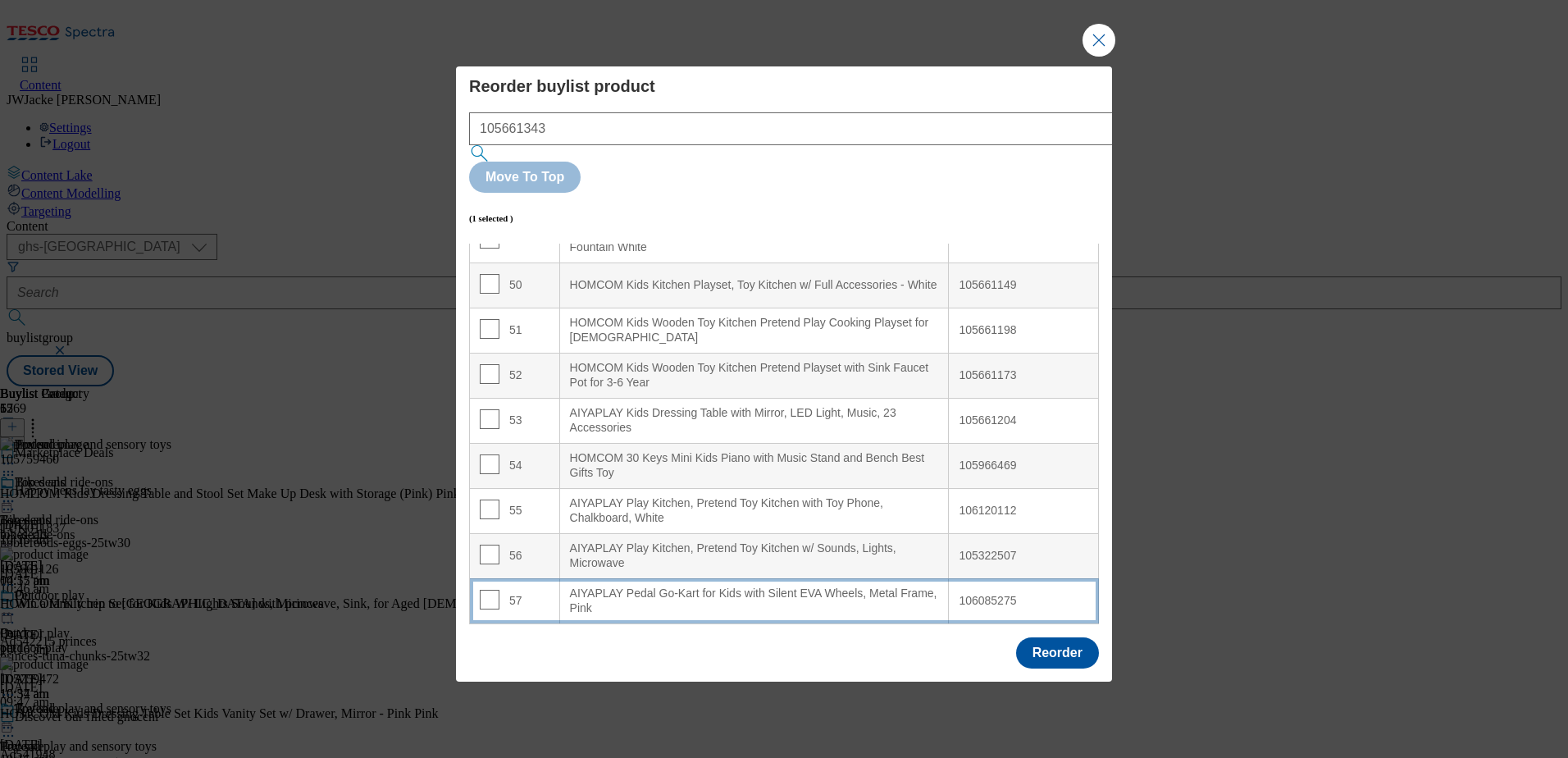
click at [667, 586] on div "AIYAPLAY Pedal Go-Kart for Kids with Silent EVA Wheels, Metal Frame, Pink" at bounding box center [755, 601] width 369 height 28
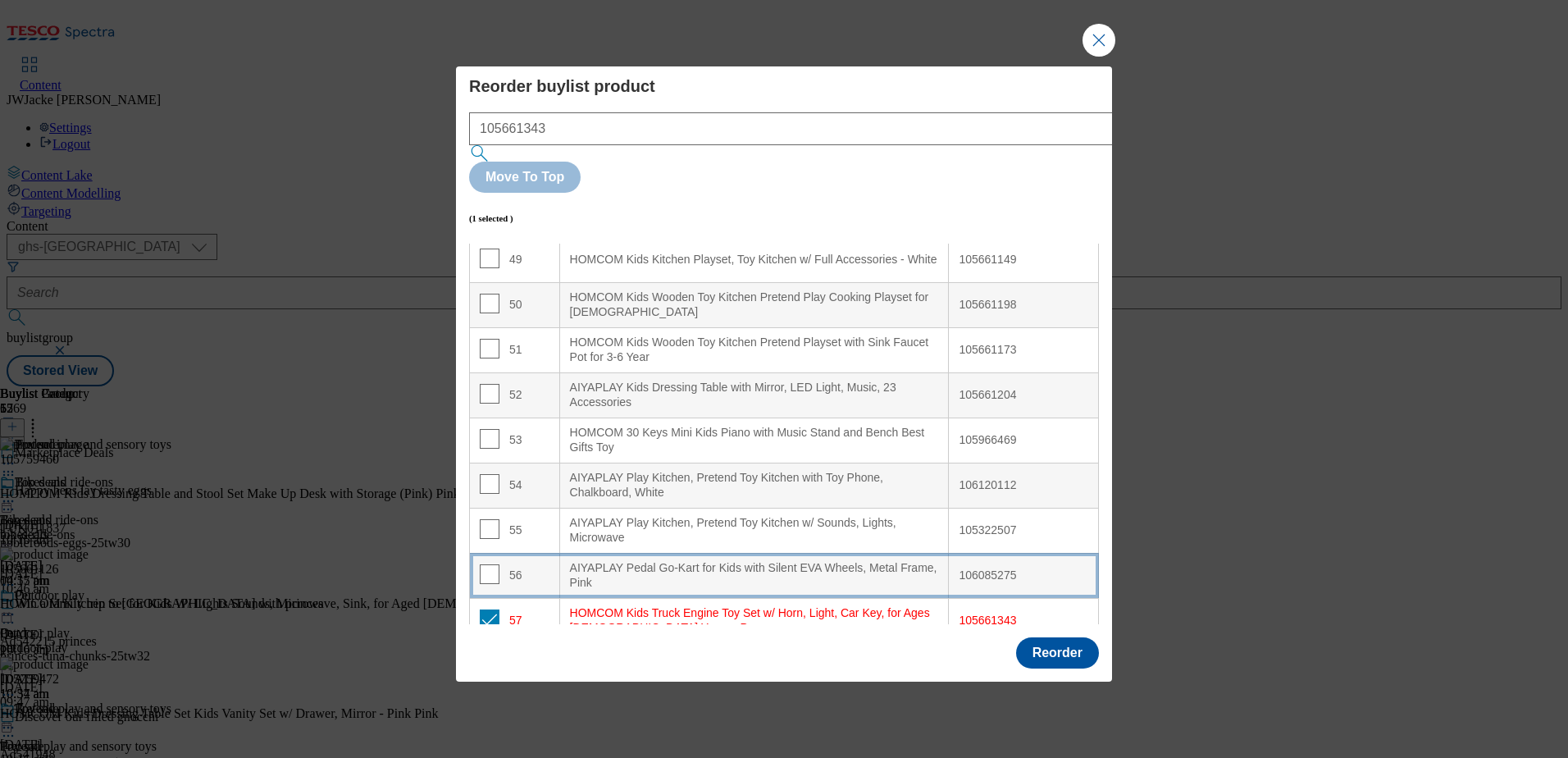
scroll to position [2237, 0]
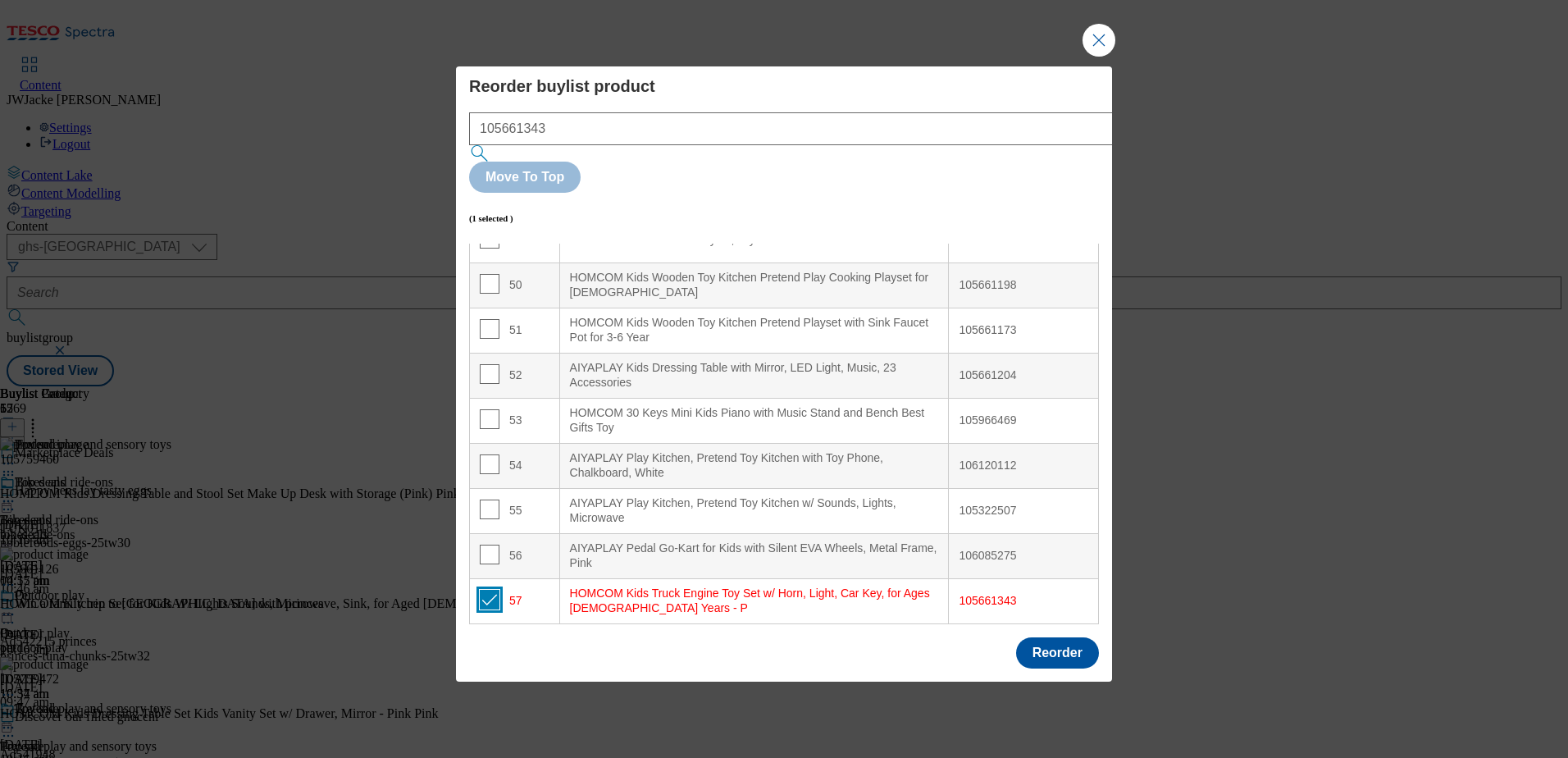
click at [496, 590] on input "Modal" at bounding box center [489, 600] width 20 height 20
checkbox input "false"
click at [1022, 637] on button "Reorder" at bounding box center [1057, 652] width 83 height 31
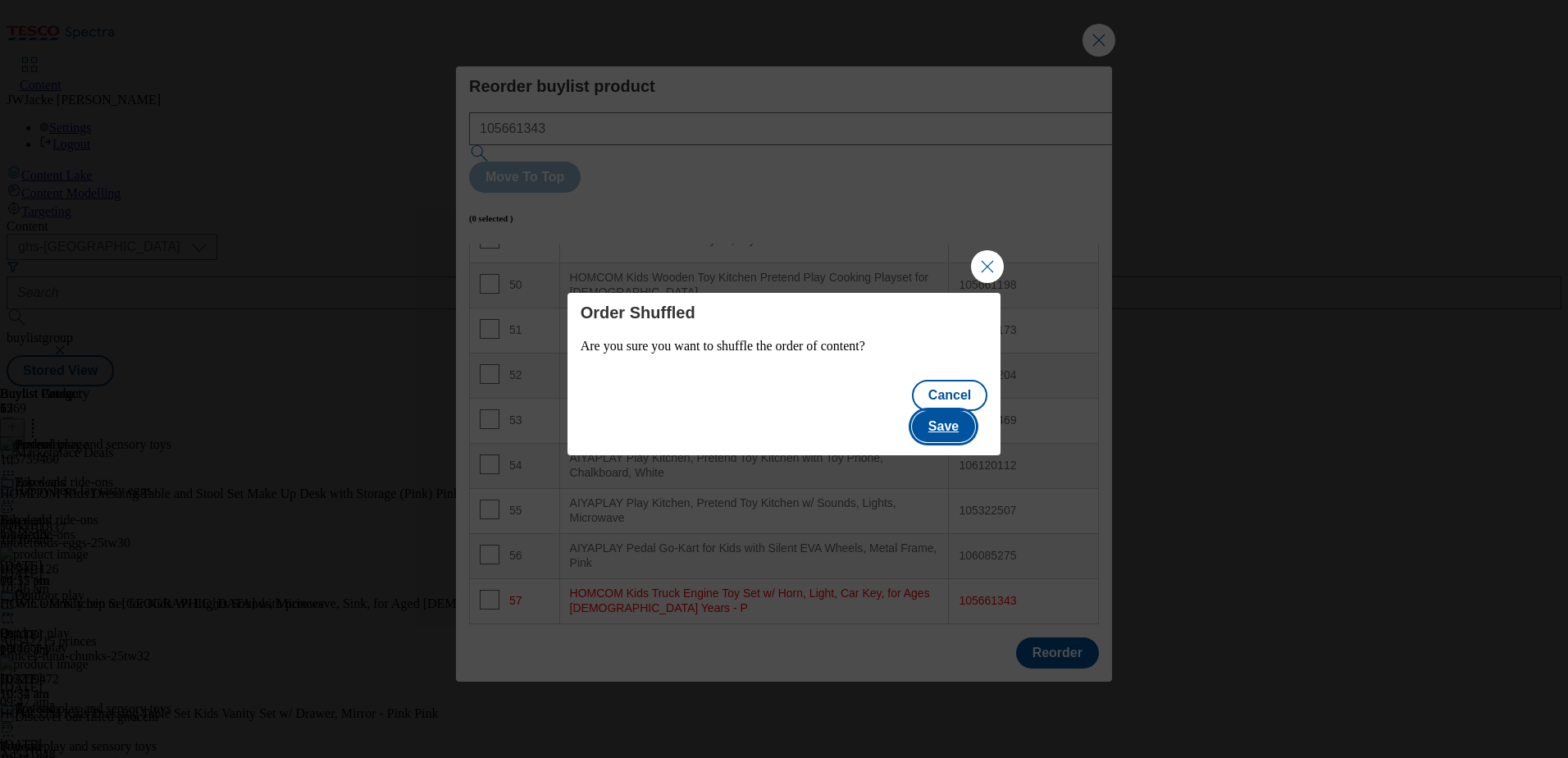
click at [968, 412] on button "Save" at bounding box center [943, 426] width 63 height 31
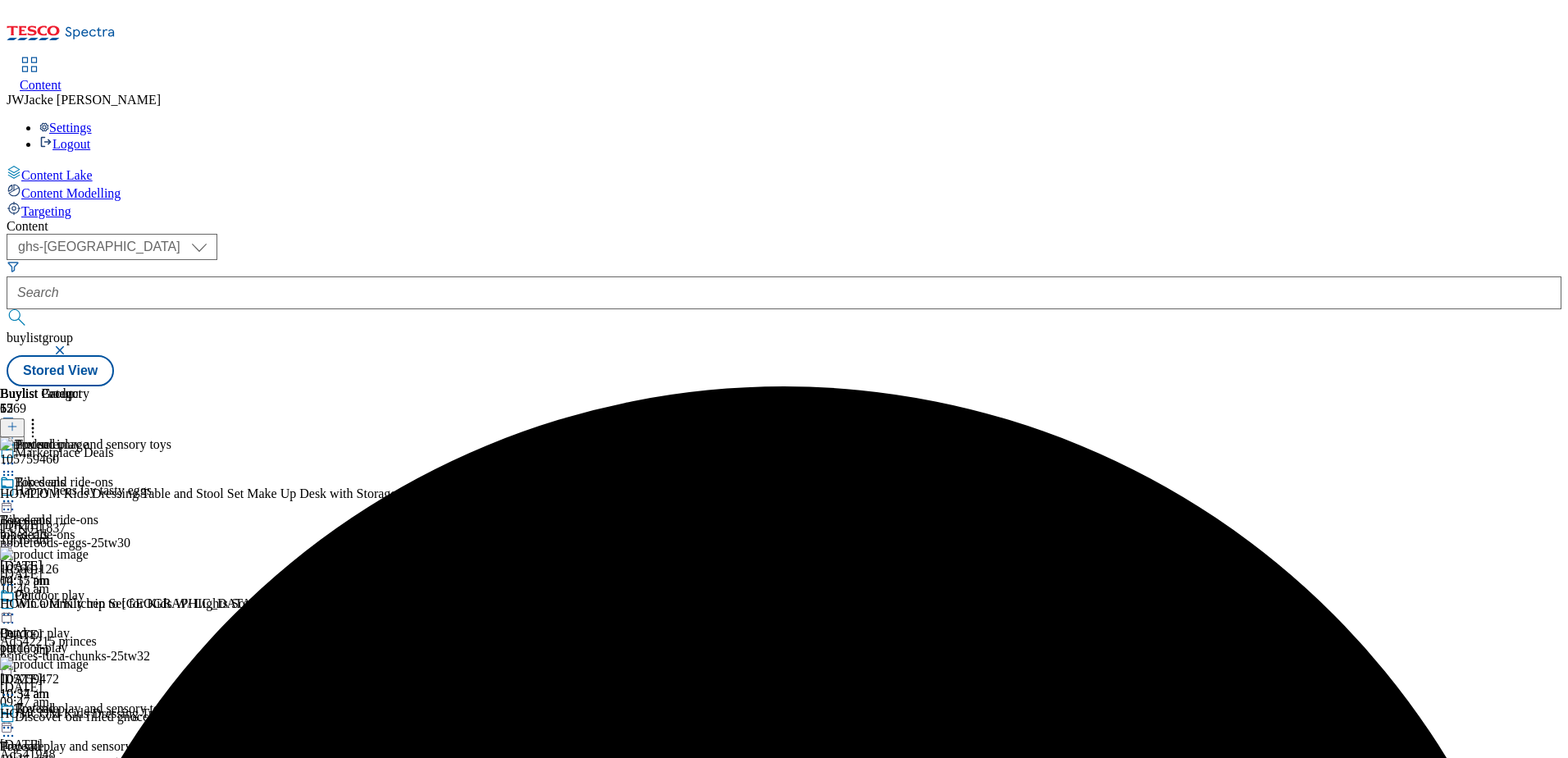
scroll to position [246, 0]
click at [16, 719] on icon at bounding box center [8, 727] width 16 height 16
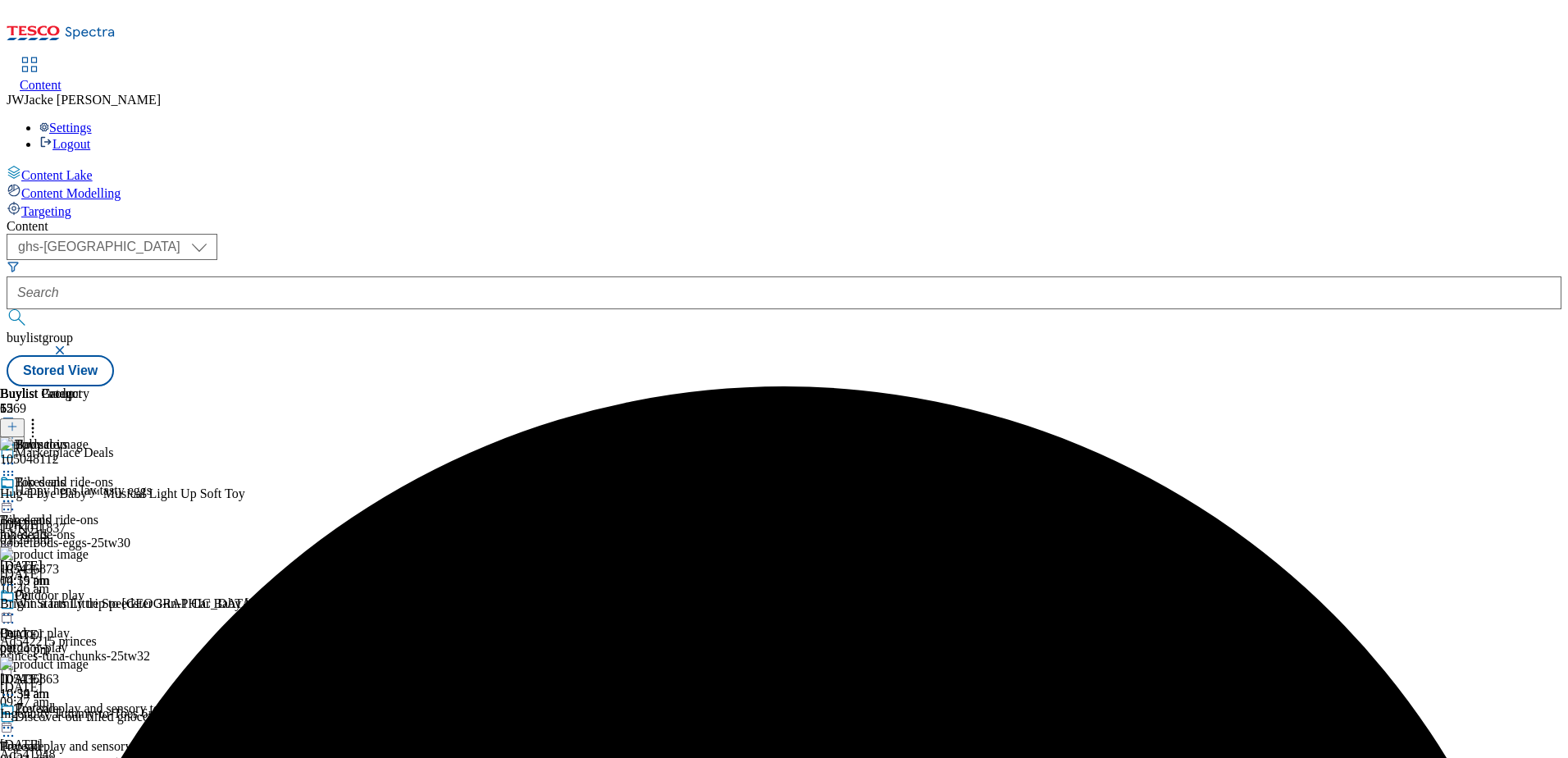
click at [41, 416] on icon at bounding box center [32, 423] width 16 height 16
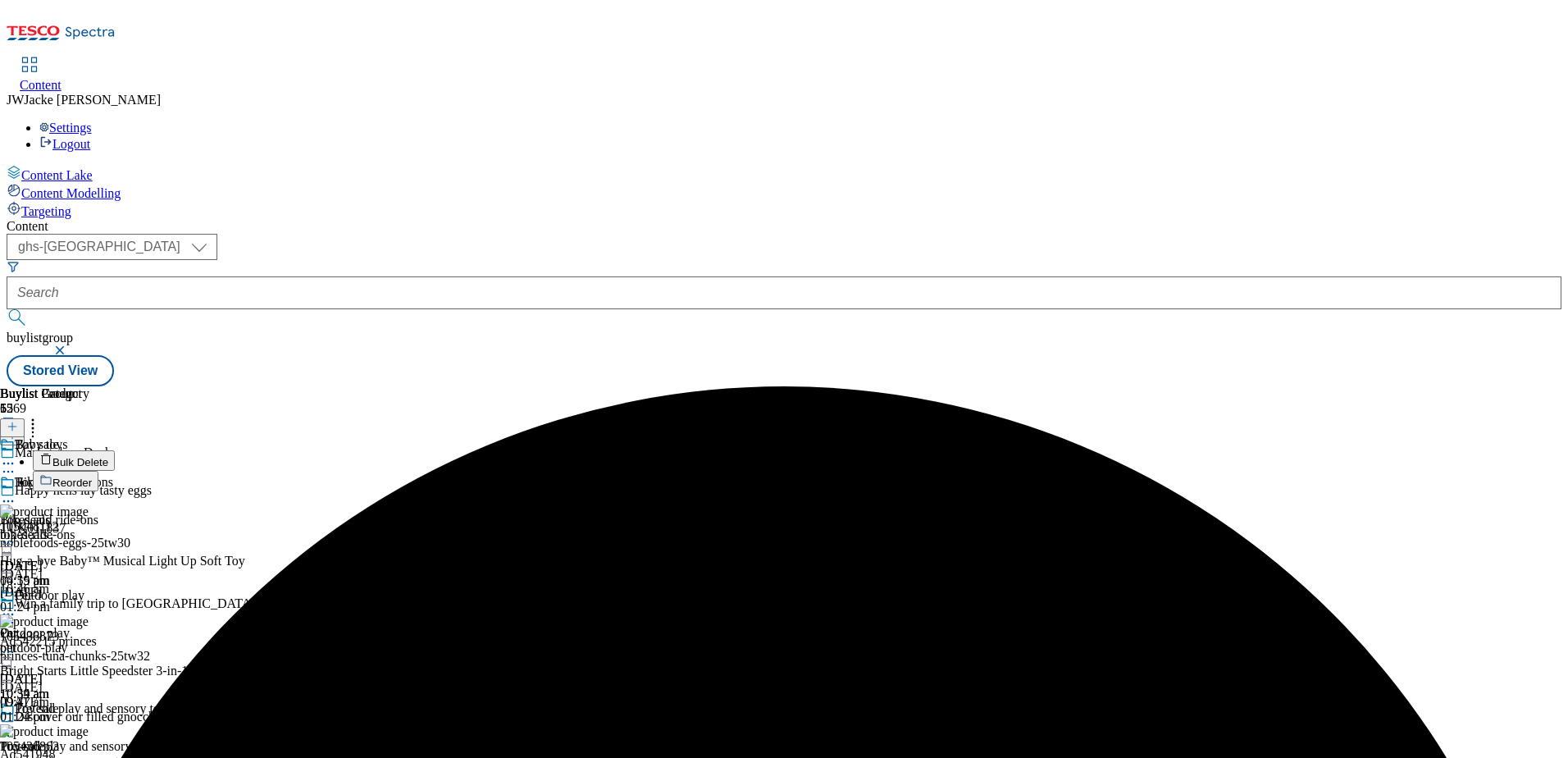
click at [91, 477] on span "Reorder" at bounding box center [73, 483] width 40 height 12
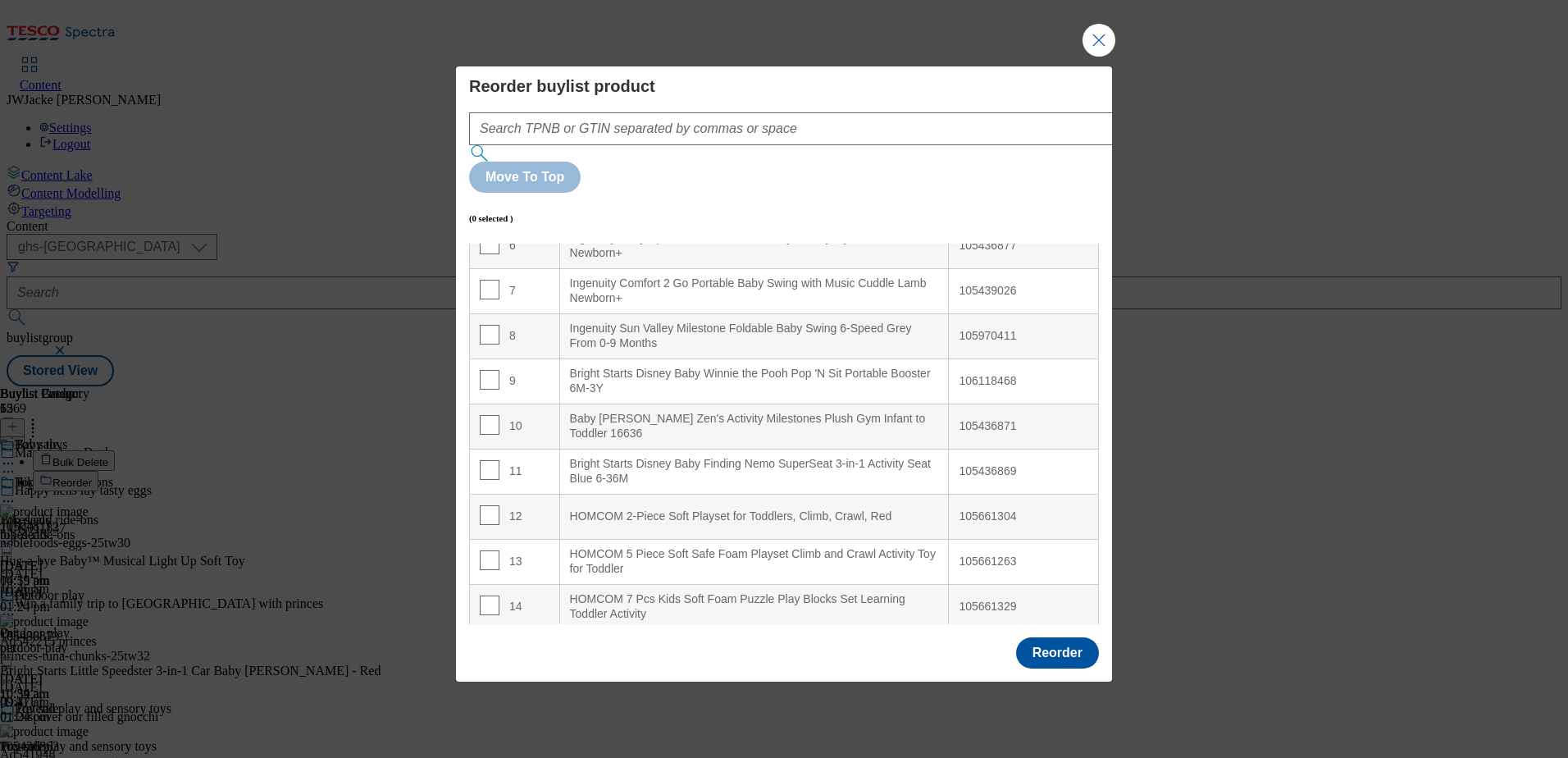
scroll to position [328, 0]
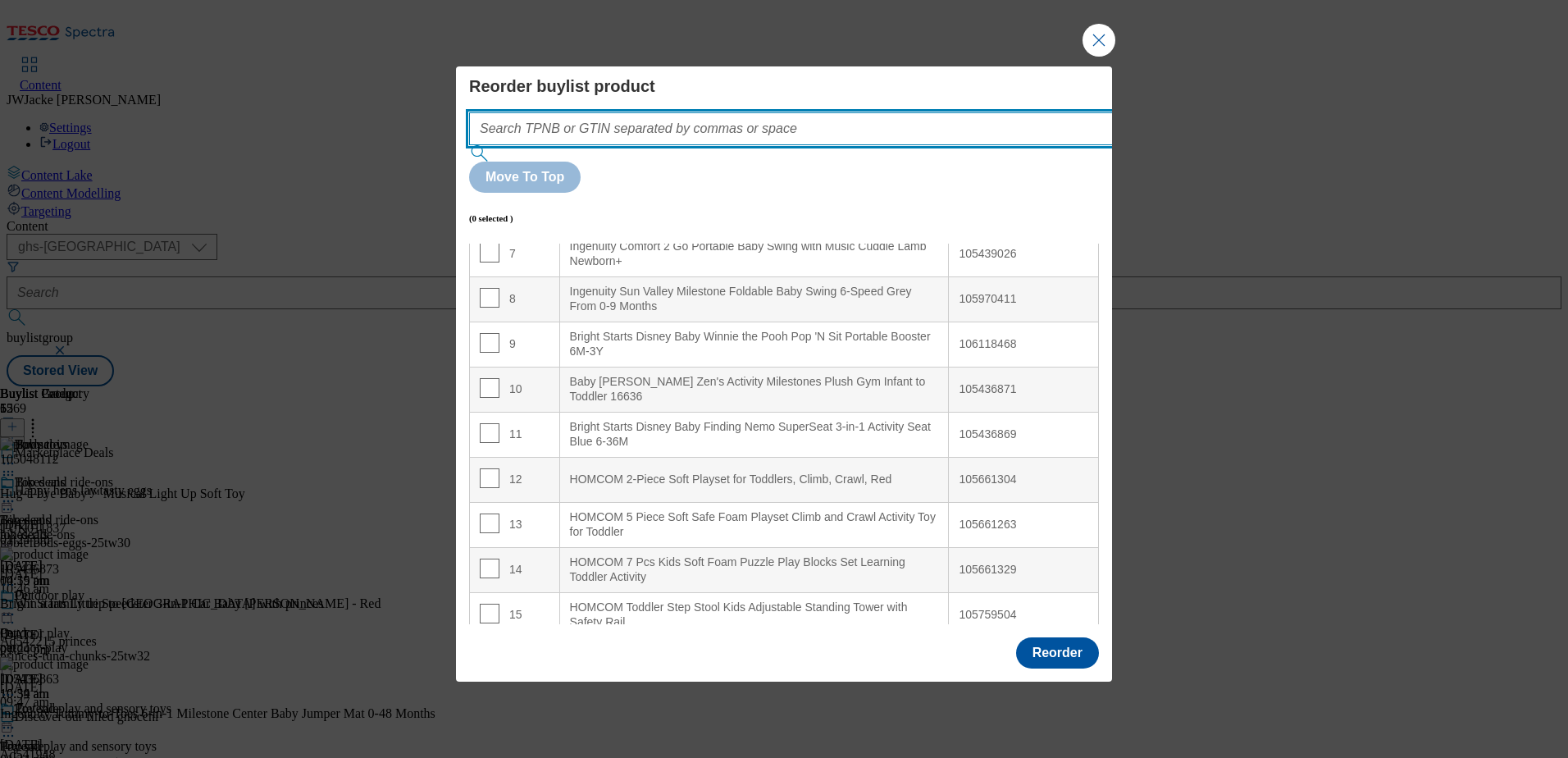
click at [704, 145] on input "Modal" at bounding box center [815, 128] width 693 height 33
paste input "105661290"
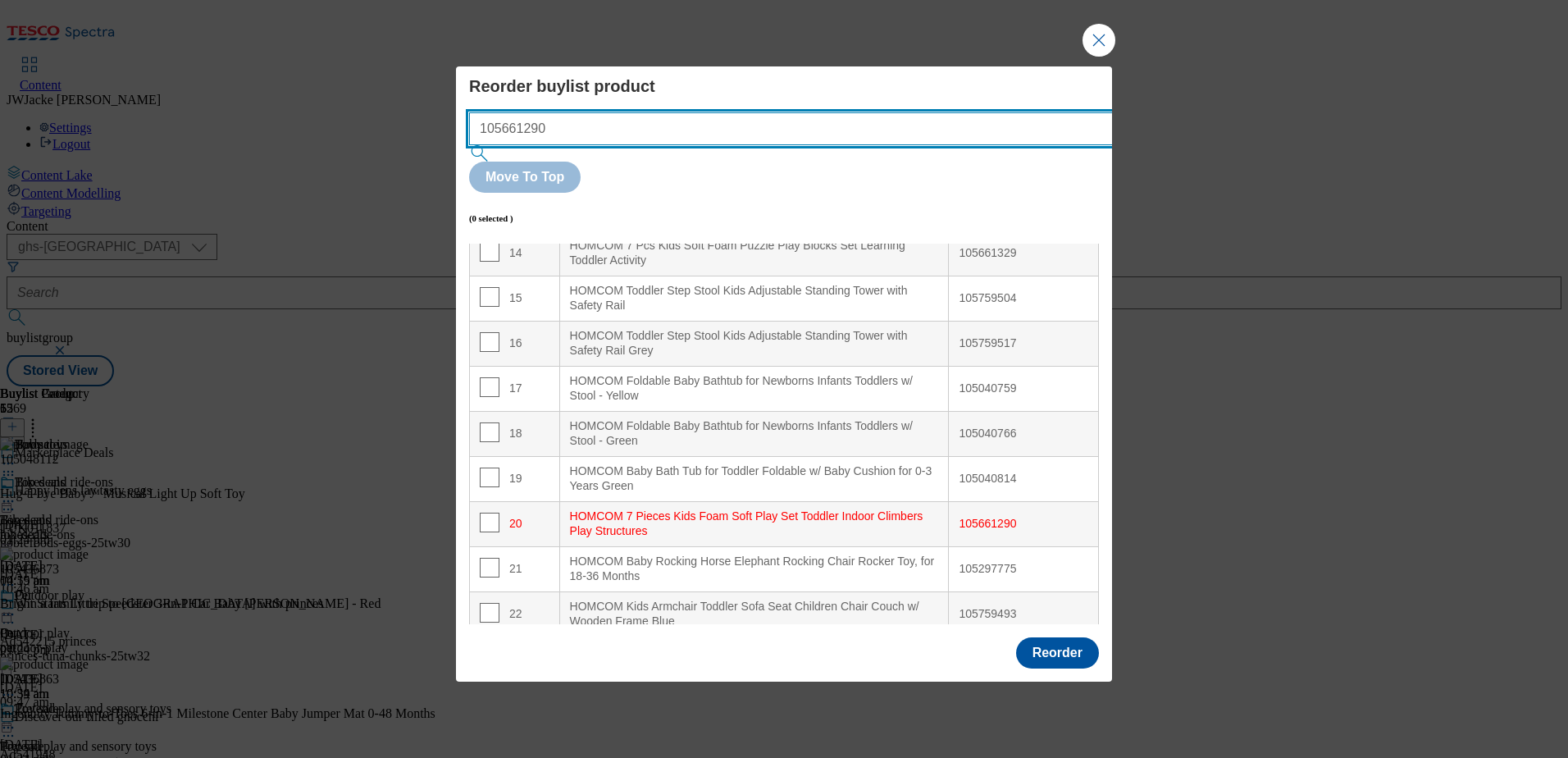
scroll to position [917, 0]
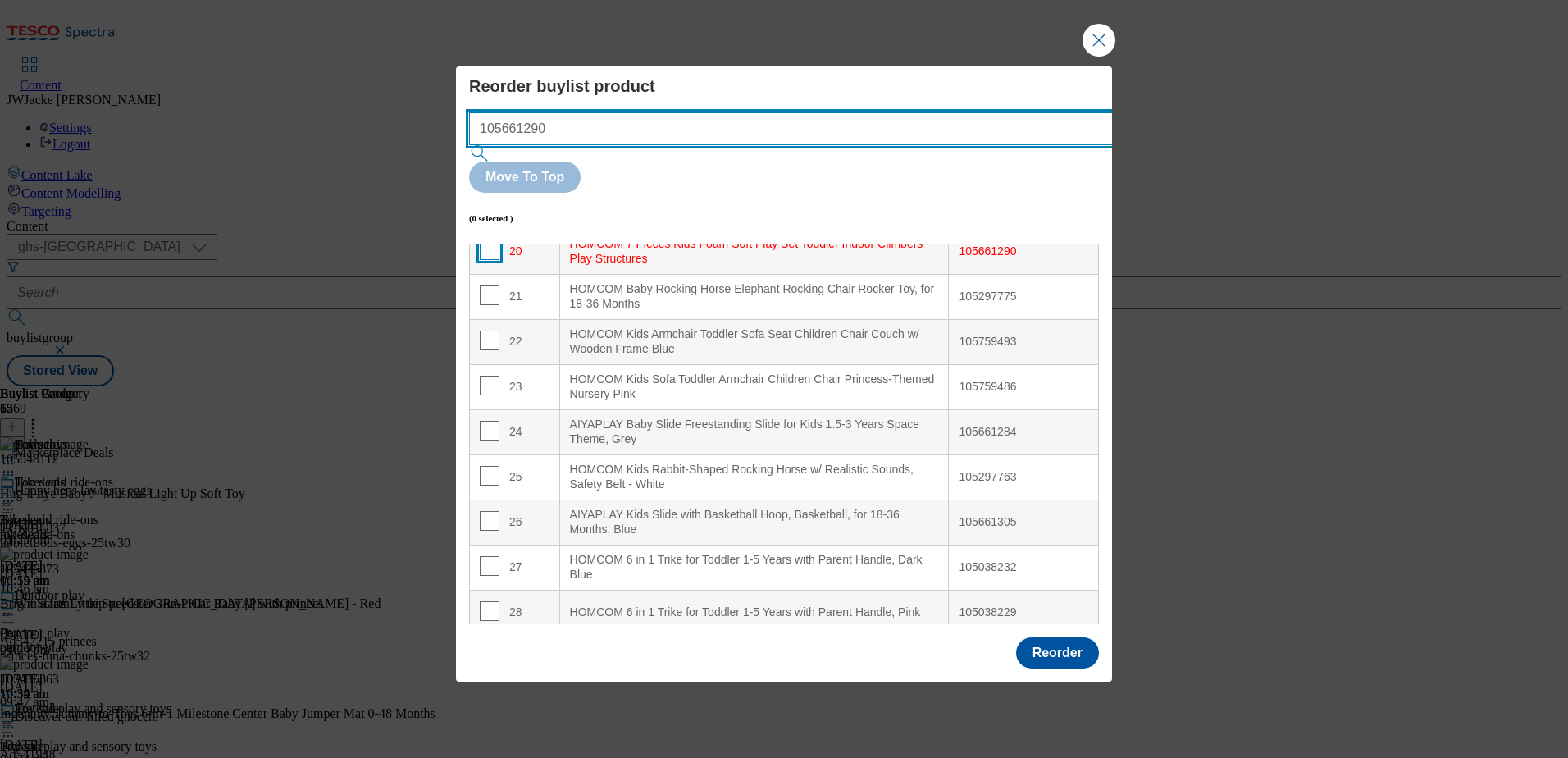
type input "105661290"
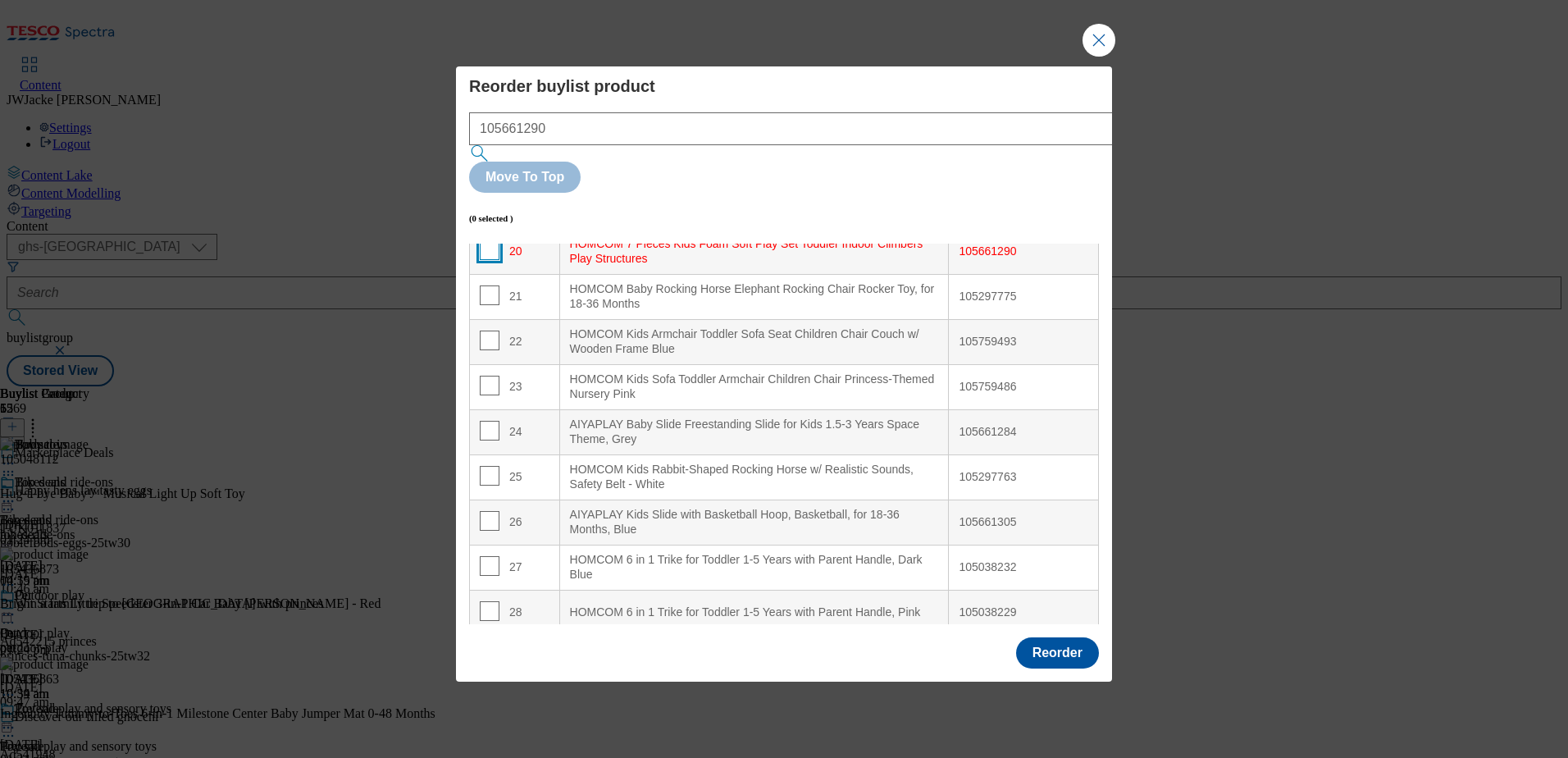
click at [489, 240] on input "Modal" at bounding box center [489, 250] width 20 height 20
checkbox input "true"
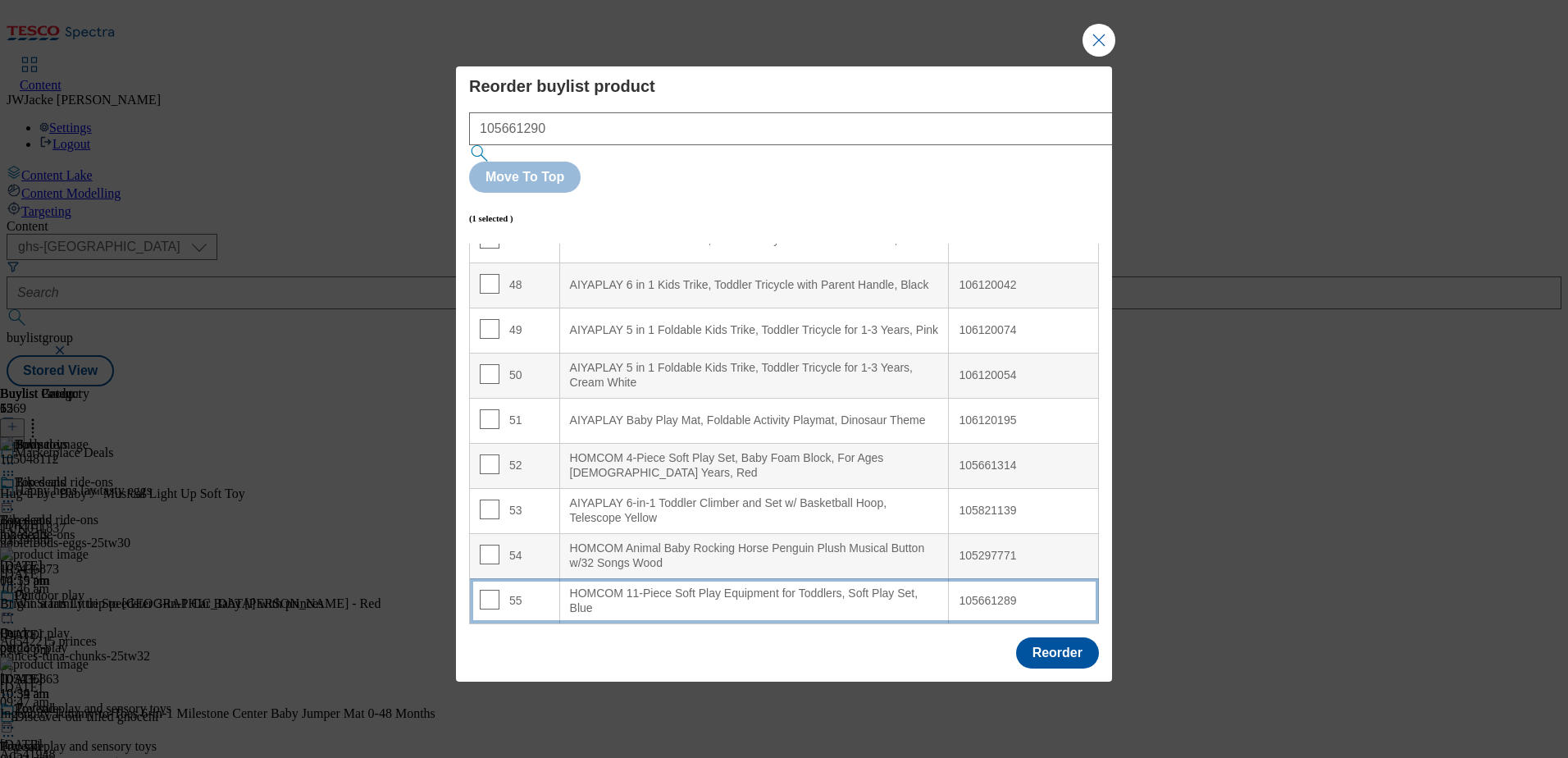
click at [653, 586] on div "HOMCOM 11-Piece Soft Play Equipment for Toddlers, Soft Play Set, Blue" at bounding box center [755, 601] width 369 height 28
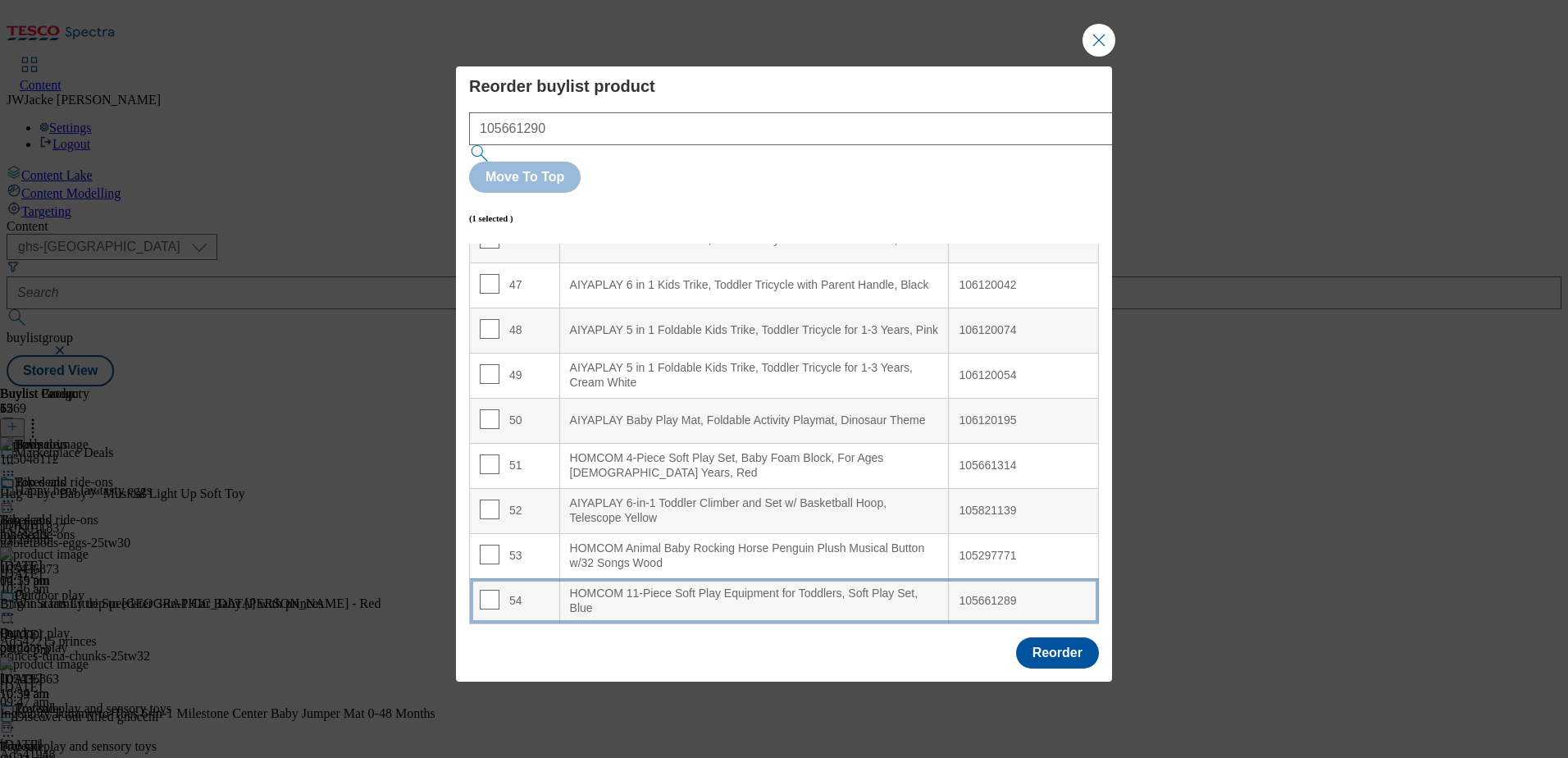
scroll to position [2147, 0]
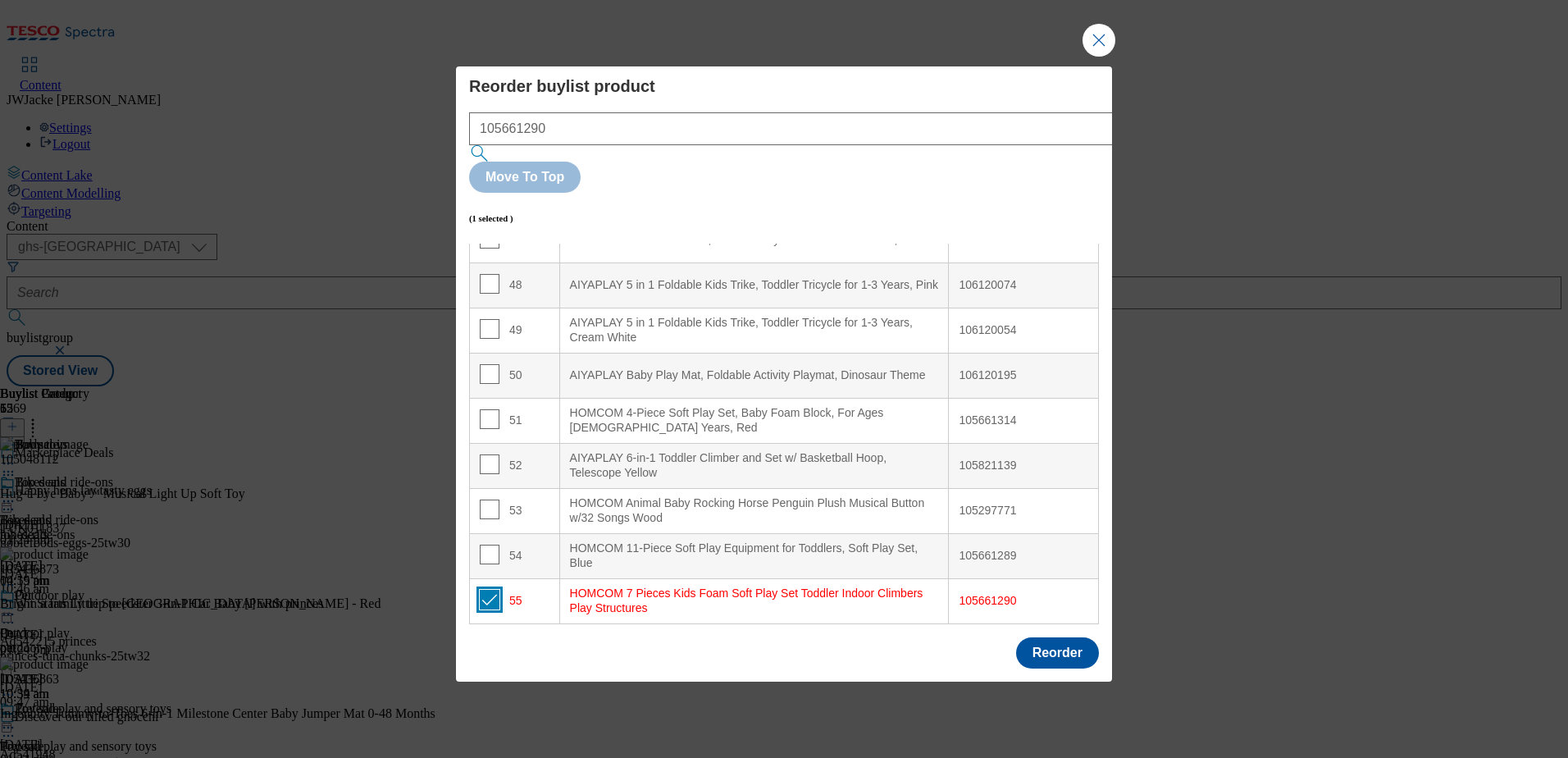
click at [491, 590] on input "Modal" at bounding box center [489, 600] width 20 height 20
checkbox input "false"
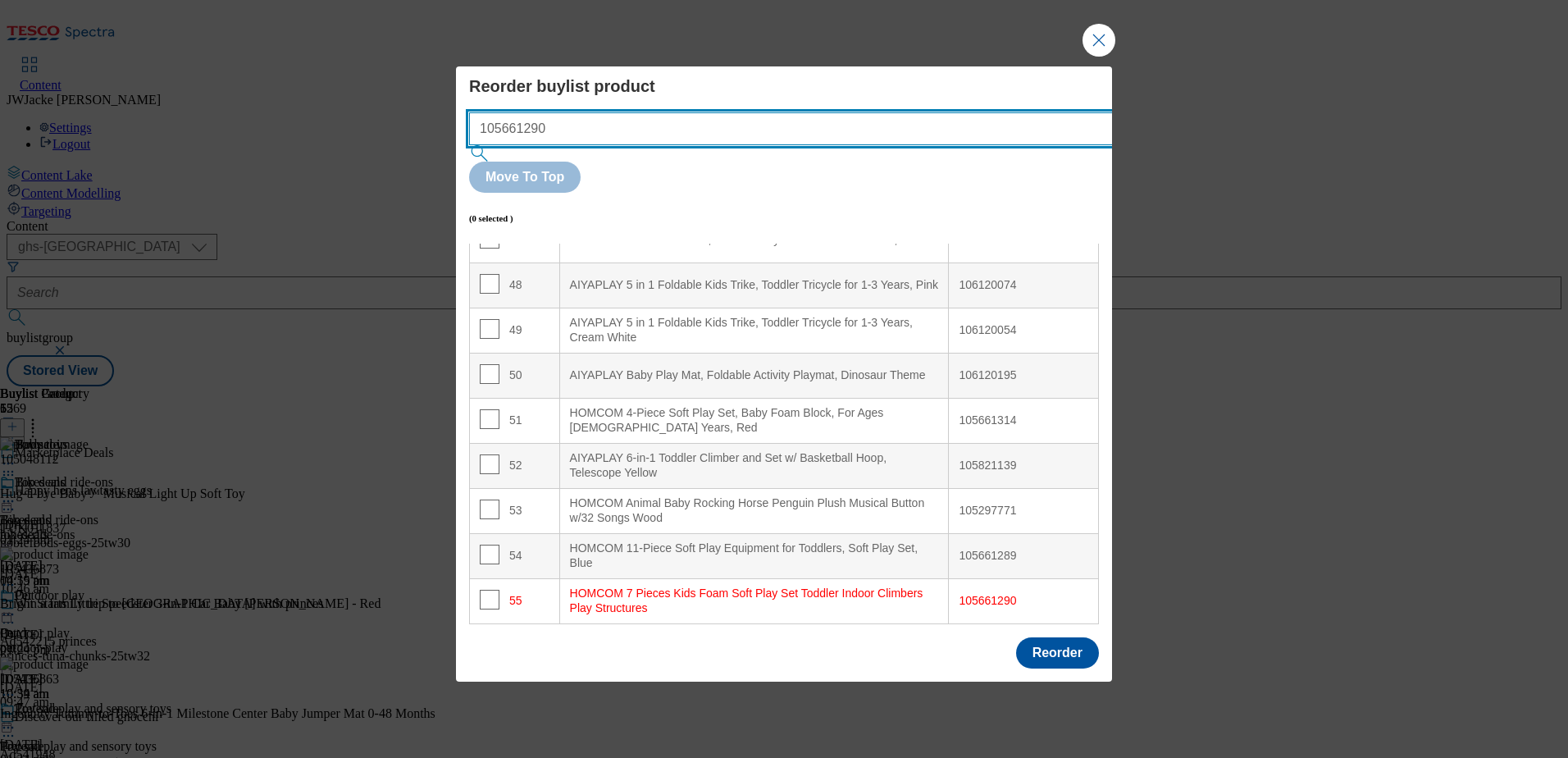
drag, startPoint x: 585, startPoint y: 166, endPoint x: 388, endPoint y: 149, distance: 197.7
click at [385, 149] on div "Reorder buylist product 105661290 Move To Top (0 selected ) Index Product Name …" at bounding box center [784, 379] width 1568 height 758
paste input "040862"
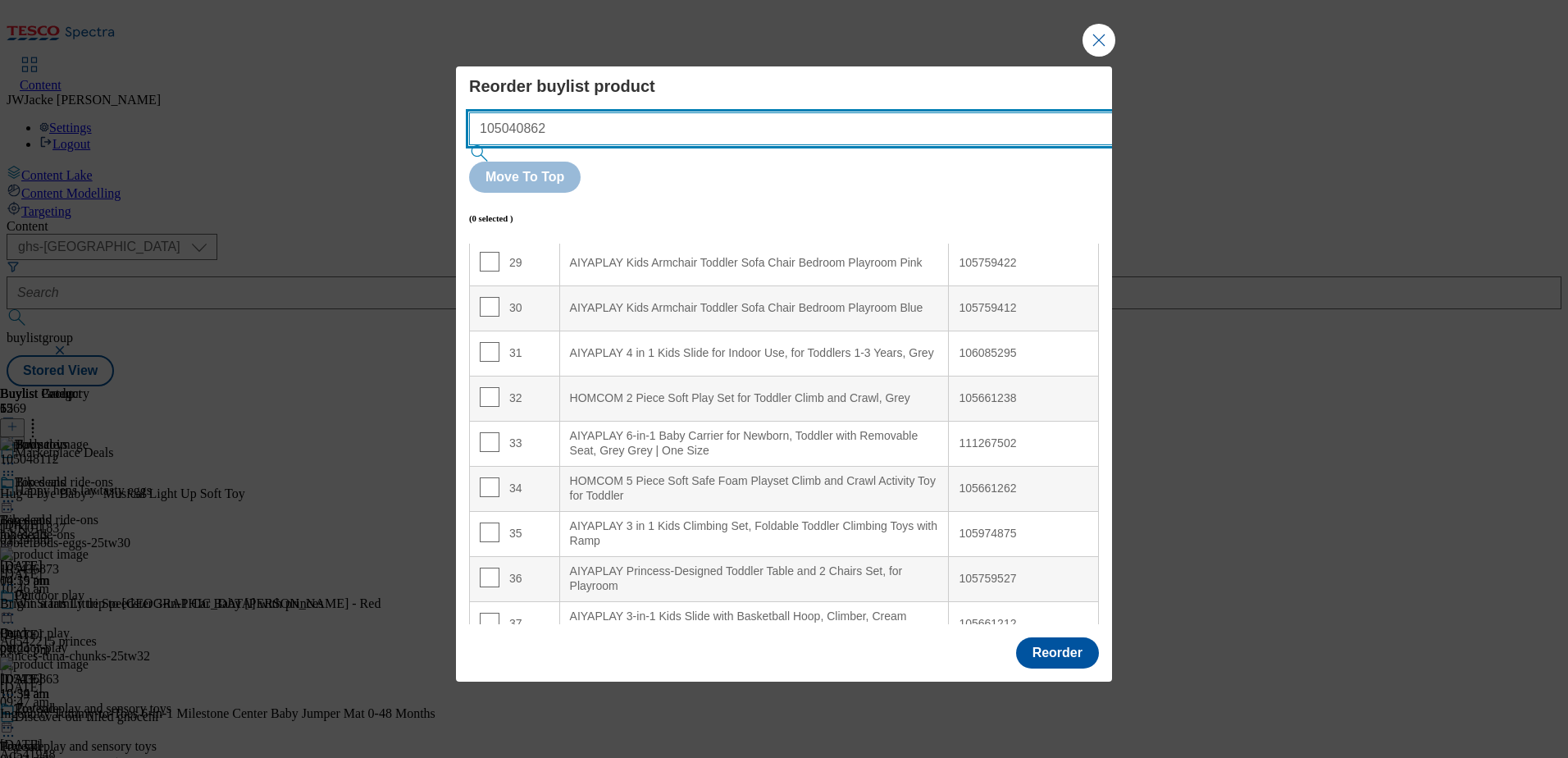
scroll to position [1278, 0]
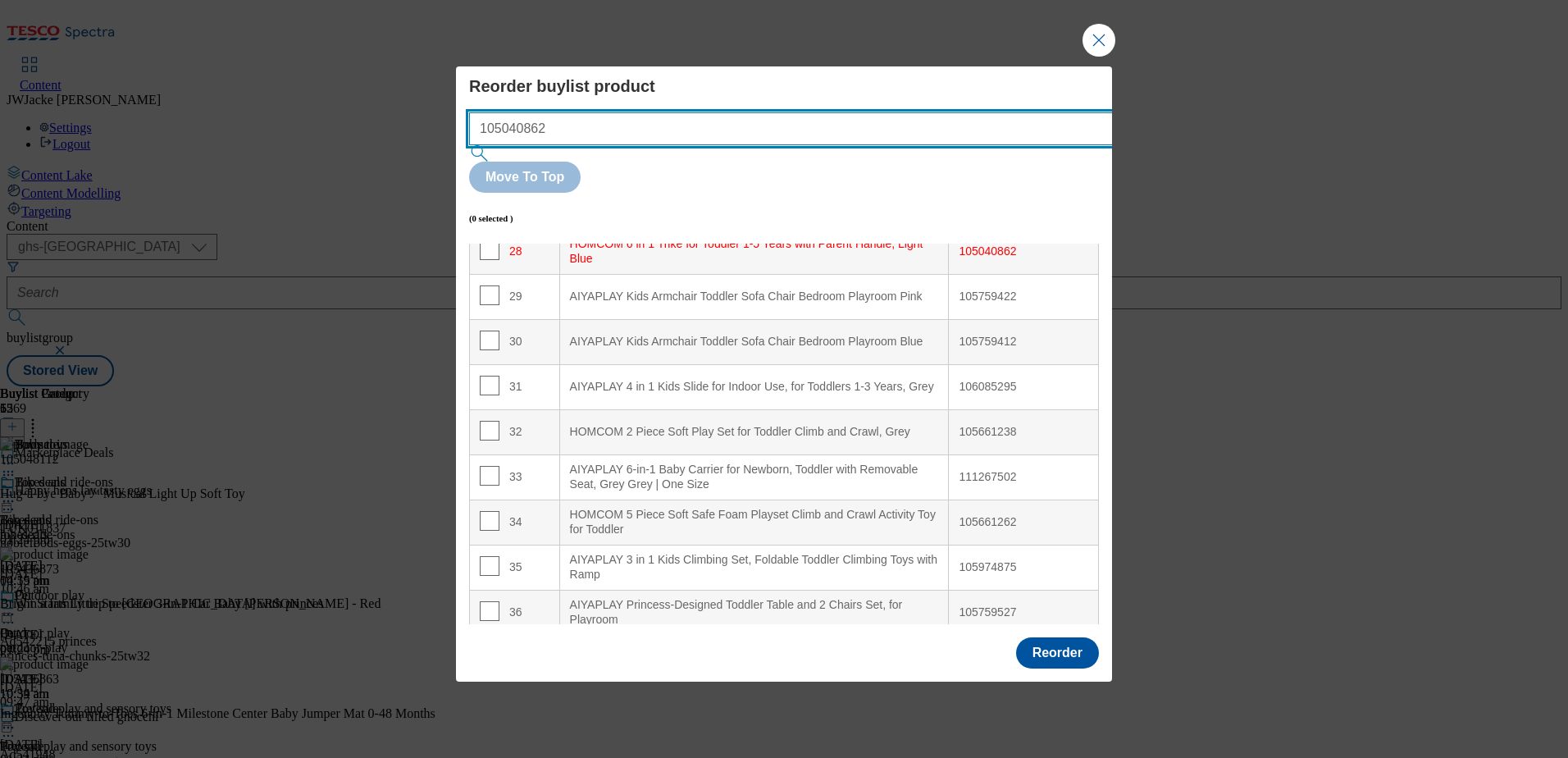
type input "105040862"
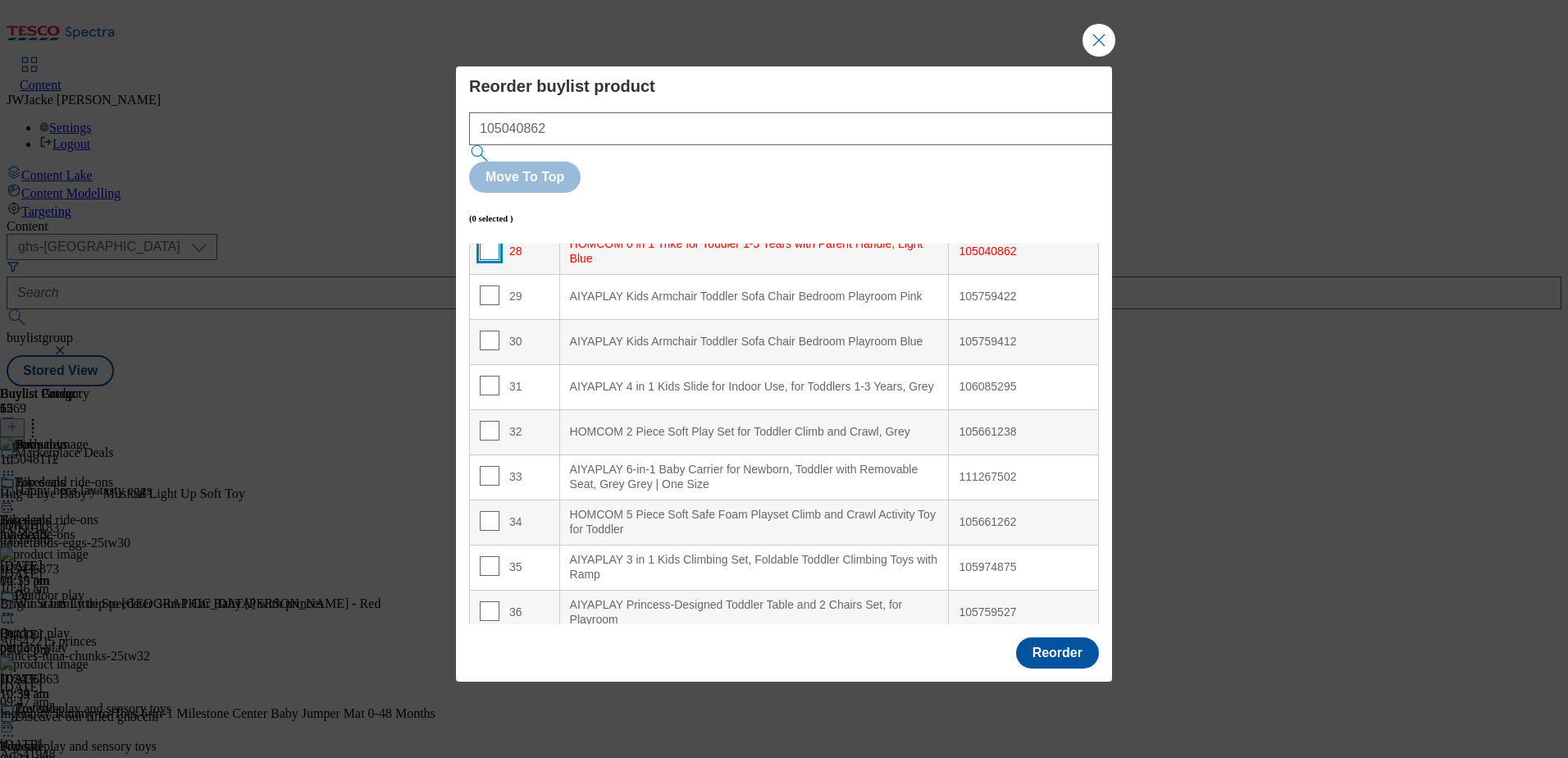
click at [485, 240] on input "Modal" at bounding box center [489, 250] width 20 height 20
checkbox input "true"
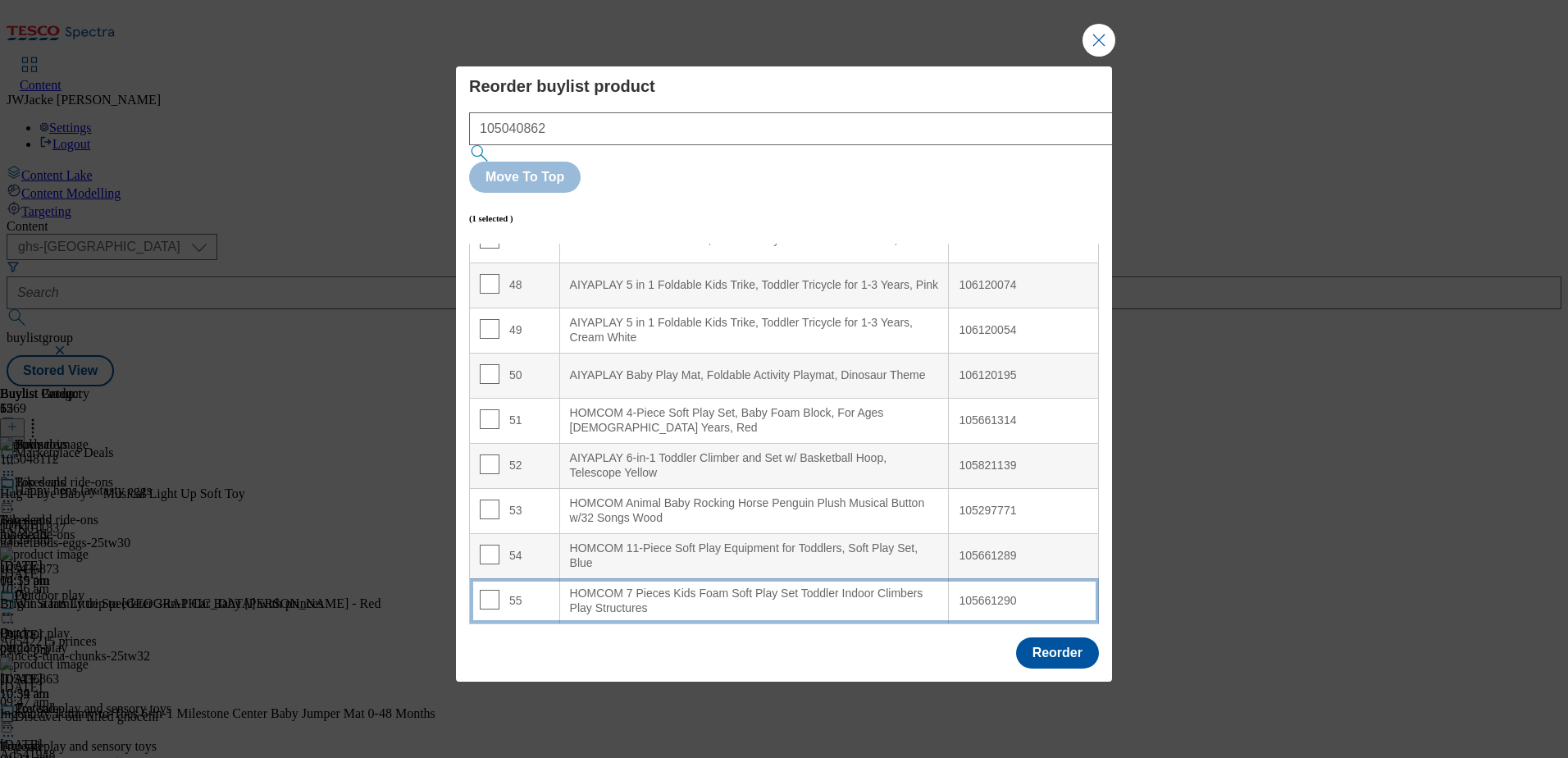
click at [648, 586] on div "HOMCOM 7 Pieces Kids Foam Soft Play Set Toddler Indoor Climbers Play Structures" at bounding box center [755, 601] width 369 height 28
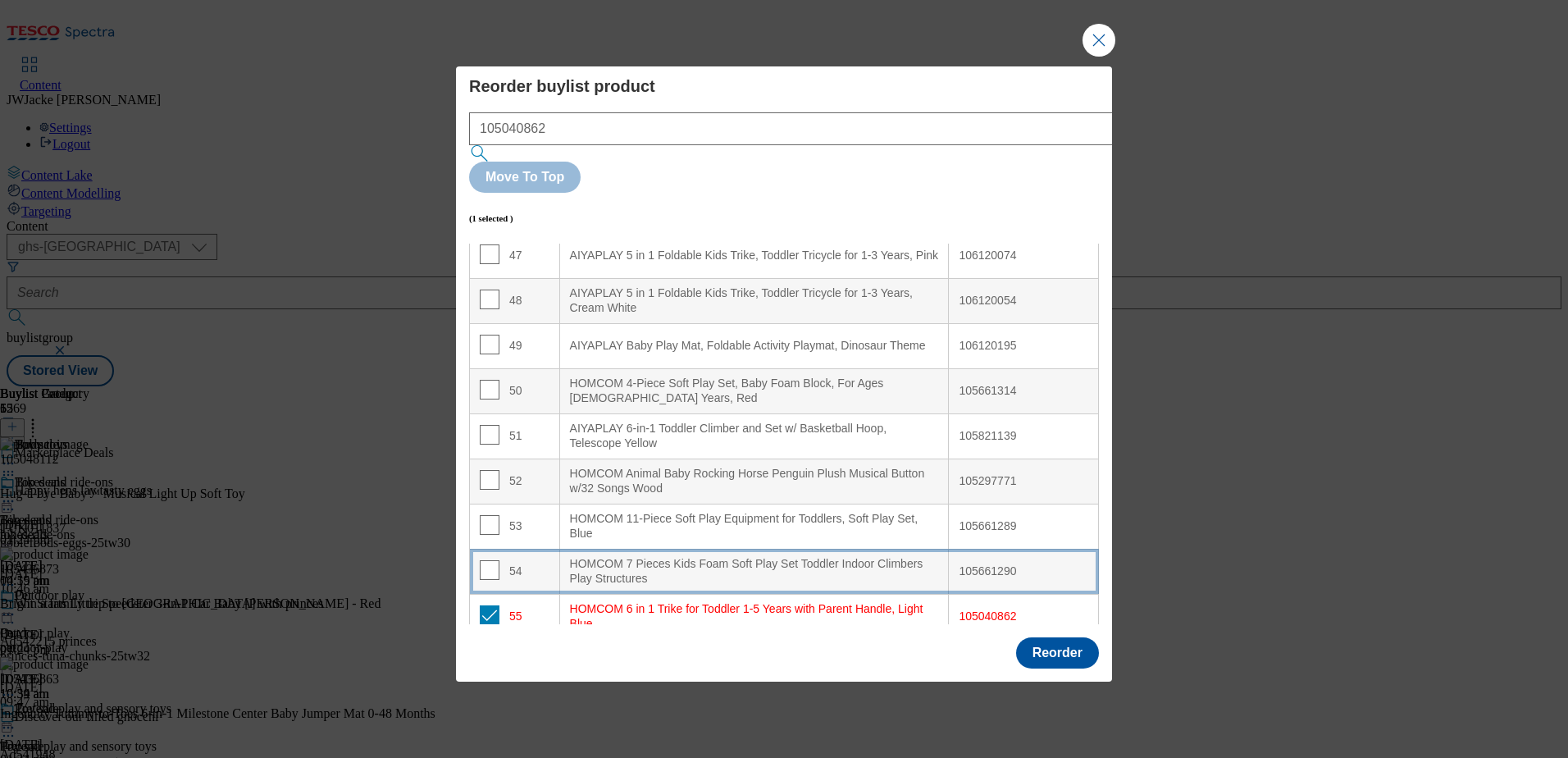
scroll to position [2147, 0]
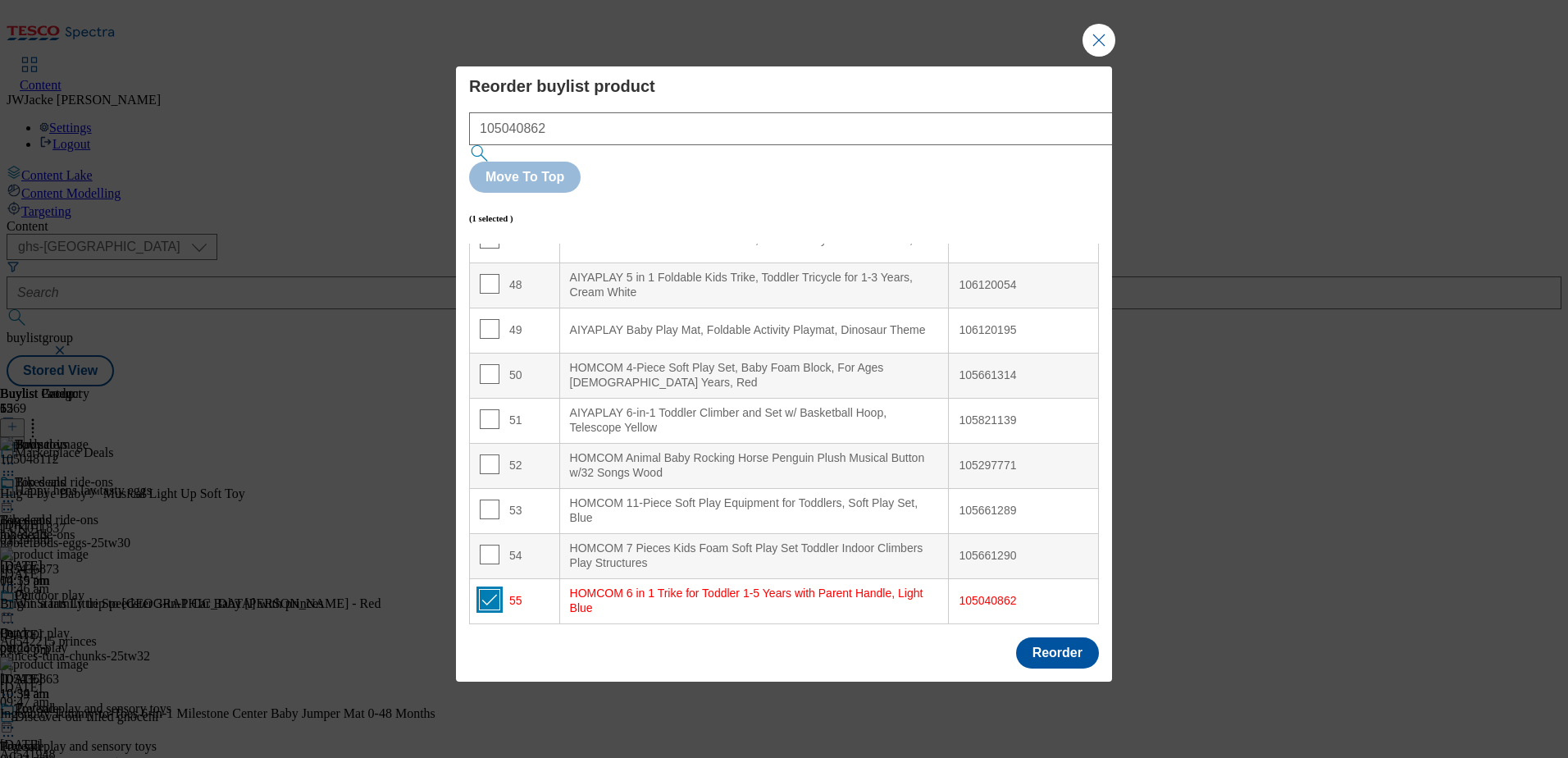
click at [490, 590] on input "Modal" at bounding box center [489, 600] width 20 height 20
checkbox input "false"
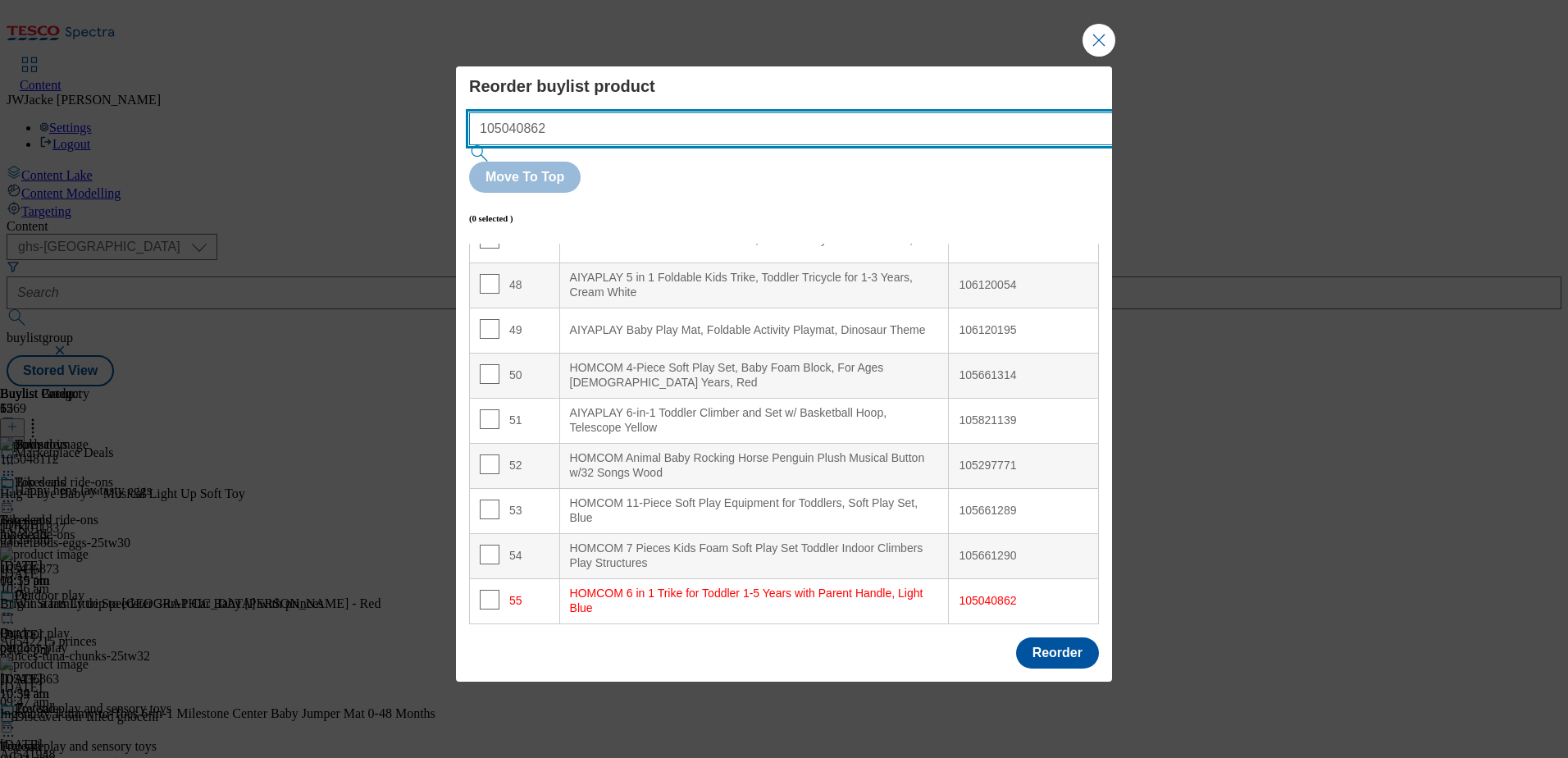
drag, startPoint x: 616, startPoint y: 157, endPoint x: 349, endPoint y: 164, distance: 267.1
click at [349, 164] on div "Reorder buylist product 105040862 Move To Top (0 selected ) Index Product Name …" at bounding box center [784, 379] width 1568 height 758
paste input "661314"
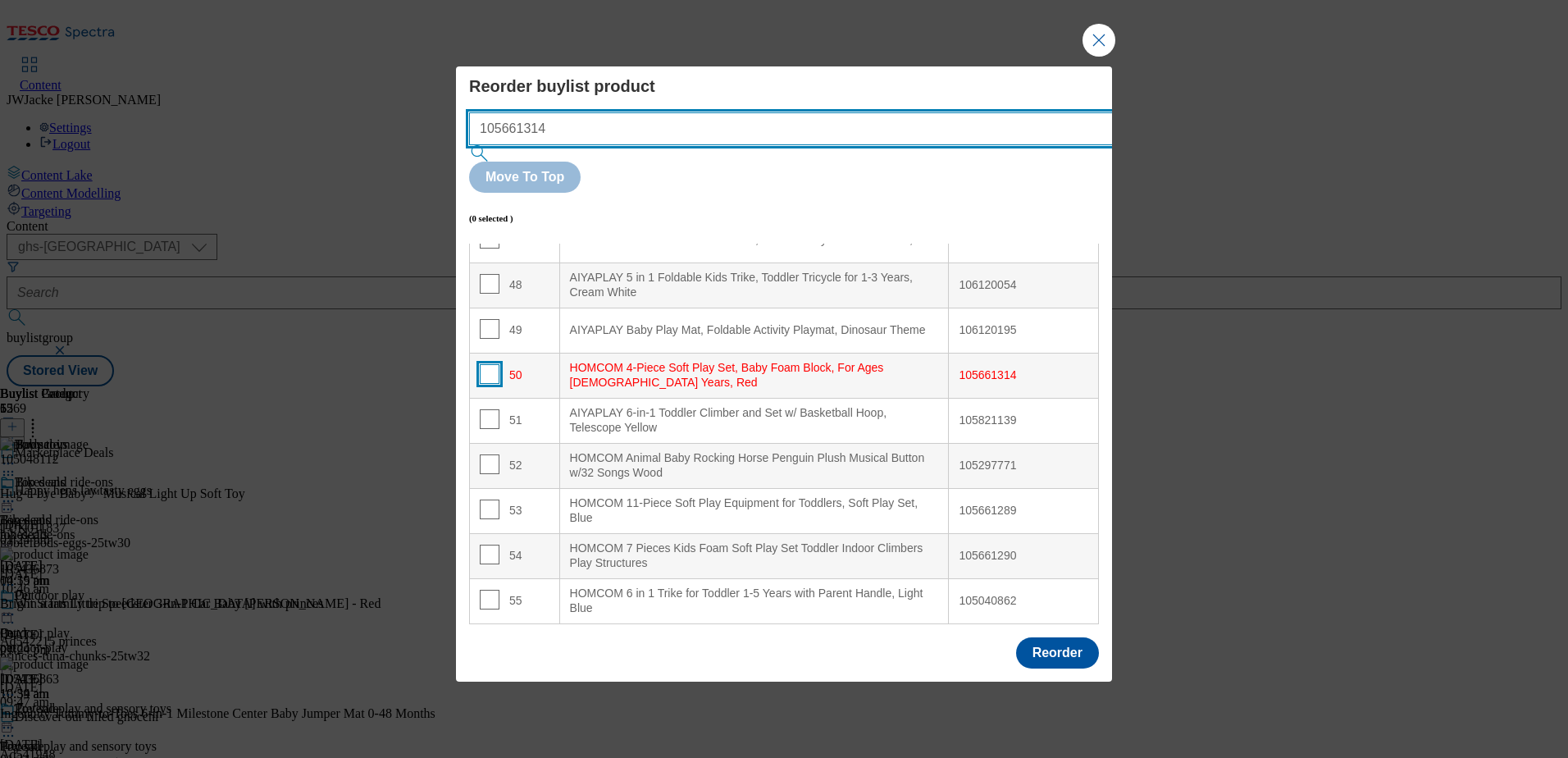
type input "105661314"
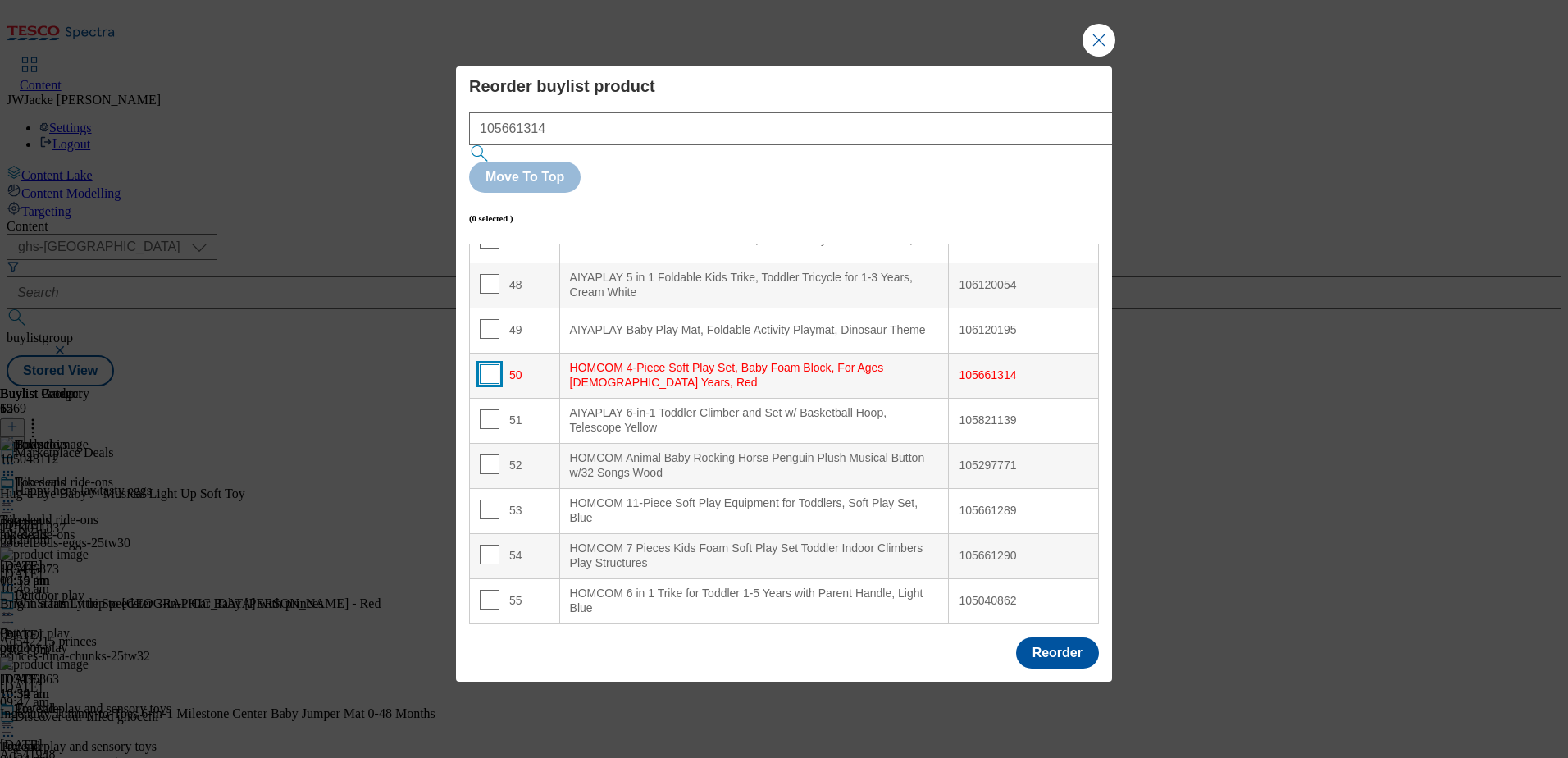
click at [492, 364] on input "Modal" at bounding box center [489, 373] width 20 height 20
checkbox input "true"
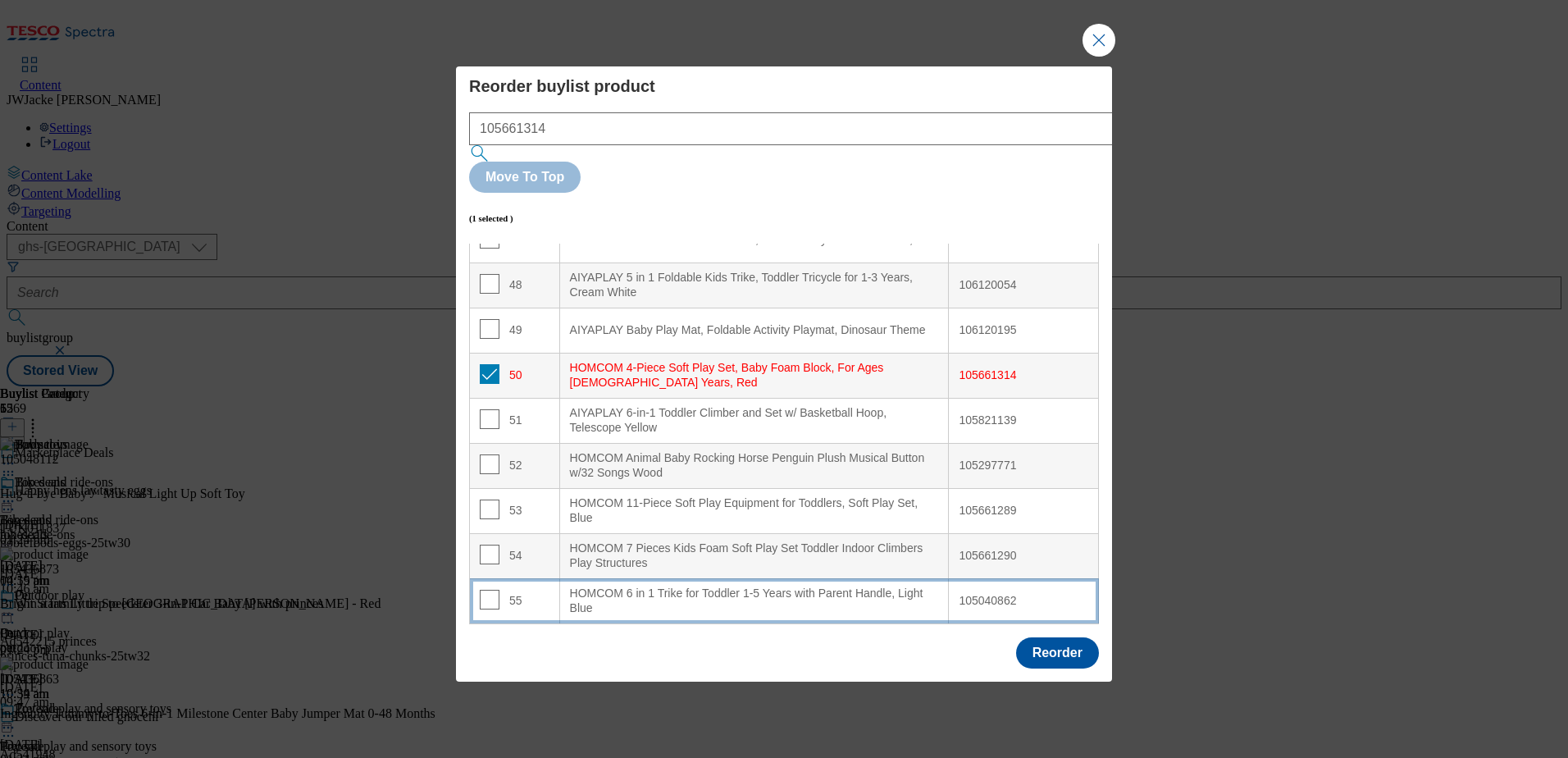
click at [600, 586] on div "HOMCOM 6 in 1 Trike for Toddler 1-5 Years with Parent Handle, Light Blue" at bounding box center [755, 601] width 369 height 28
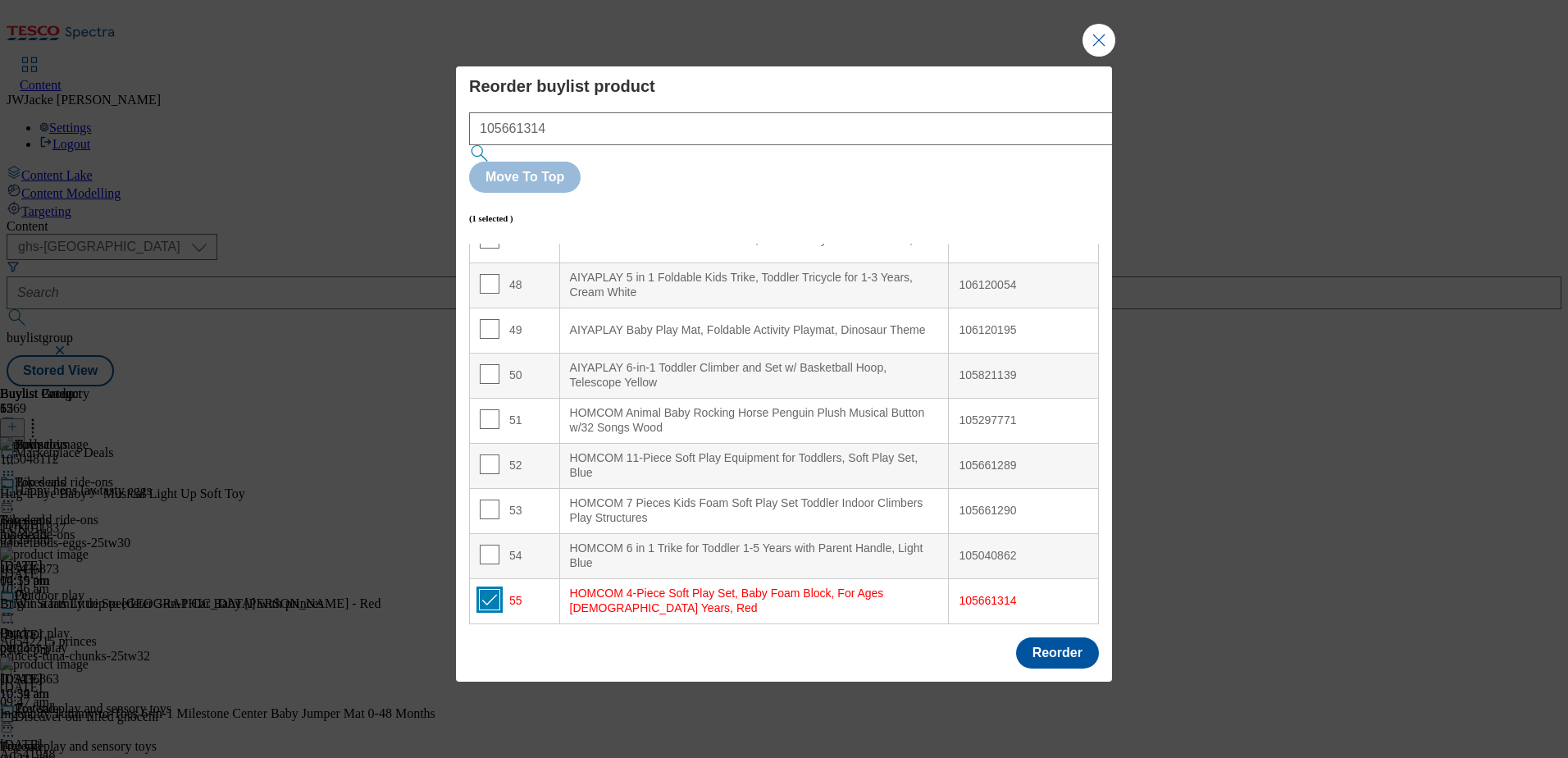
click at [482, 590] on input "Modal" at bounding box center [489, 600] width 20 height 20
checkbox input "false"
click at [1047, 637] on button "Reorder" at bounding box center [1057, 652] width 83 height 31
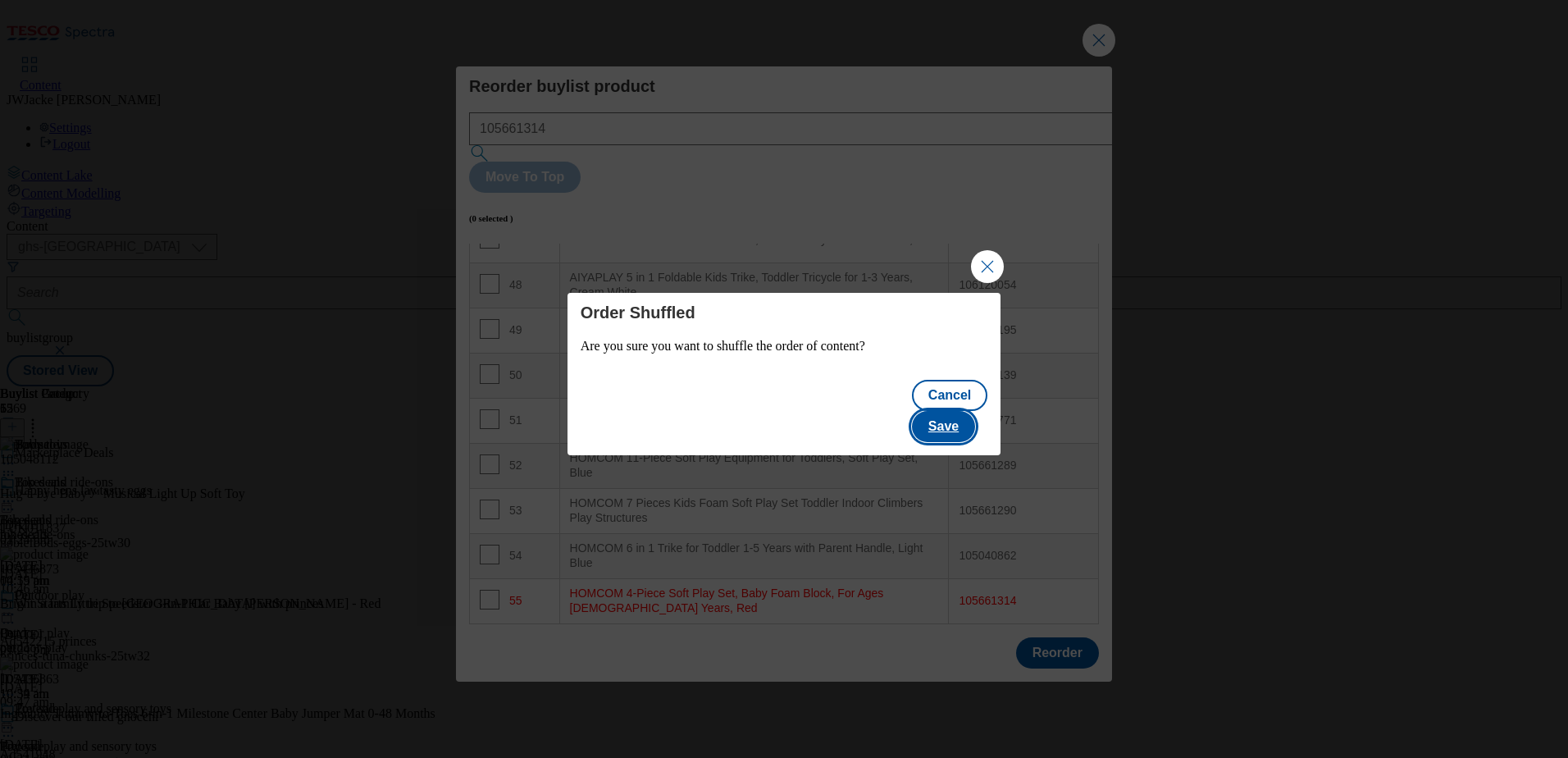
click at [947, 411] on button "Save" at bounding box center [943, 426] width 63 height 31
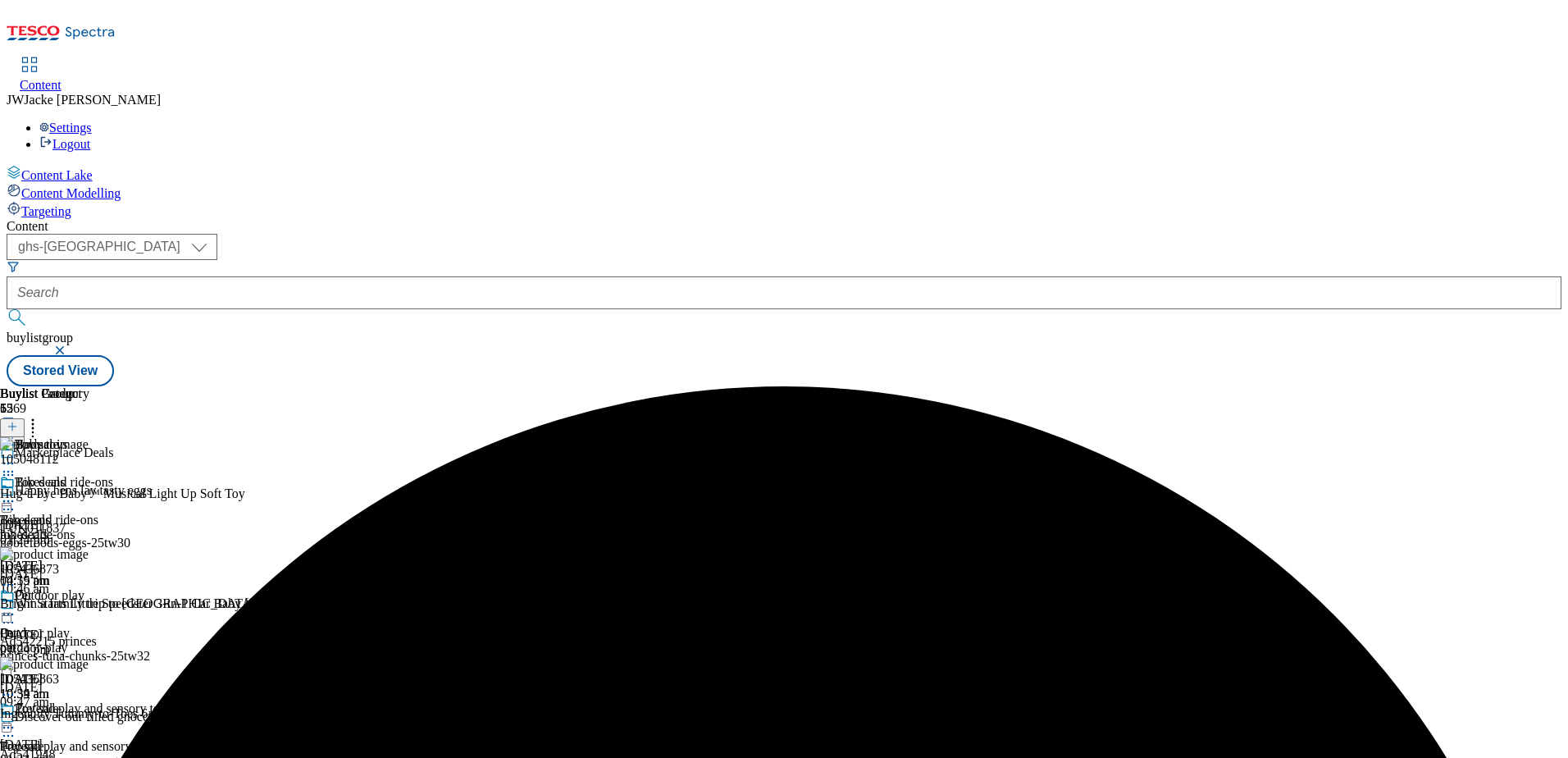
scroll to position [329, 0]
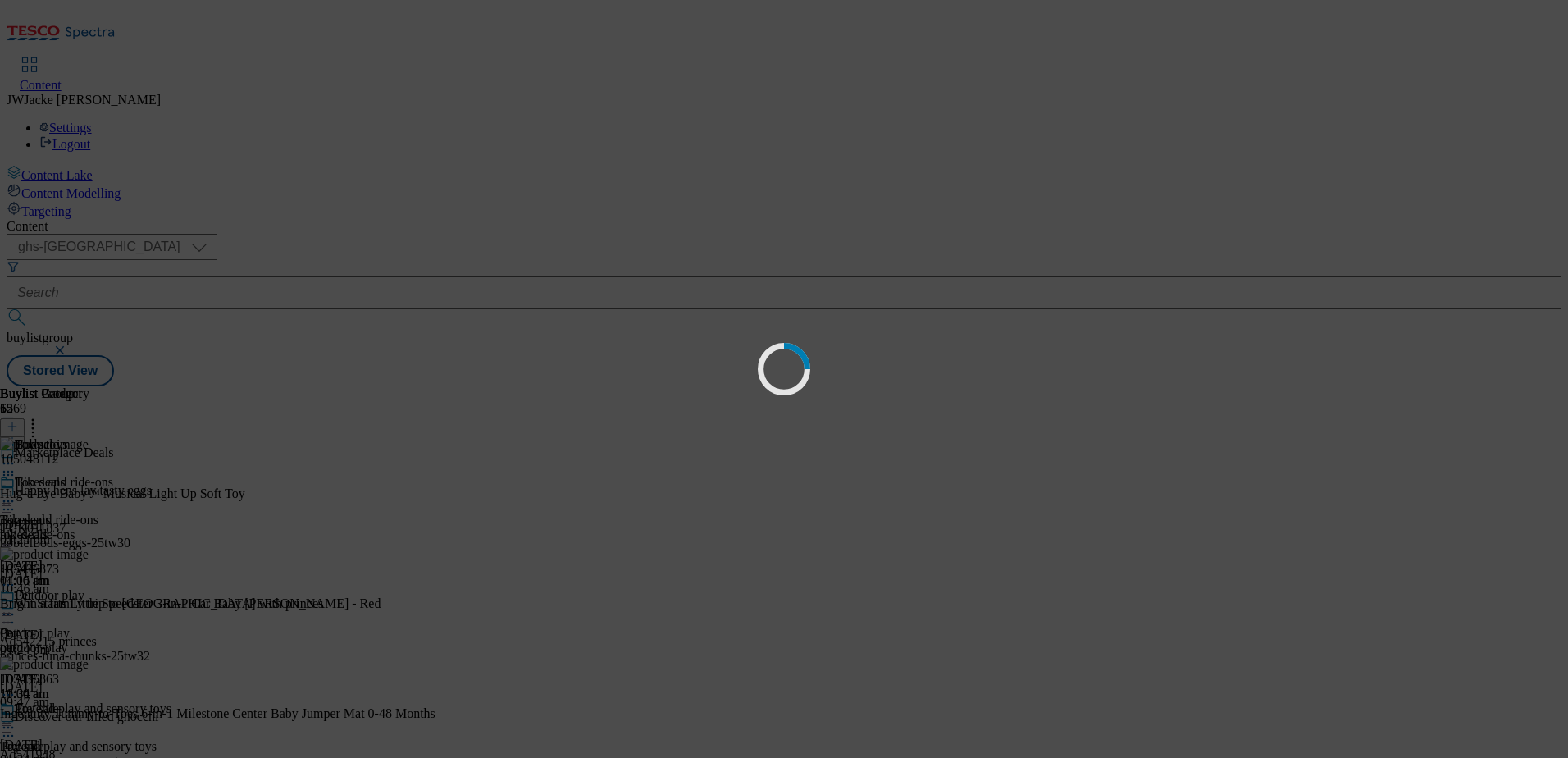
scroll to position [0, 0]
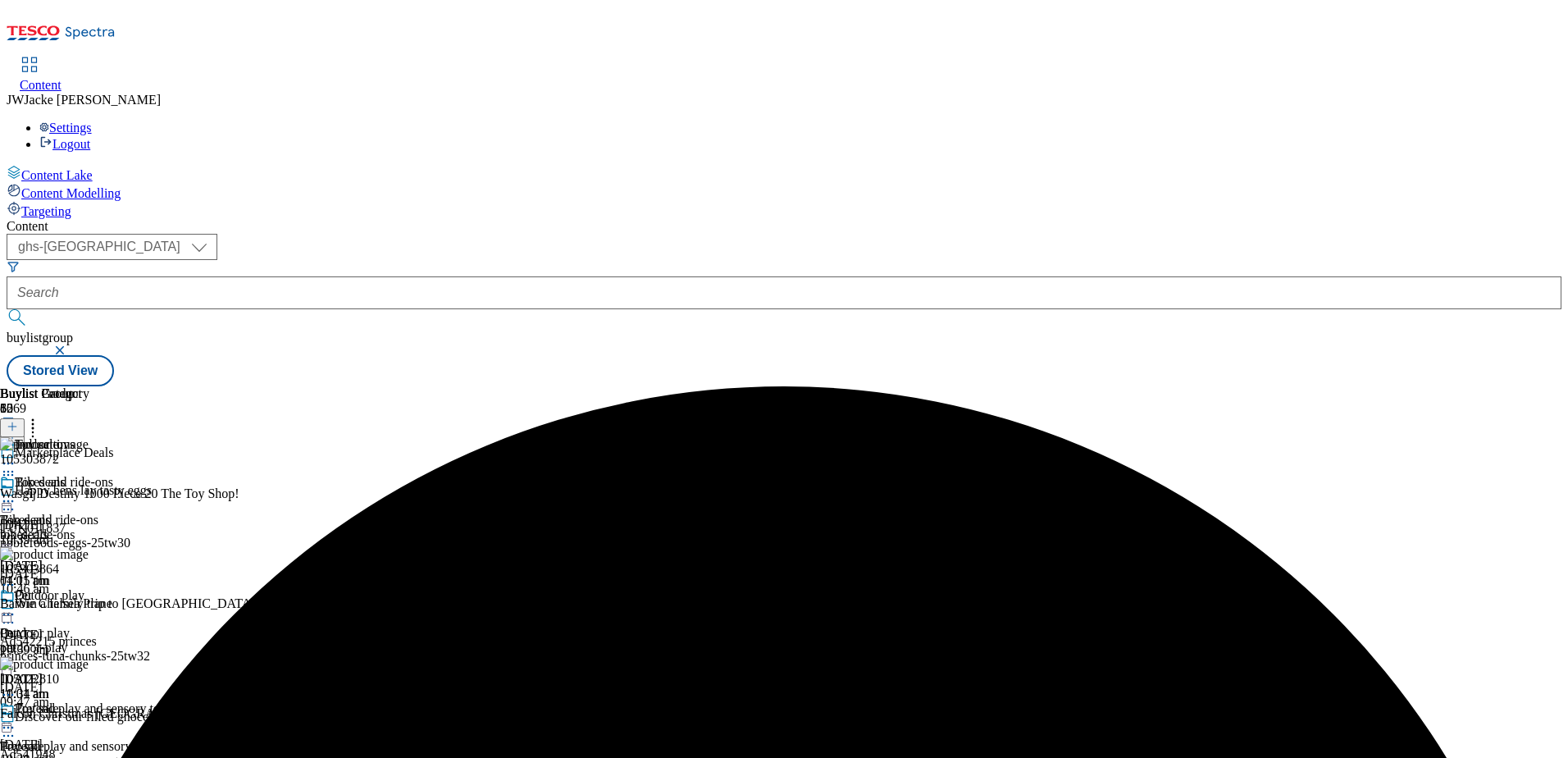
click at [41, 416] on icon at bounding box center [32, 423] width 16 height 16
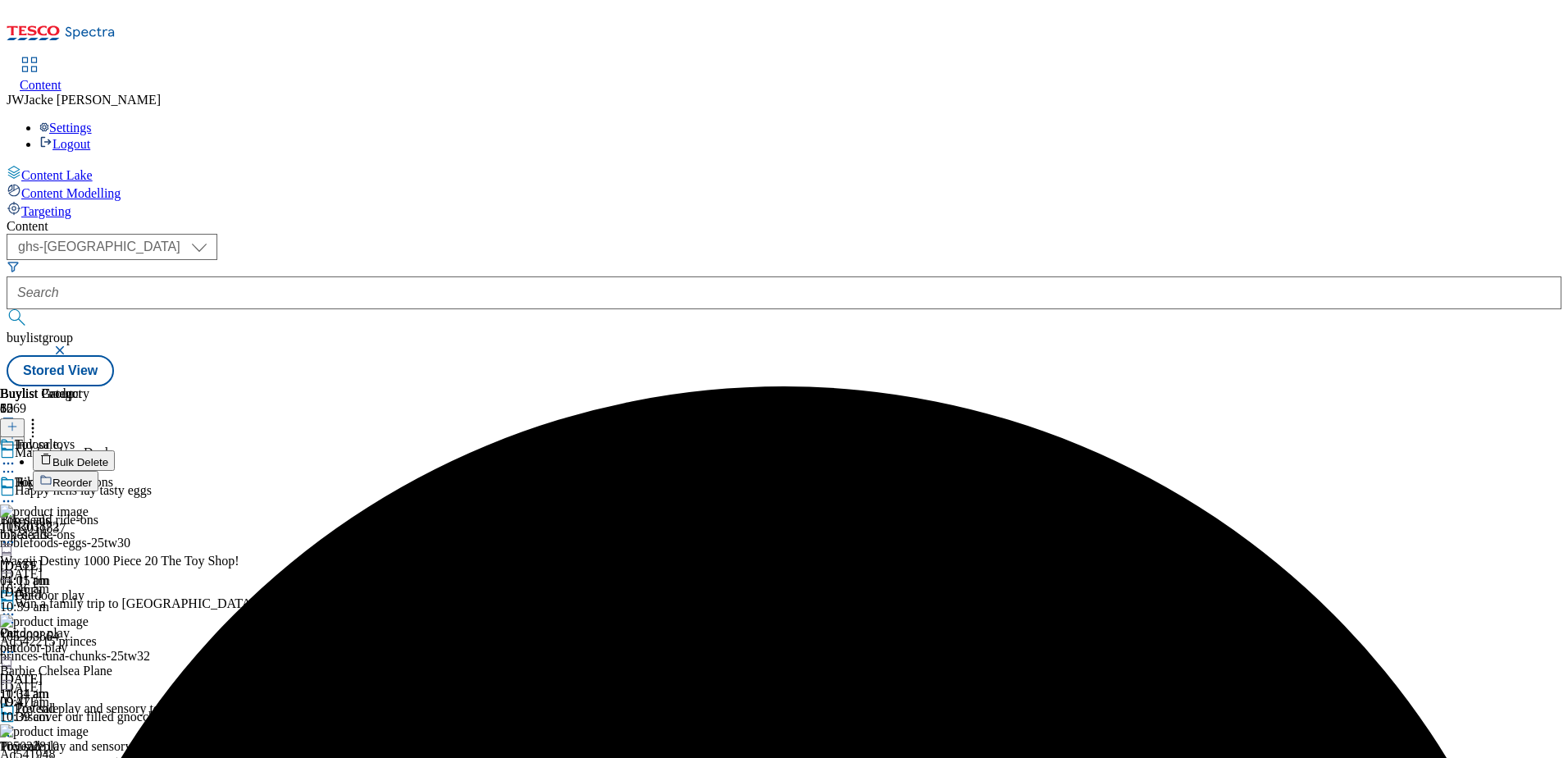
click at [91, 477] on span "Reorder" at bounding box center [73, 483] width 40 height 12
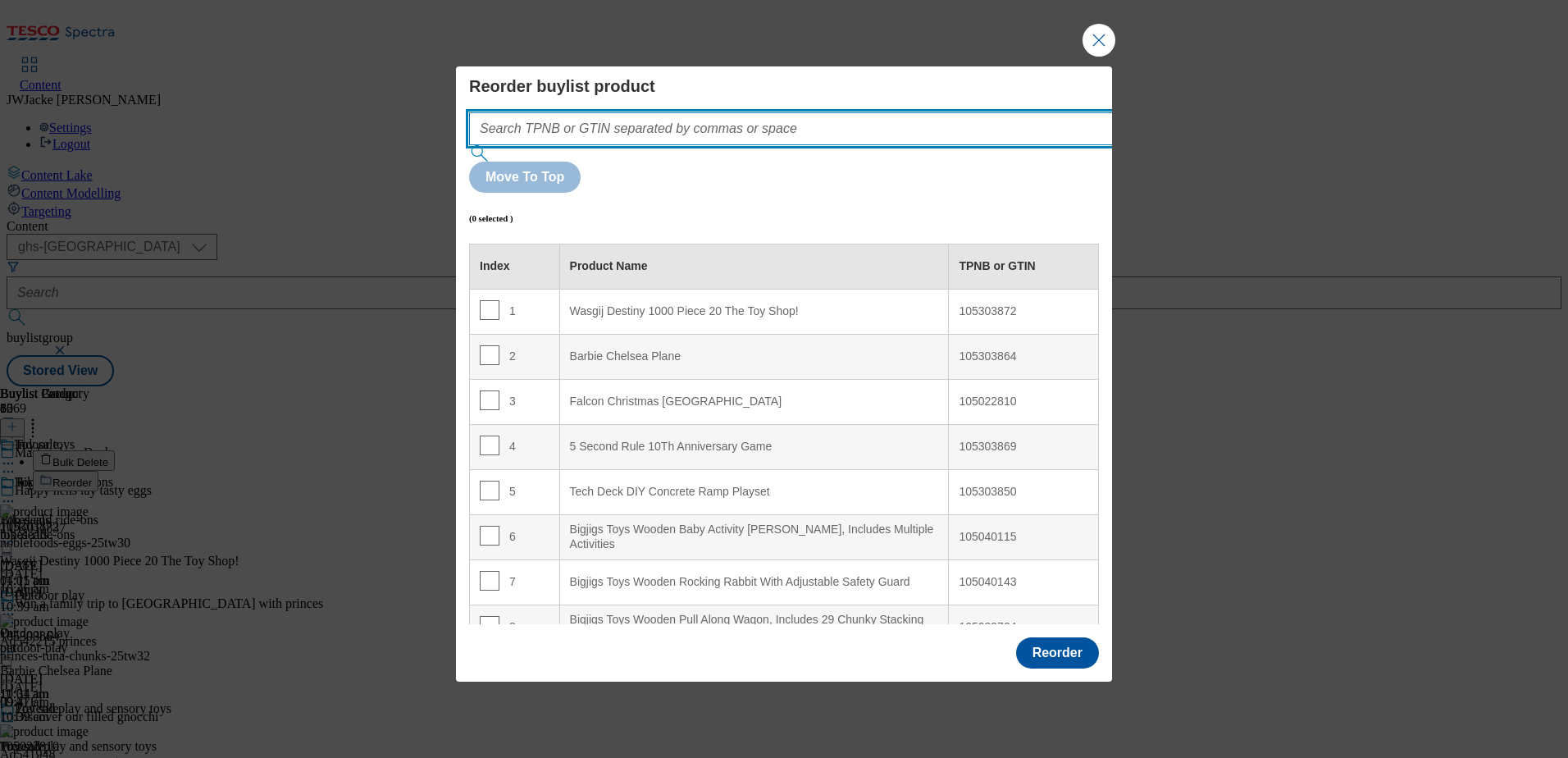
click at [771, 145] on input "Modal" at bounding box center [815, 128] width 693 height 33
paste input "106120077"
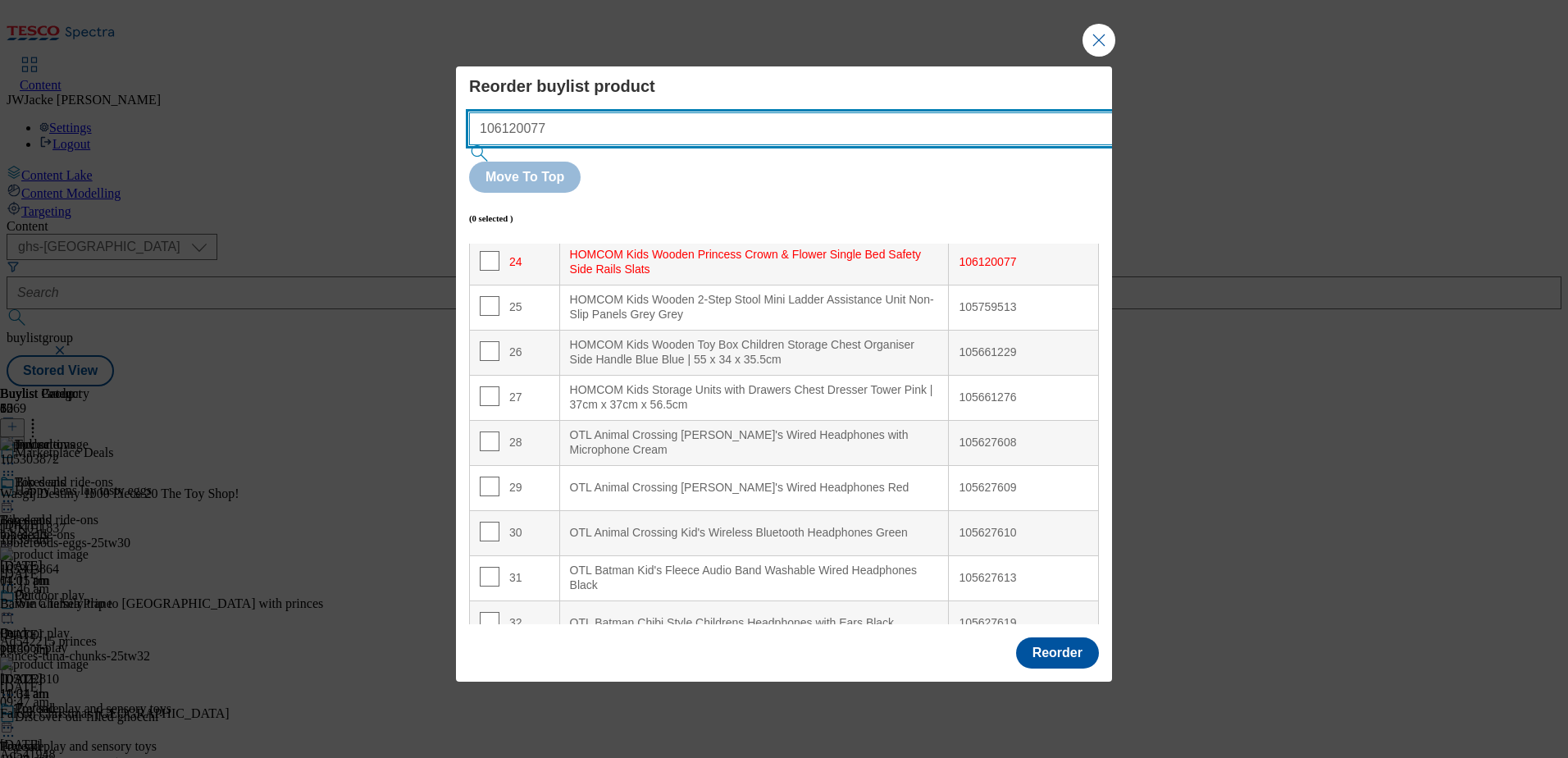
scroll to position [1097, 0]
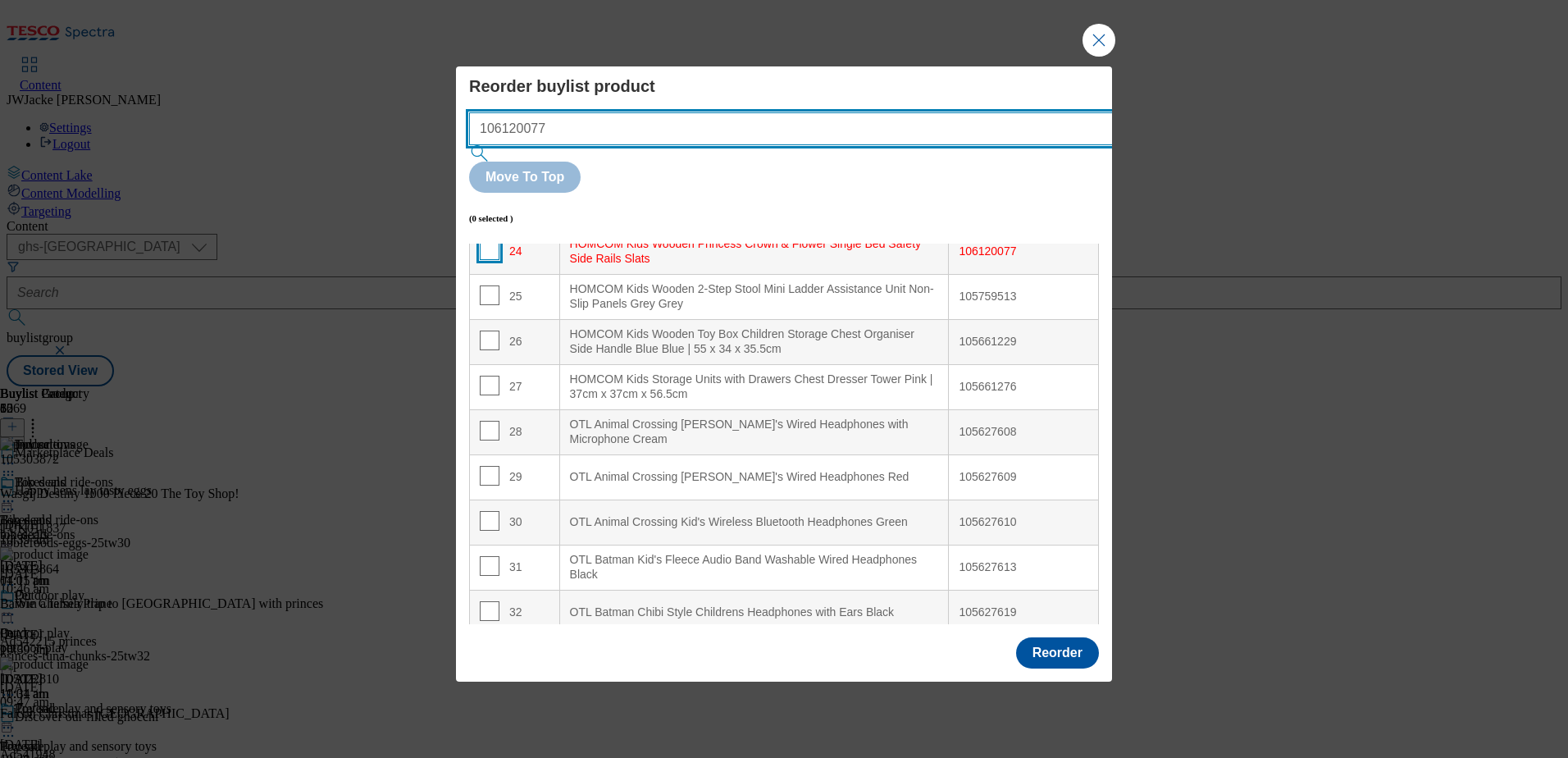
type input "106120077"
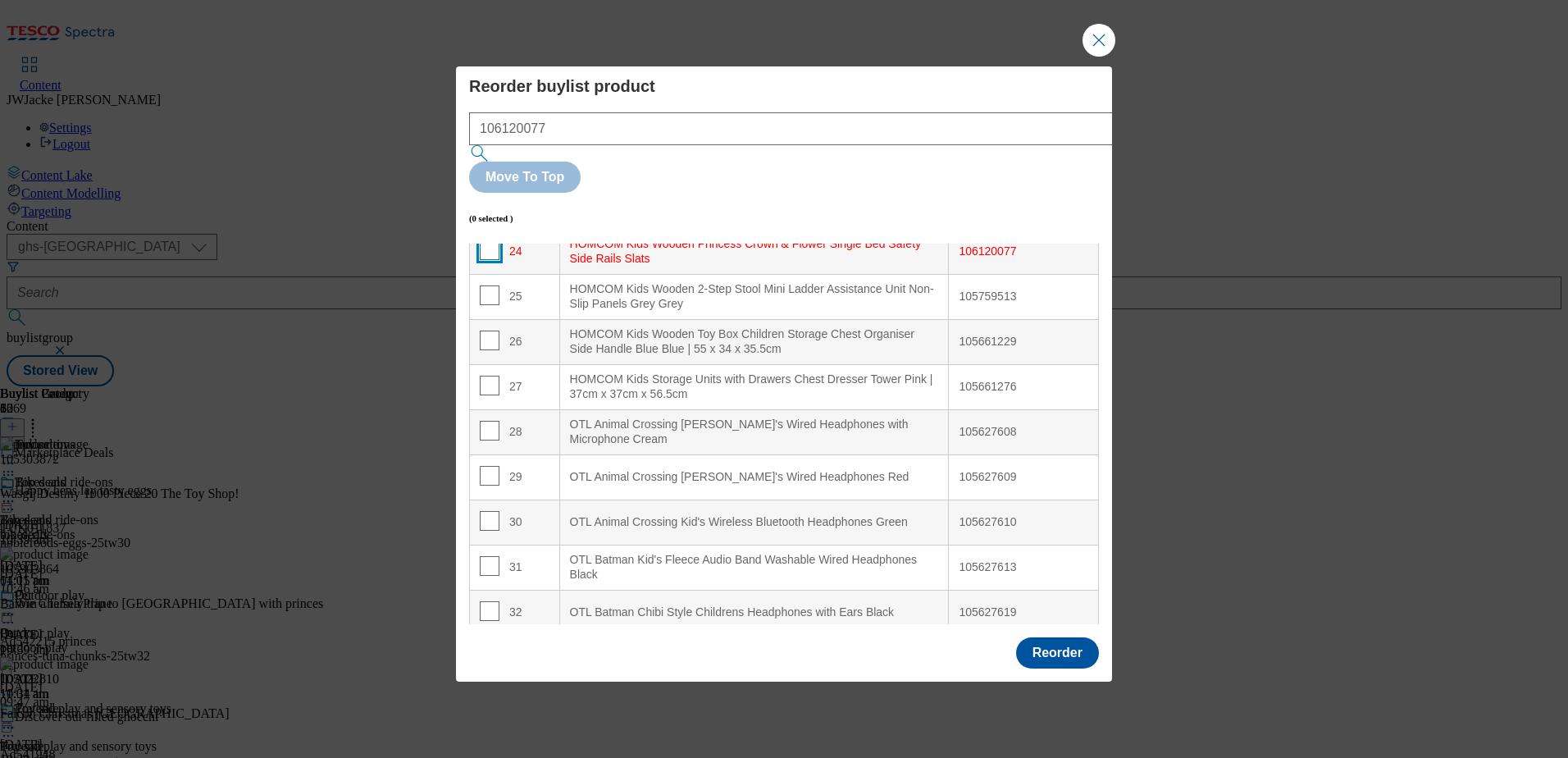
click at [494, 240] on input "Modal" at bounding box center [489, 250] width 20 height 20
checkbox input "true"
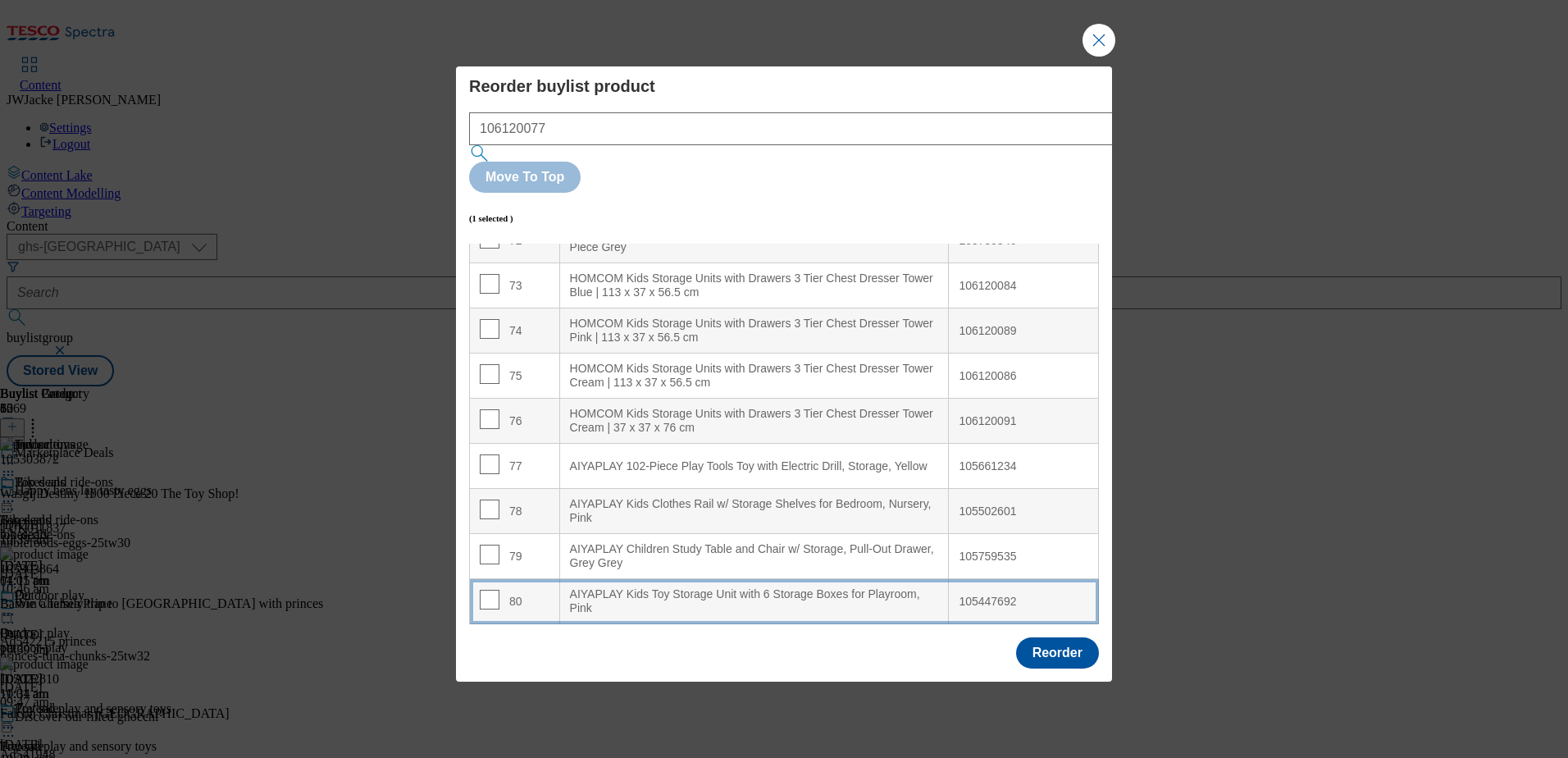
click at [690, 587] on div "AIYAPLAY Kids Toy Storage Unit with 6 Storage Boxes for Playroom, Pink" at bounding box center [755, 601] width 369 height 28
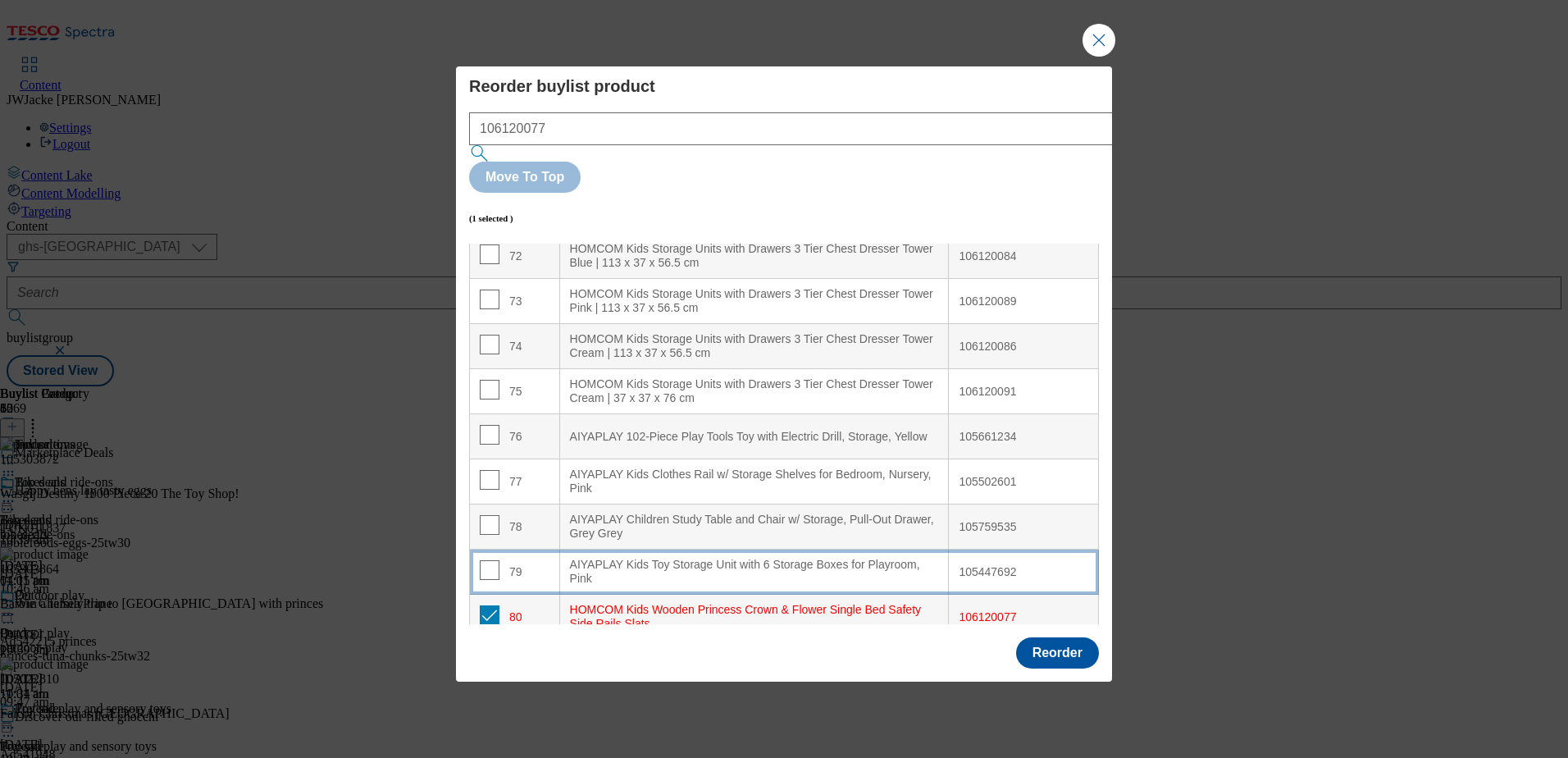
scroll to position [3287, 0]
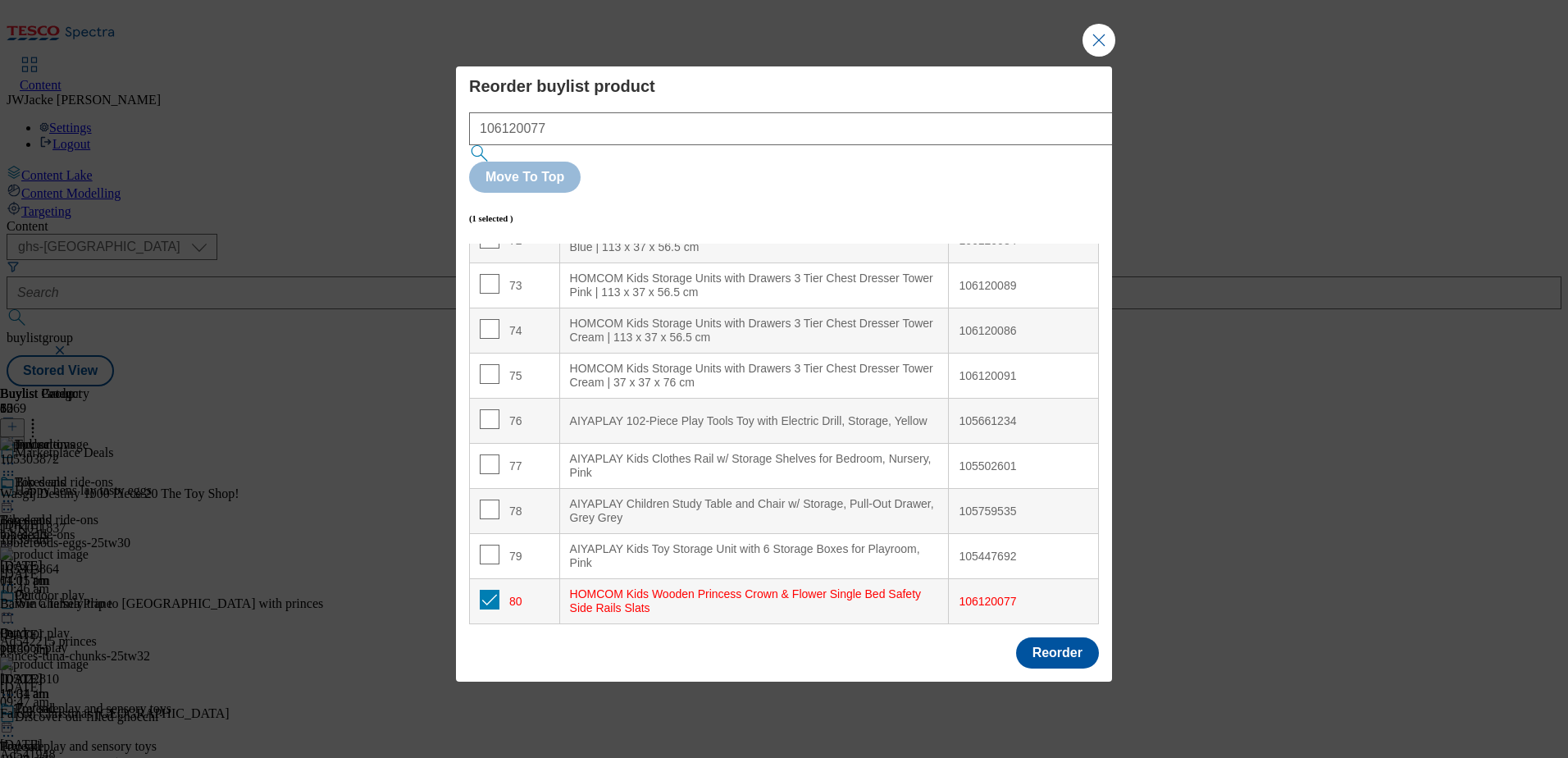
click at [496, 590] on div "80" at bounding box center [514, 601] width 70 height 24
click at [488, 590] on input "Modal" at bounding box center [489, 600] width 20 height 20
checkbox input "false"
click at [1066, 637] on button "Reorder" at bounding box center [1057, 652] width 83 height 31
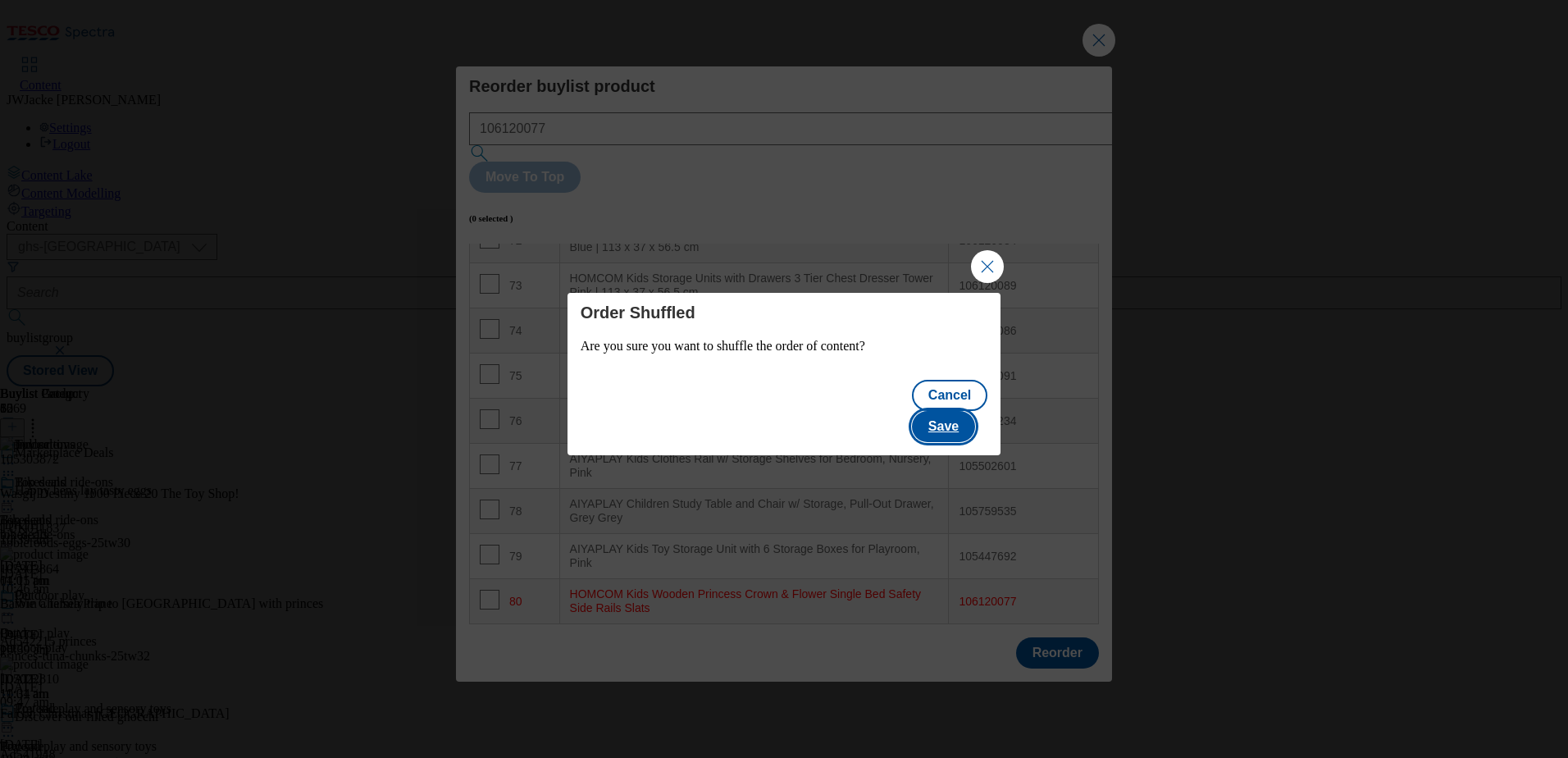
click at [952, 414] on button "Save" at bounding box center [943, 426] width 63 height 31
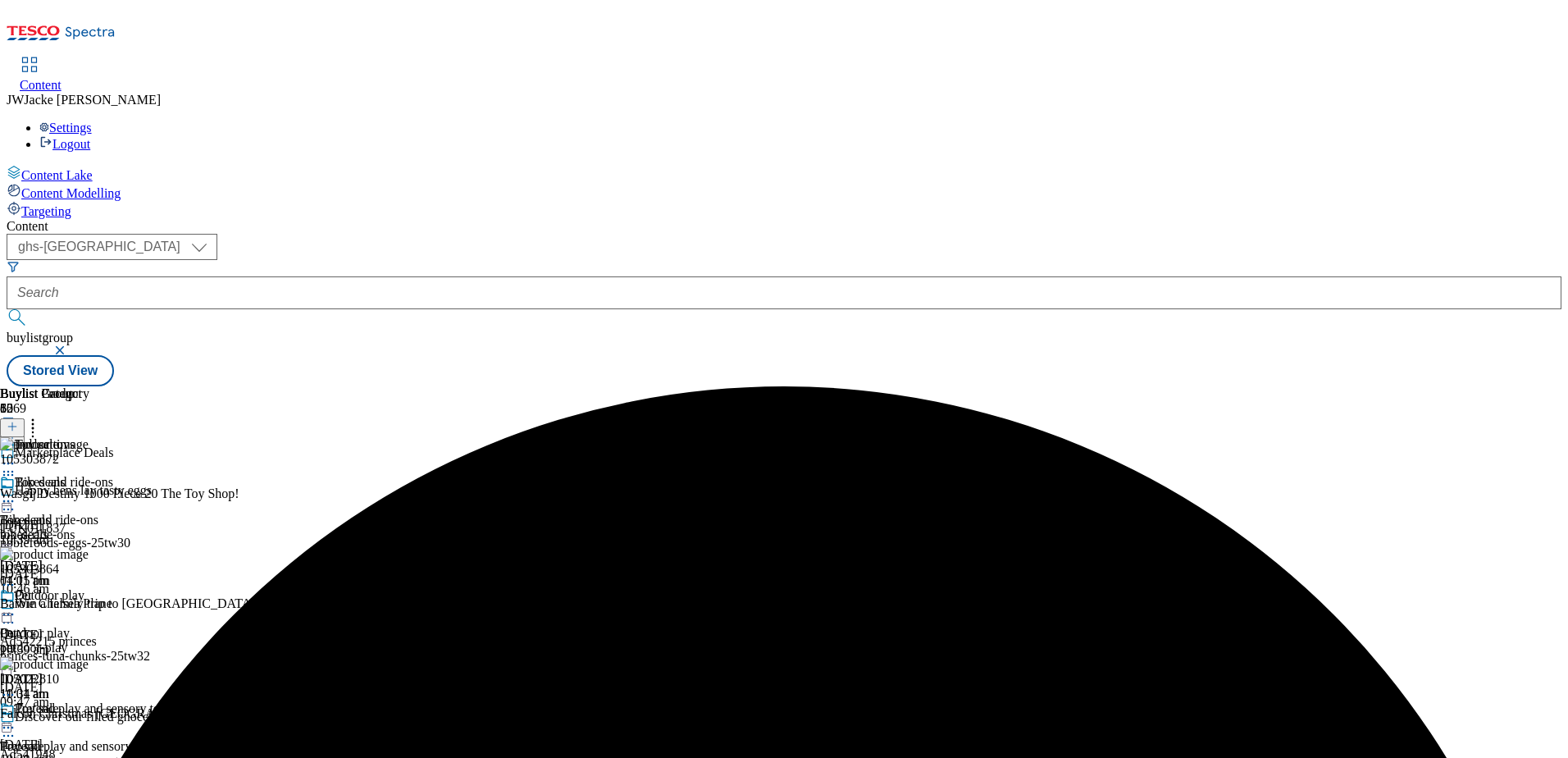
scroll to position [329, 0]
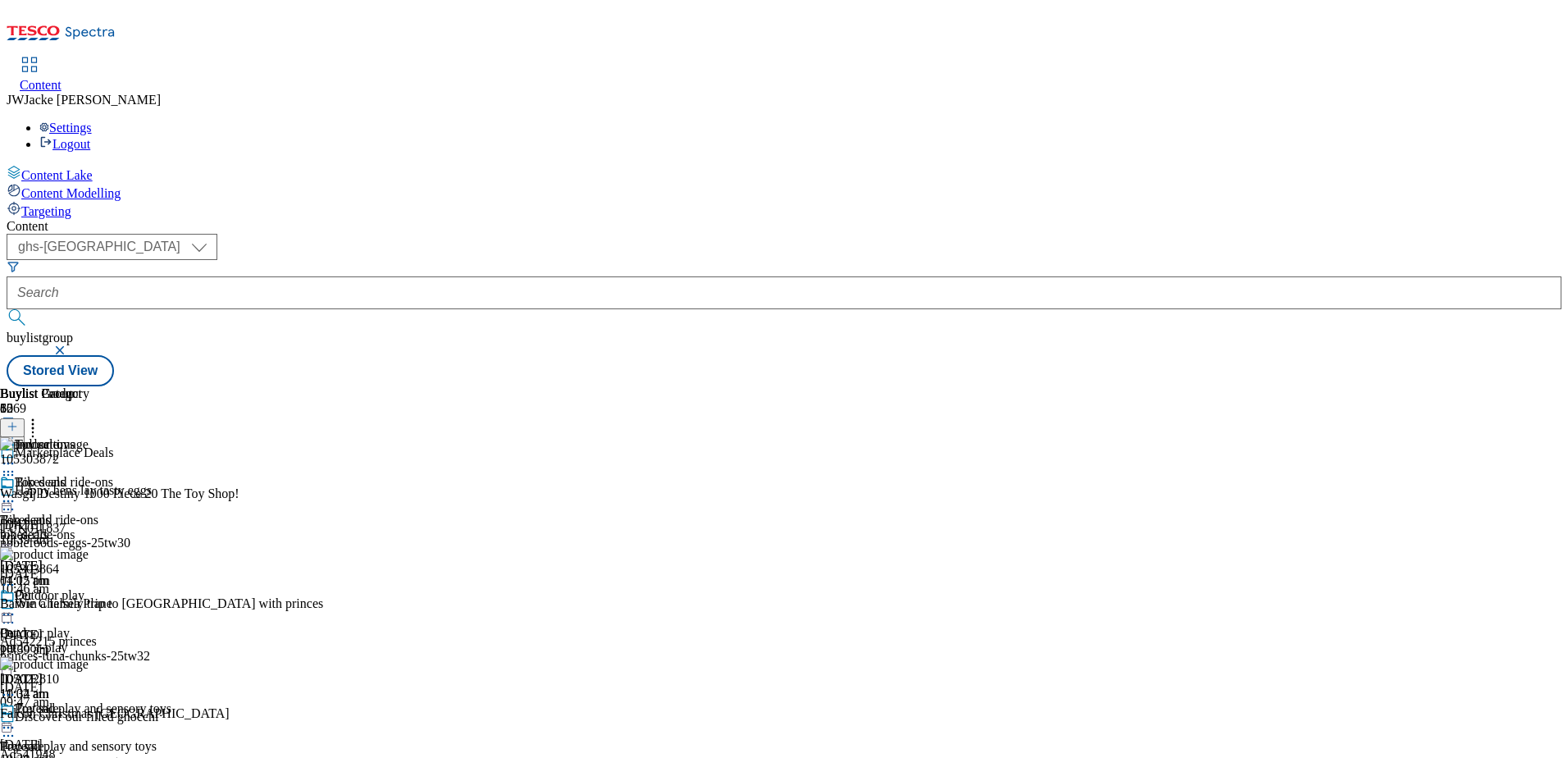
click at [120, 588] on div "Pet Pet pet 17 Sept 2025 10:34 am" at bounding box center [59, 645] width 120 height 113
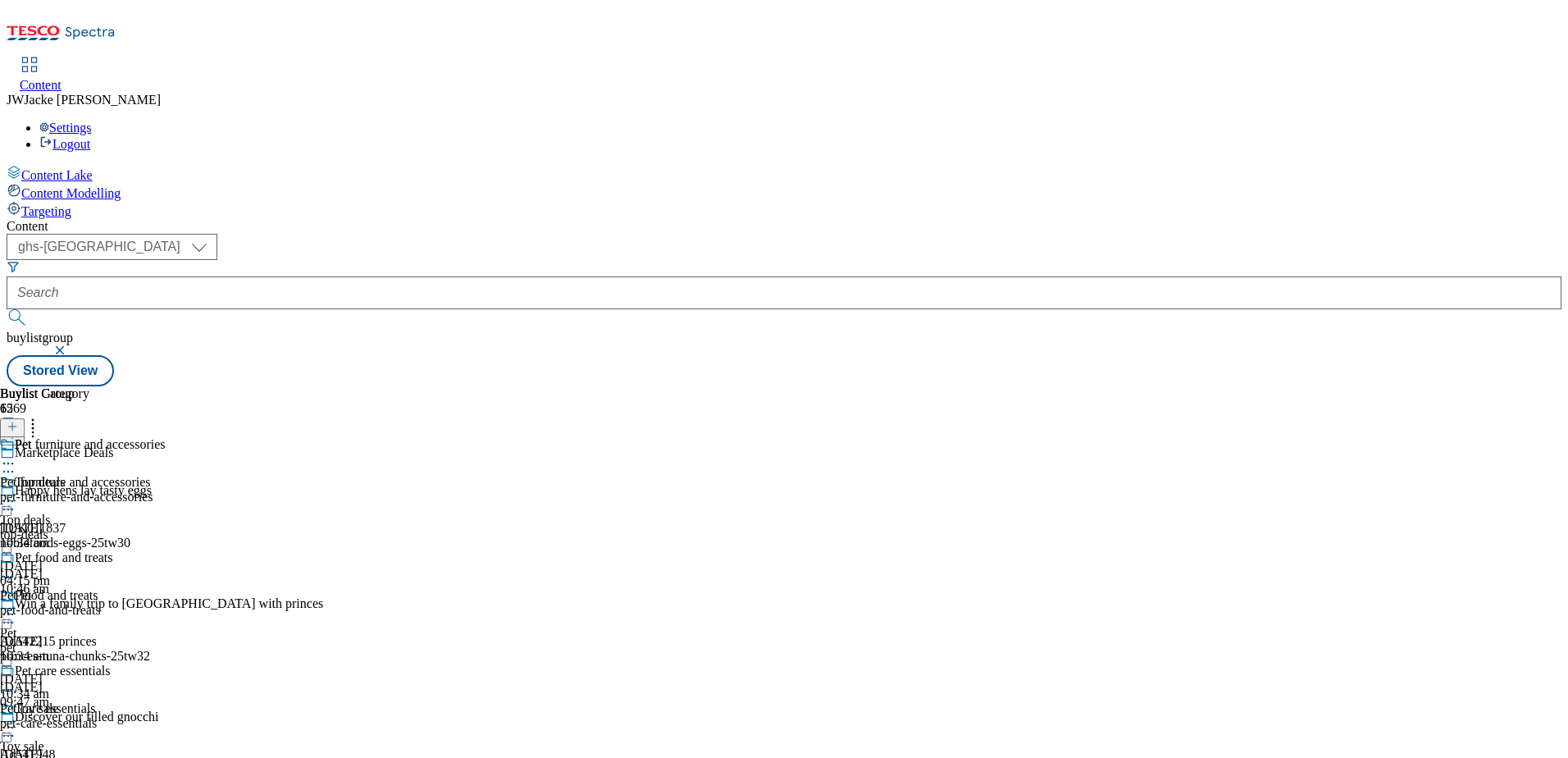
scroll to position [7, 0]
click at [165, 664] on div "Pet care essentials Pet care essentials pet-care-essentials 17 Sept 2025 10:34 …" at bounding box center [82, 720] width 165 height 113
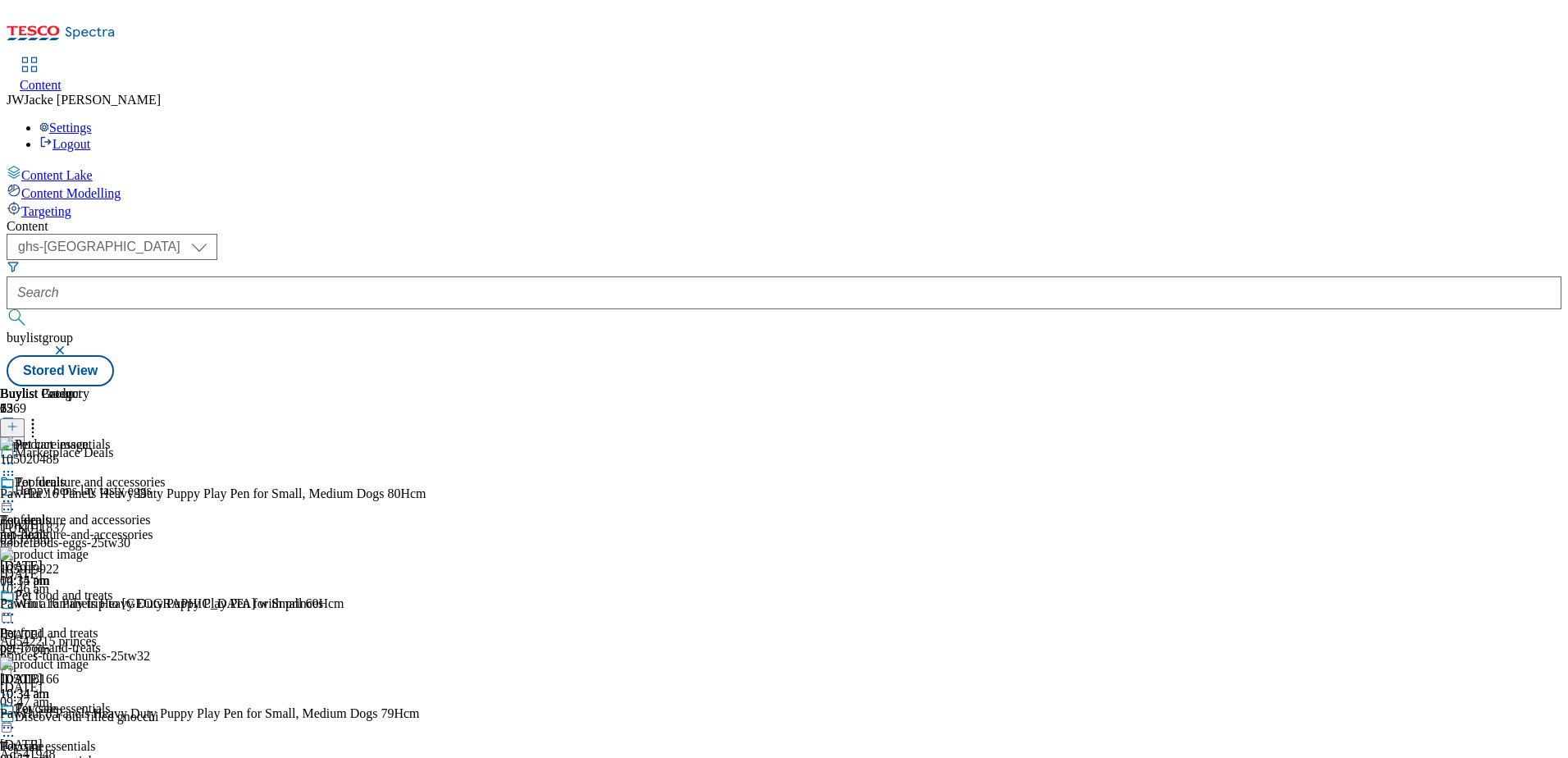
scroll to position [253, 0]
click at [14, 727] on circle at bounding box center [12, 728] width 3 height 3
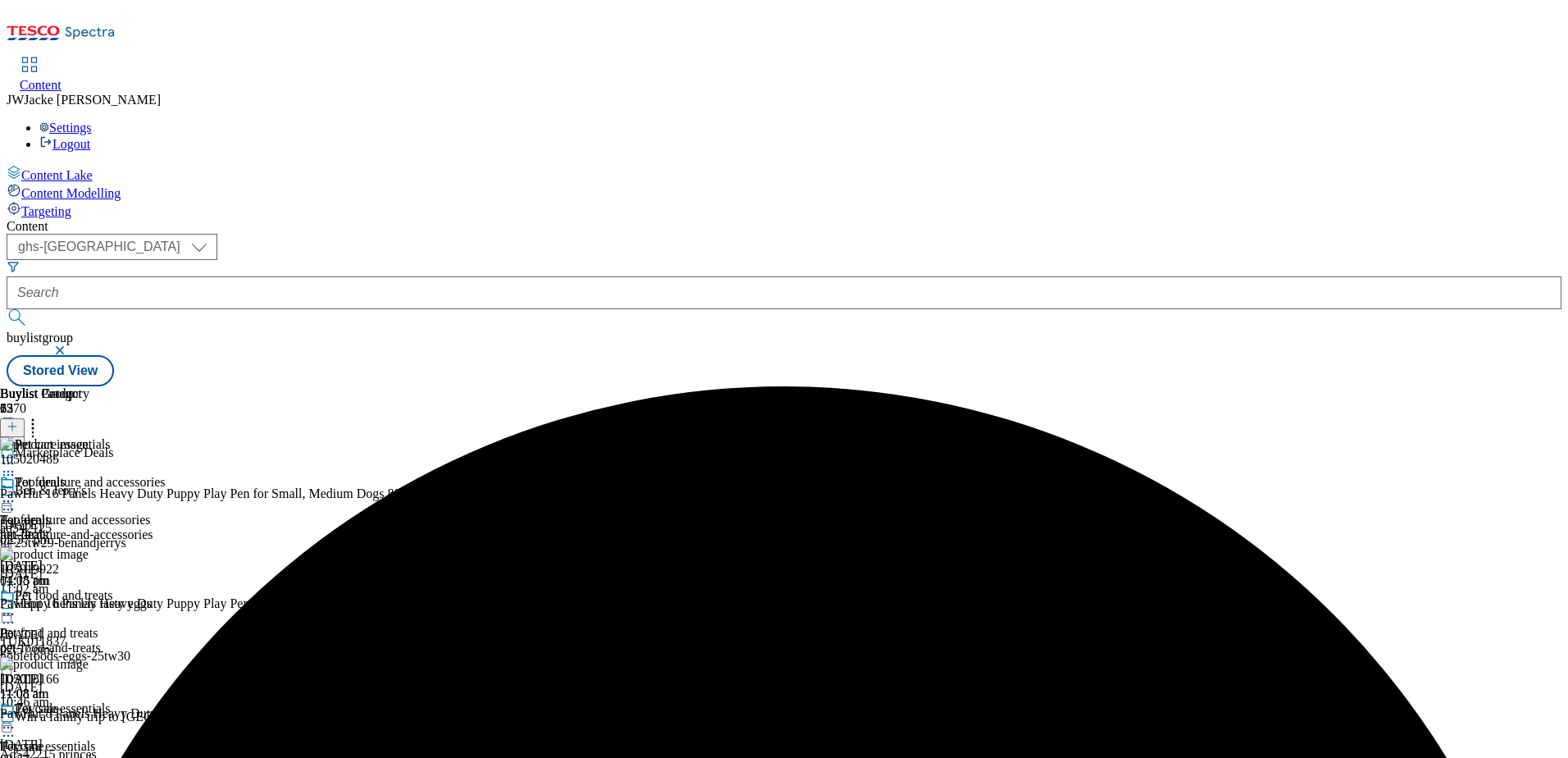
scroll to position [164, 0]
click at [16, 719] on icon at bounding box center [8, 727] width 16 height 16
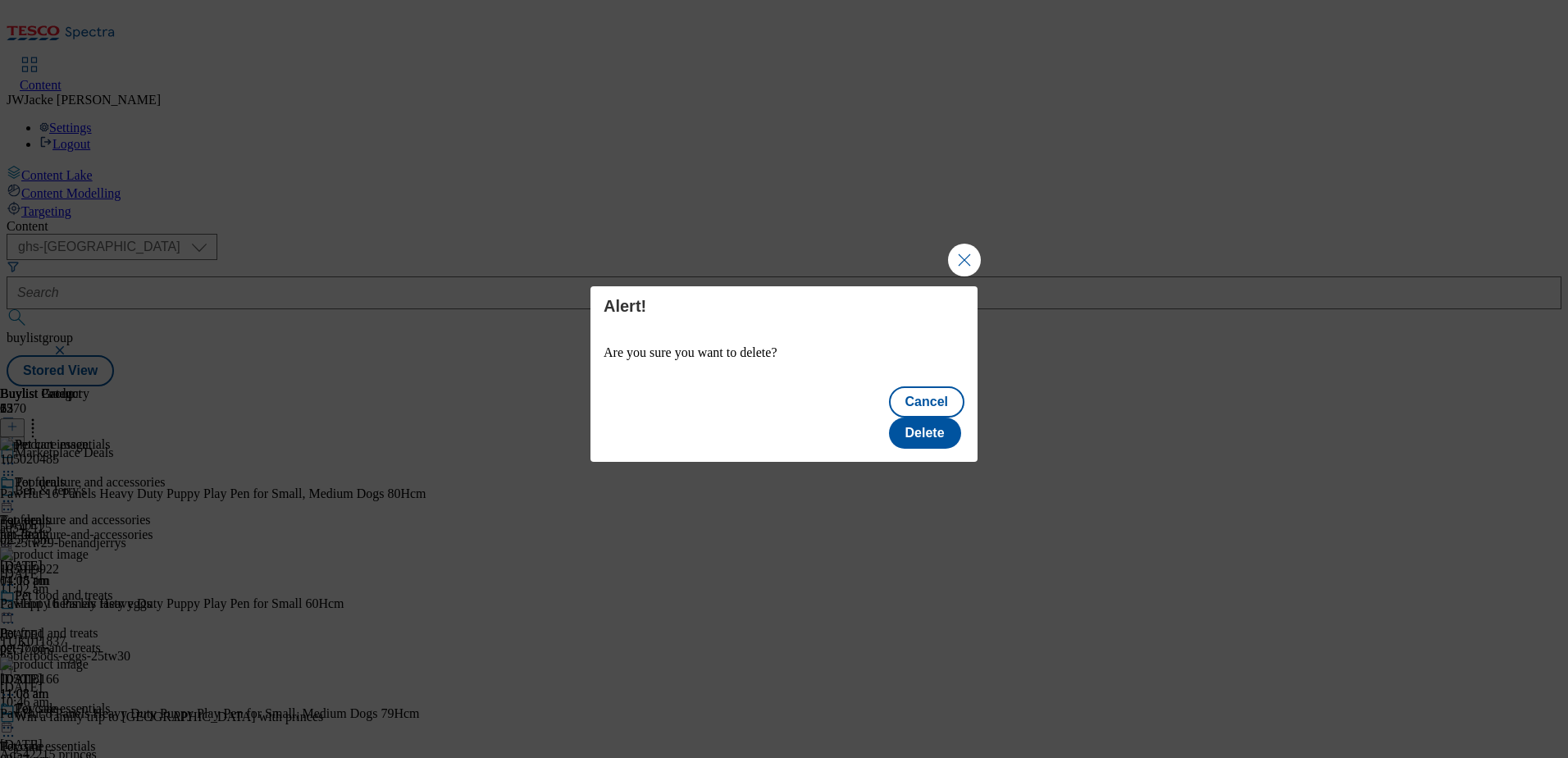
scroll to position [0, 0]
click at [919, 418] on button "Delete" at bounding box center [924, 433] width 73 height 31
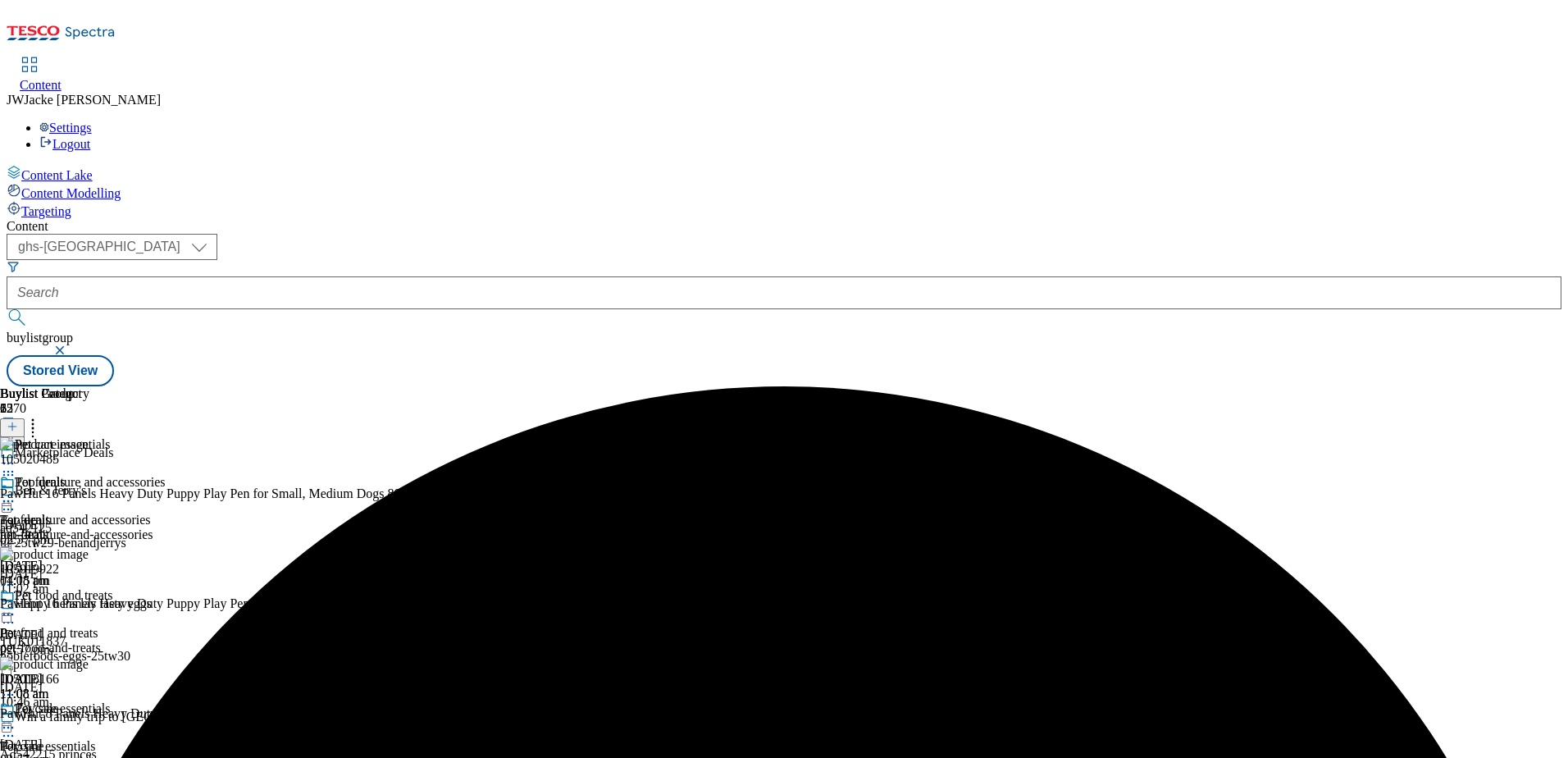
click at [6, 727] on circle at bounding box center [4, 728] width 3 height 3
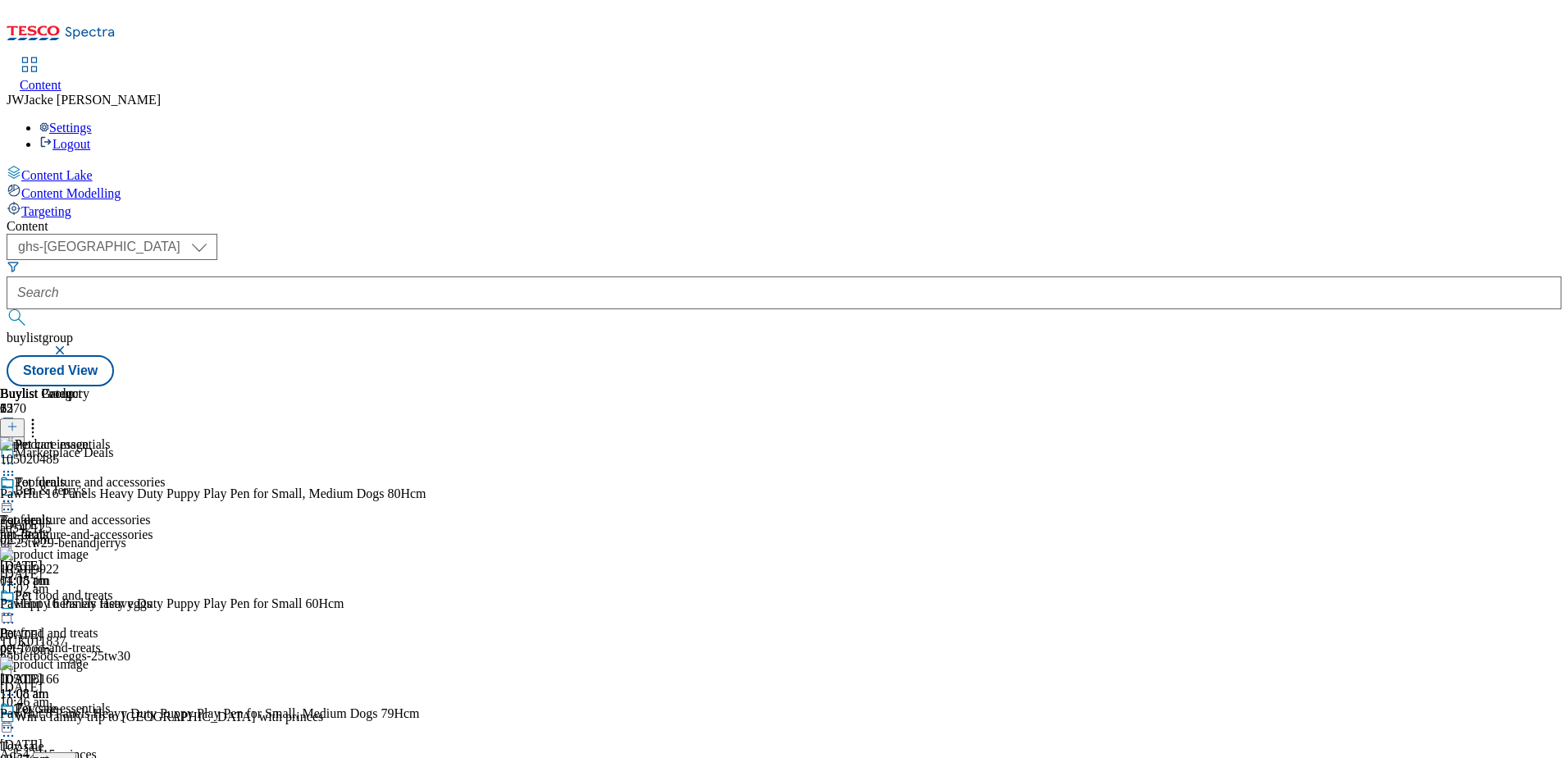
scroll to position [164, 0]
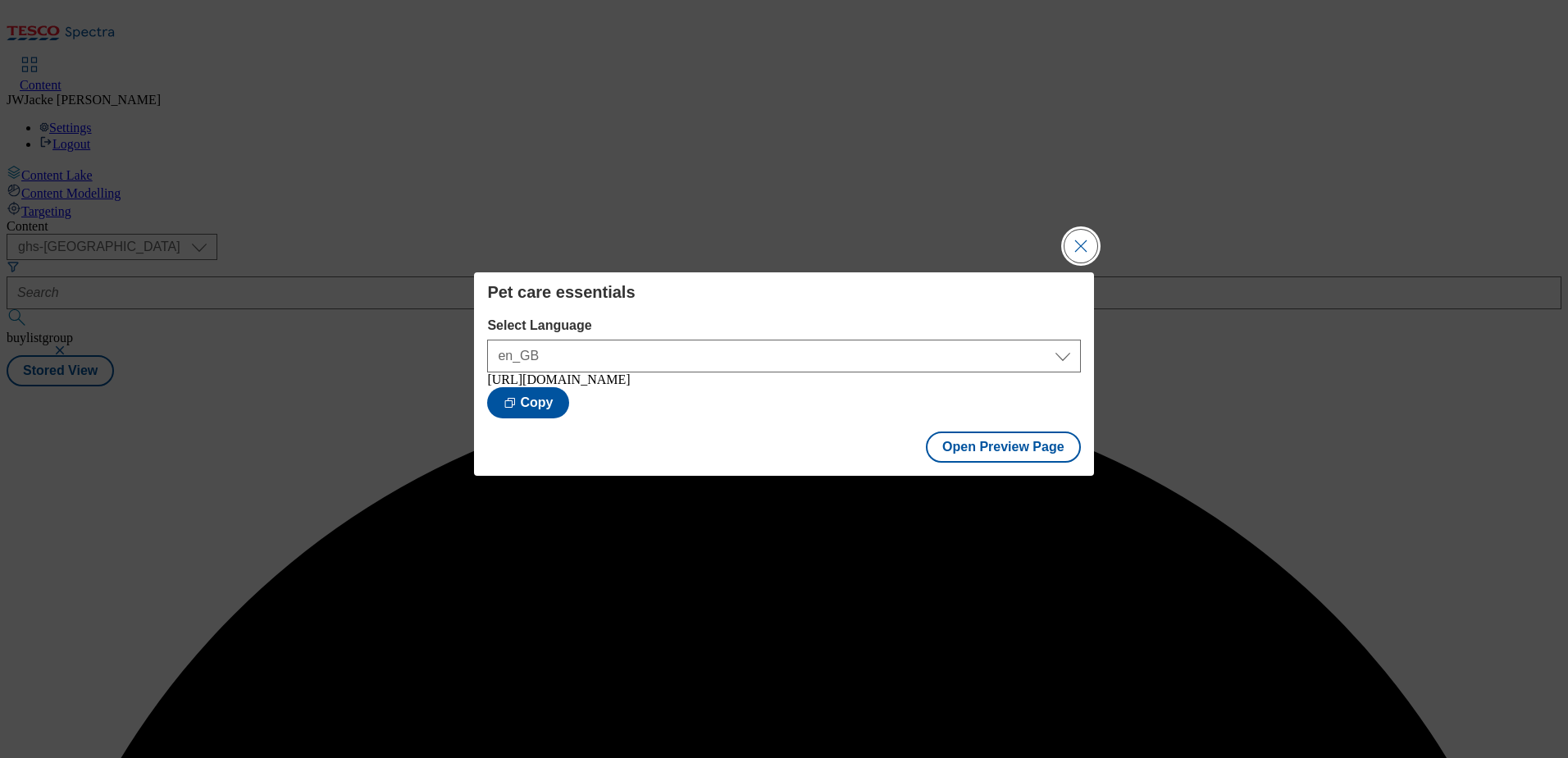
click at [1076, 241] on button "Close Modal" at bounding box center [1080, 246] width 33 height 33
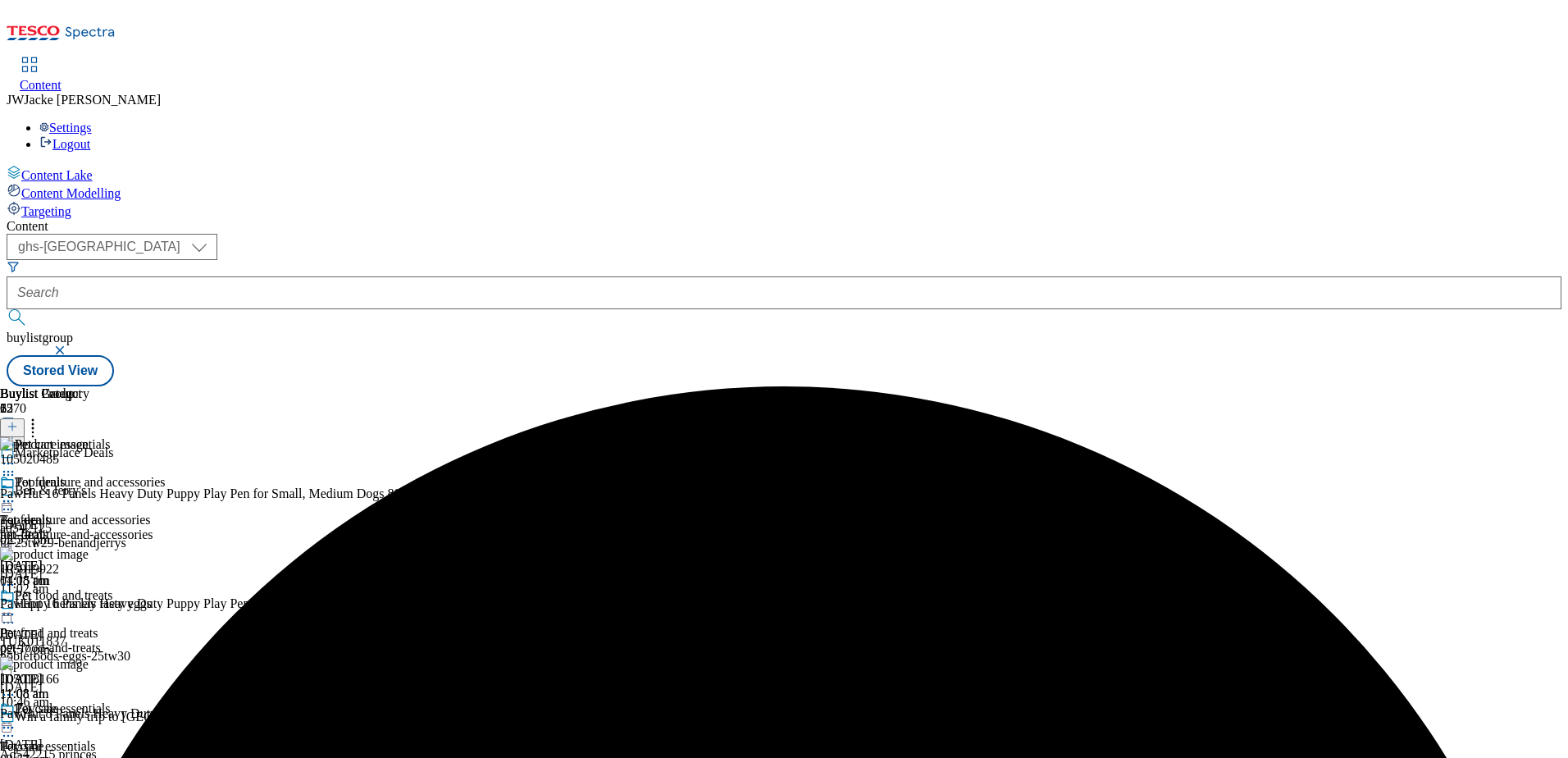
scroll to position [164, 0]
click at [16, 719] on icon at bounding box center [8, 727] width 16 height 16
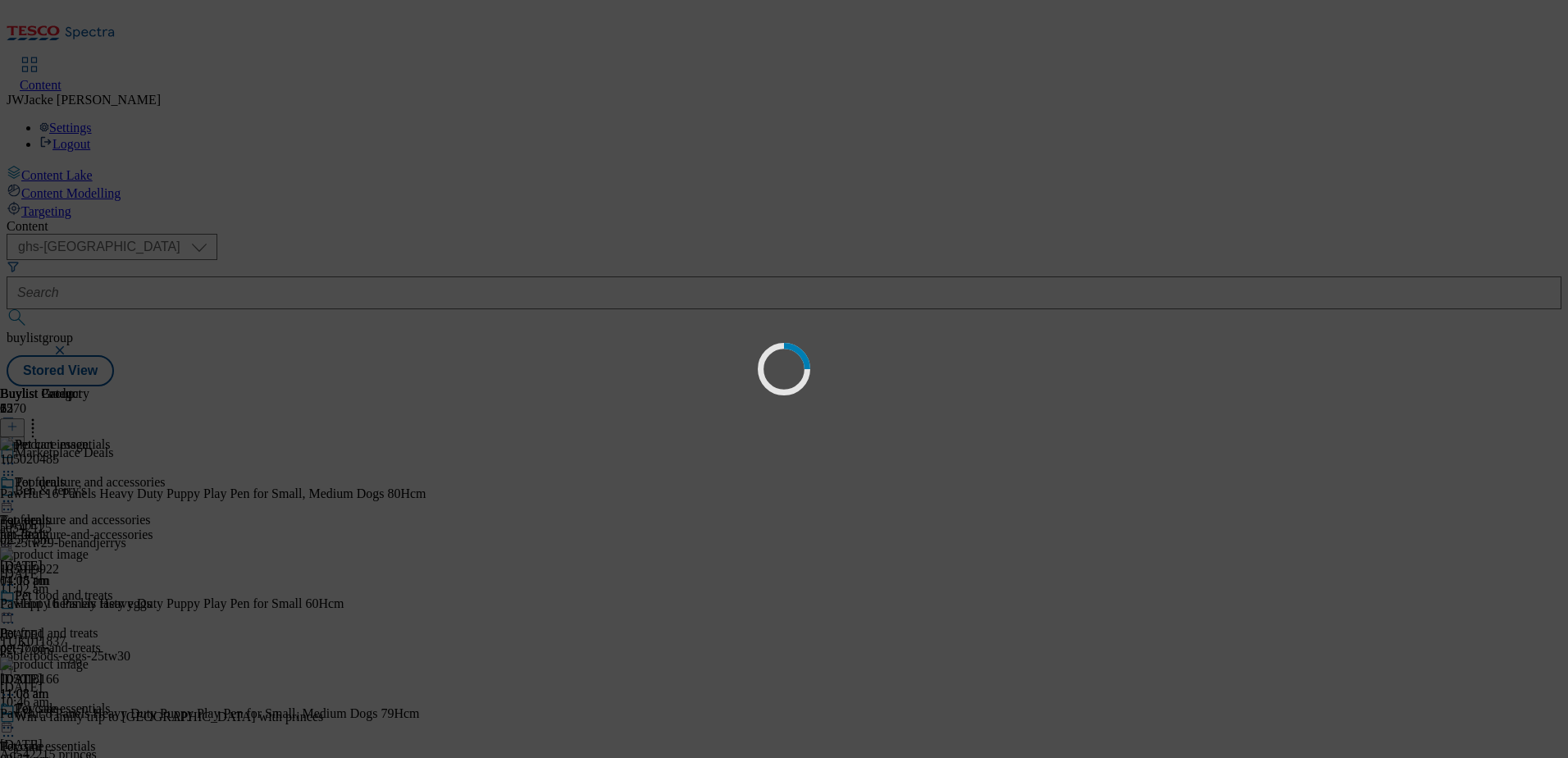
scroll to position [0, 0]
